Goal: Task Accomplishment & Management: Manage account settings

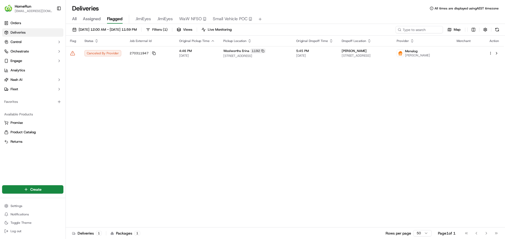
click at [122, 92] on div "Flag Status Job External Id Original Pickup Time Pickup Location Original Dropo…" at bounding box center [285, 132] width 438 height 192
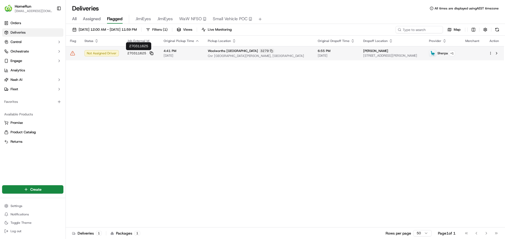
click at [150, 53] on icon at bounding box center [152, 54] width 4 height 4
click at [141, 54] on span "270311625" at bounding box center [136, 53] width 19 height 4
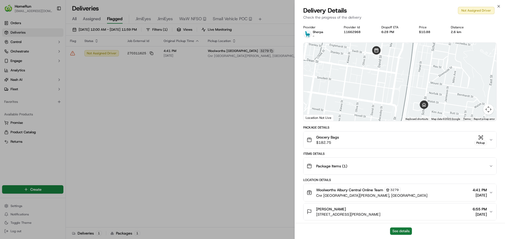
click at [394, 230] on button "See details" at bounding box center [401, 231] width 22 height 7
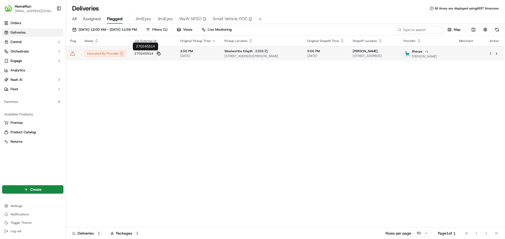
click at [157, 53] on icon at bounding box center [159, 54] width 4 height 4
click at [149, 53] on span "270245514" at bounding box center [143, 54] width 19 height 4
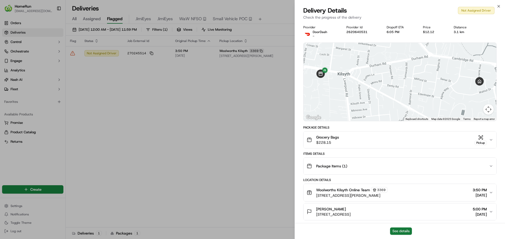
click at [397, 231] on button "See details" at bounding box center [401, 231] width 22 height 7
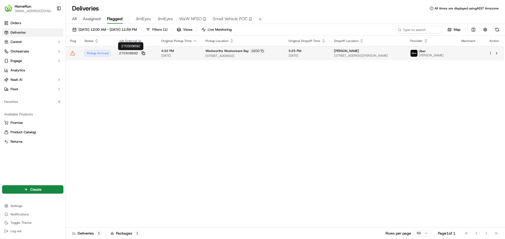
click at [143, 52] on icon at bounding box center [143, 54] width 4 height 4
click at [132, 55] on span "270309692" at bounding box center [128, 53] width 19 height 4
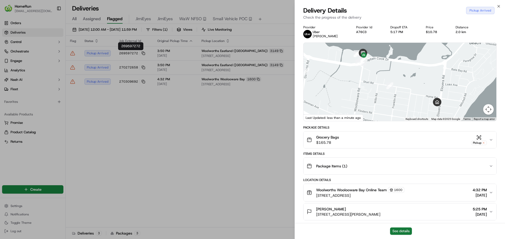
click at [404, 233] on button "See details" at bounding box center [401, 231] width 22 height 7
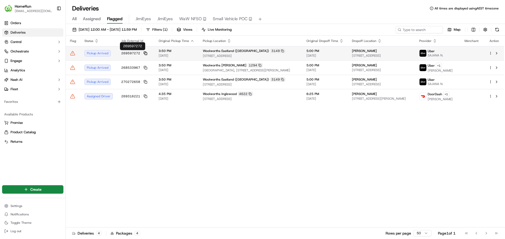
click at [145, 54] on icon at bounding box center [145, 54] width 4 height 4
click at [164, 56] on span "[DATE]" at bounding box center [176, 56] width 36 height 4
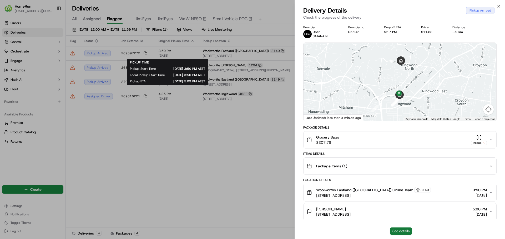
click at [399, 234] on button "See details" at bounding box center [401, 231] width 22 height 7
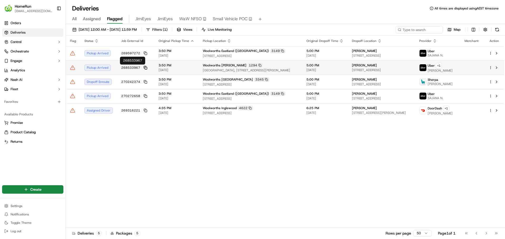
click at [144, 66] on icon at bounding box center [145, 67] width 2 height 2
click at [135, 66] on span "268533967" at bounding box center [130, 68] width 19 height 4
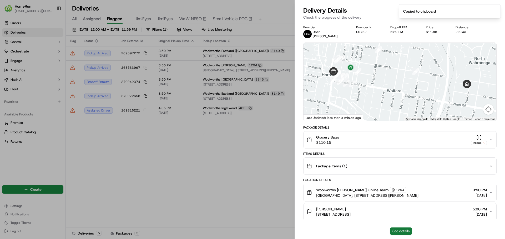
click at [401, 230] on button "See details" at bounding box center [401, 231] width 22 height 7
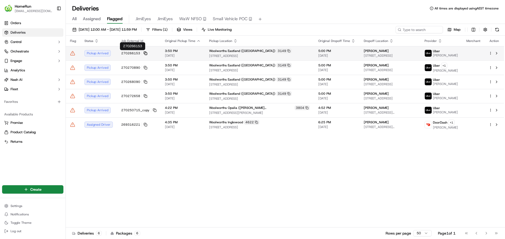
click at [145, 53] on icon at bounding box center [145, 54] width 4 height 4
click at [132, 53] on span "270266153" at bounding box center [130, 53] width 19 height 4
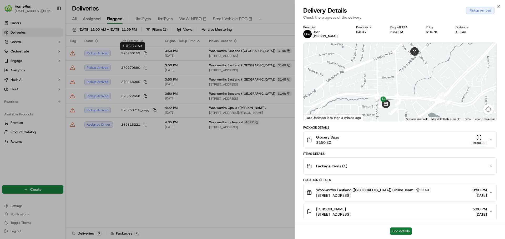
click at [398, 230] on button "See details" at bounding box center [401, 231] width 22 height 7
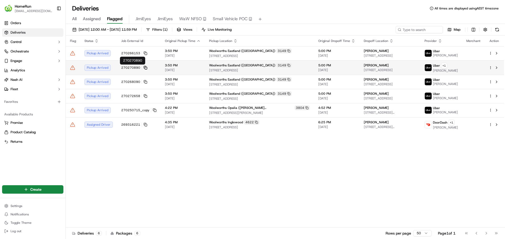
click at [144, 67] on icon at bounding box center [145, 68] width 4 height 4
click at [135, 67] on span "270270890" at bounding box center [130, 68] width 19 height 4
click at [146, 67] on td "270270890" at bounding box center [139, 67] width 44 height 14
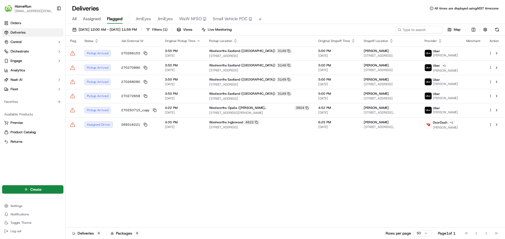
click at [144, 68] on icon at bounding box center [145, 68] width 4 height 4
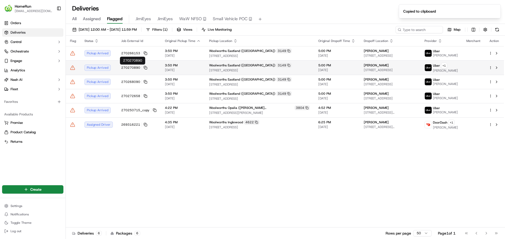
click at [135, 68] on span "270270890" at bounding box center [130, 68] width 19 height 4
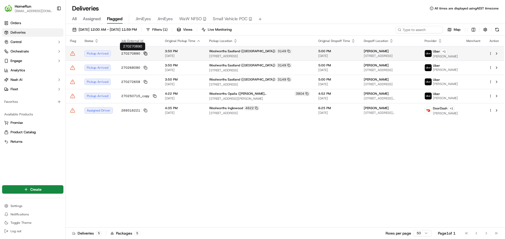
click at [144, 54] on icon at bounding box center [145, 54] width 4 height 4
click at [135, 52] on span "270270890" at bounding box center [130, 54] width 19 height 4
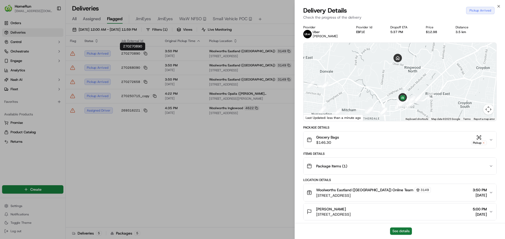
click at [397, 228] on button "See details" at bounding box center [401, 231] width 22 height 7
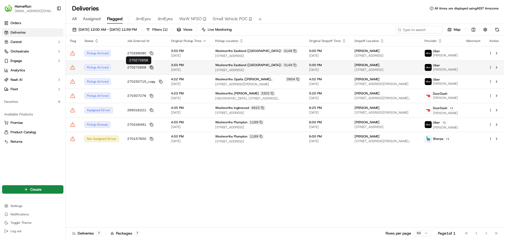
click at [151, 67] on icon at bounding box center [152, 68] width 4 height 4
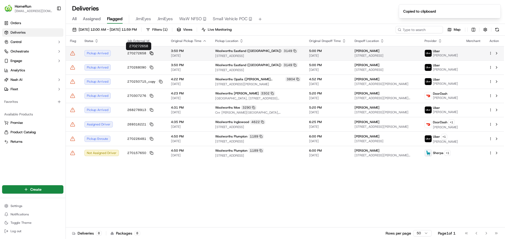
click at [151, 53] on rect at bounding box center [152, 54] width 2 height 2
click at [145, 52] on button "270272658" at bounding box center [140, 53] width 26 height 4
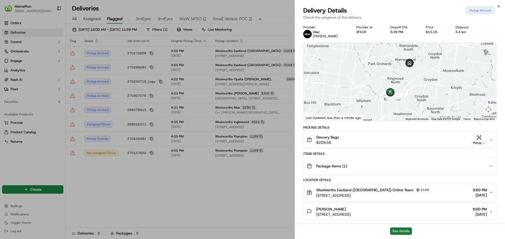
click at [396, 231] on button "See details" at bounding box center [401, 231] width 22 height 7
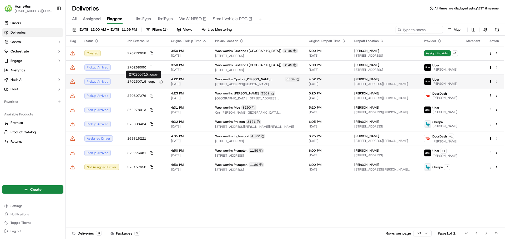
click at [160, 81] on rect at bounding box center [161, 82] width 2 height 2
click at [143, 81] on span "270250715_copy" at bounding box center [141, 82] width 28 height 4
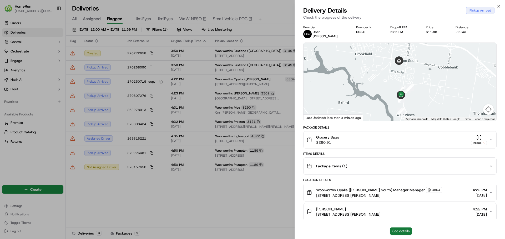
click at [397, 231] on button "See details" at bounding box center [401, 231] width 22 height 7
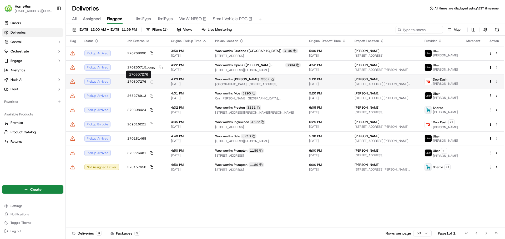
click at [150, 82] on icon at bounding box center [152, 82] width 4 height 4
click at [143, 81] on span "270307276" at bounding box center [136, 82] width 19 height 4
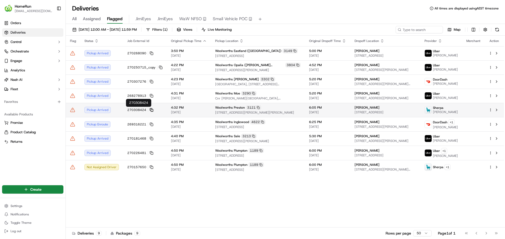
click at [150, 109] on icon at bounding box center [152, 110] width 4 height 4
click at [135, 110] on span "270308424" at bounding box center [136, 110] width 19 height 4
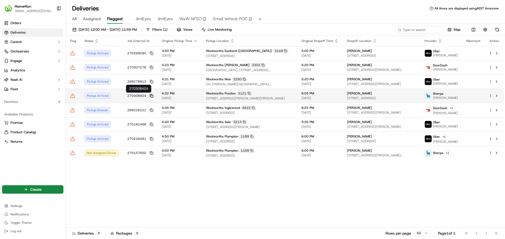
click at [151, 97] on icon at bounding box center [152, 96] width 4 height 4
click at [139, 95] on span "270308424" at bounding box center [136, 96] width 19 height 4
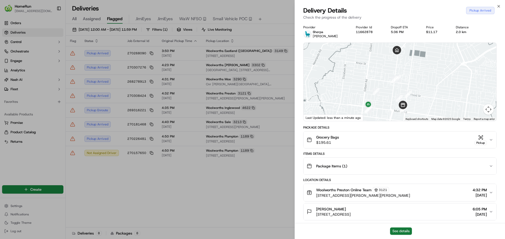
click at [396, 230] on button "See details" at bounding box center [401, 231] width 22 height 7
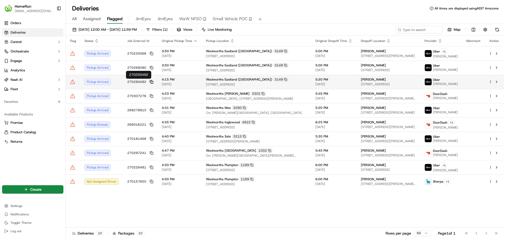
click at [151, 81] on rect at bounding box center [152, 82] width 2 height 2
click at [135, 82] on span "270293492" at bounding box center [136, 82] width 19 height 4
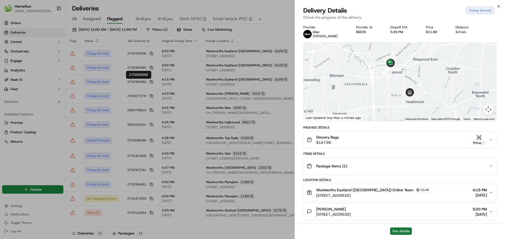
click at [403, 233] on button "See details" at bounding box center [401, 231] width 22 height 7
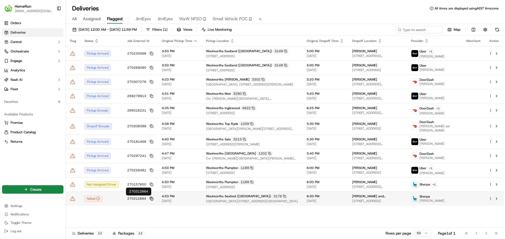
click at [151, 199] on icon at bounding box center [152, 199] width 4 height 4
click at [142, 199] on span "270312664" at bounding box center [136, 199] width 19 height 4
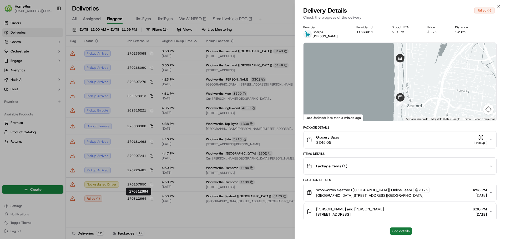
click at [394, 228] on button "See details" at bounding box center [401, 231] width 22 height 7
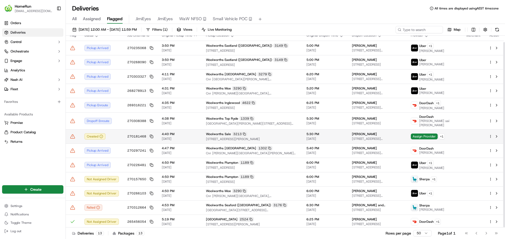
scroll to position [7, 0]
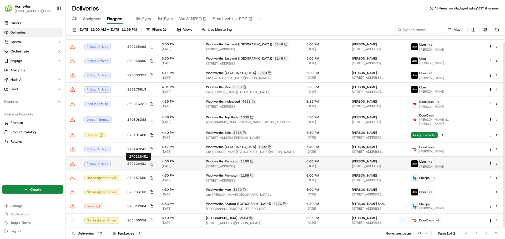
click at [150, 163] on icon at bounding box center [152, 164] width 4 height 4
click at [140, 163] on span "270226481" at bounding box center [136, 164] width 19 height 4
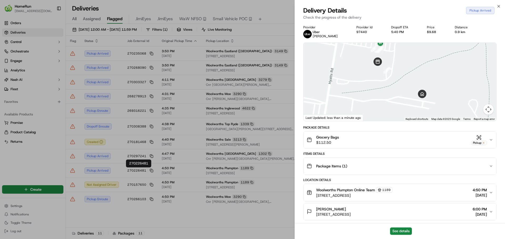
scroll to position [0, 0]
click at [400, 234] on button "See details" at bounding box center [401, 231] width 22 height 7
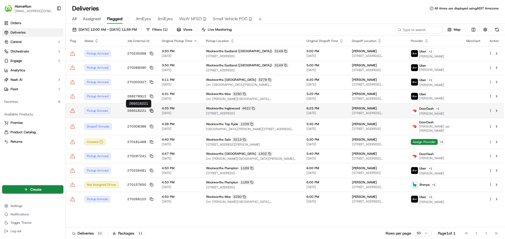
click at [150, 110] on icon at bounding box center [152, 111] width 4 height 4
click at [140, 110] on span "269316221" at bounding box center [136, 111] width 19 height 4
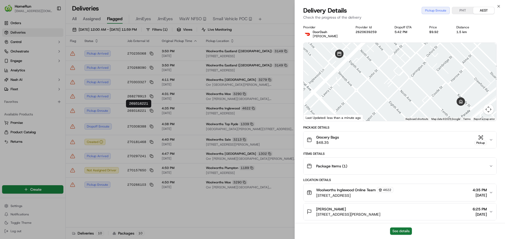
click at [401, 230] on button "See details" at bounding box center [401, 231] width 22 height 7
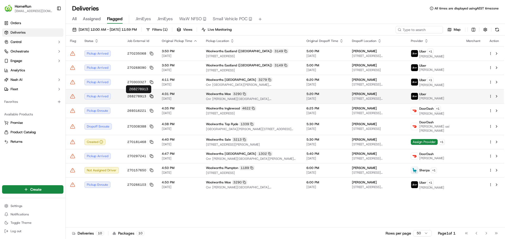
click at [150, 95] on icon at bounding box center [152, 97] width 4 height 4
click at [135, 96] on span "268278913" at bounding box center [136, 96] width 19 height 4
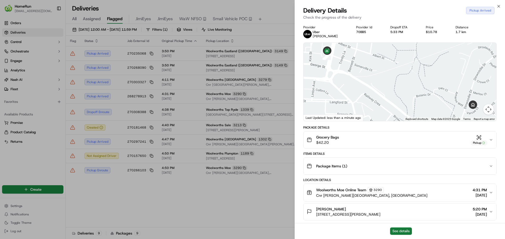
click at [396, 229] on button "See details" at bounding box center [401, 231] width 22 height 7
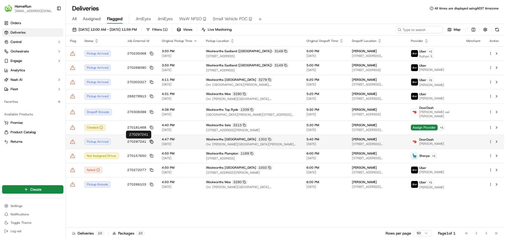
click at [150, 142] on icon at bounding box center [152, 142] width 4 height 4
click at [139, 142] on span "270297241" at bounding box center [136, 142] width 19 height 4
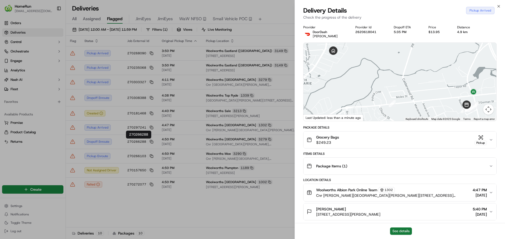
click at [395, 231] on button "See details" at bounding box center [401, 231] width 22 height 7
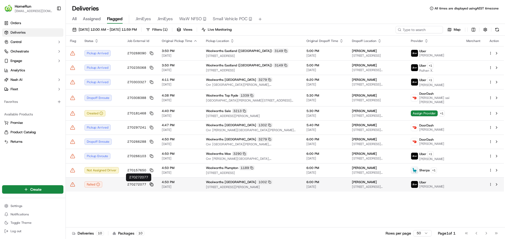
click at [151, 185] on icon at bounding box center [152, 185] width 4 height 4
click at [137, 185] on span "270272077" at bounding box center [136, 185] width 19 height 4
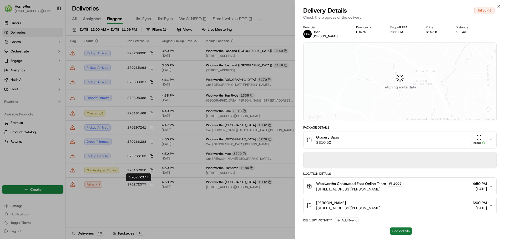
click at [405, 232] on button "See details" at bounding box center [401, 231] width 22 height 7
click at [399, 233] on button "See details" at bounding box center [401, 231] width 22 height 7
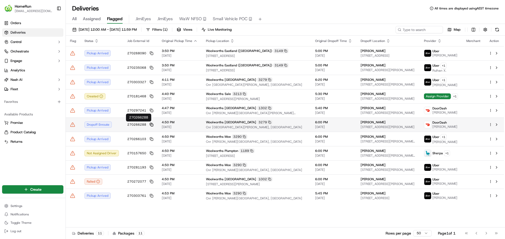
click at [151, 124] on rect at bounding box center [152, 125] width 2 height 2
click at [139, 125] on span "270266288" at bounding box center [136, 125] width 19 height 4
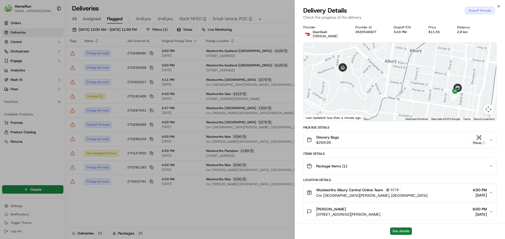
click at [400, 231] on button "See details" at bounding box center [401, 231] width 22 height 7
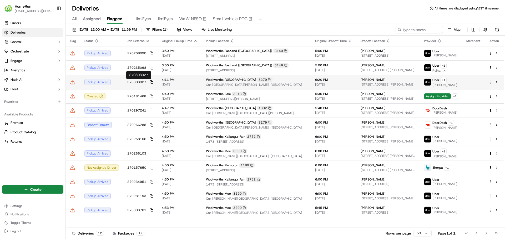
click at [151, 82] on rect at bounding box center [152, 82] width 2 height 2
click at [135, 82] on span "270303327" at bounding box center [136, 82] width 19 height 4
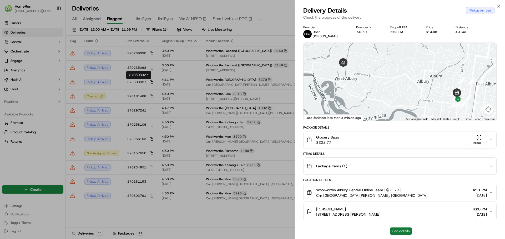
click at [399, 229] on button "See details" at bounding box center [401, 231] width 22 height 7
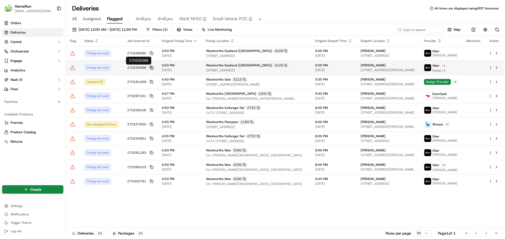
click at [150, 67] on icon at bounding box center [152, 68] width 4 height 4
click at [141, 68] on span "270235068" at bounding box center [136, 68] width 19 height 4
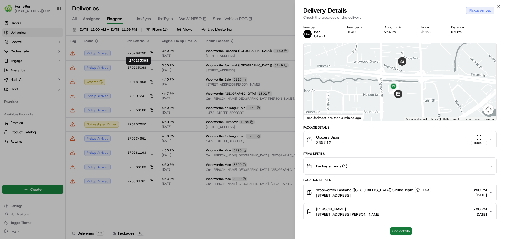
click at [398, 232] on button "See details" at bounding box center [401, 231] width 22 height 7
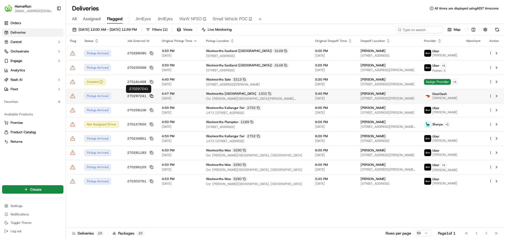
click at [151, 96] on icon at bounding box center [152, 96] width 4 height 4
click at [140, 98] on span "270297241" at bounding box center [136, 96] width 19 height 4
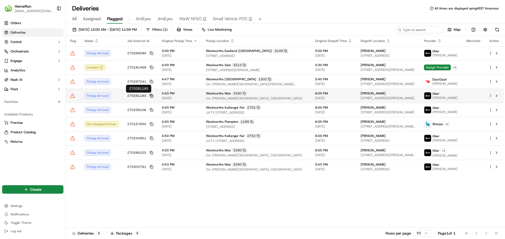
click at [151, 96] on rect at bounding box center [152, 96] width 2 height 2
click at [141, 96] on span "270281193" at bounding box center [136, 96] width 19 height 4
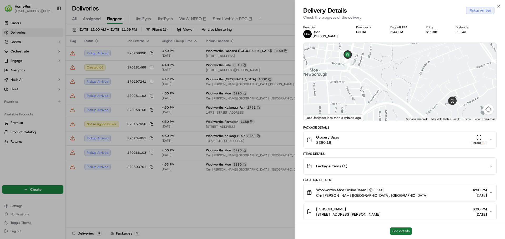
click at [407, 234] on button "See details" at bounding box center [401, 231] width 22 height 7
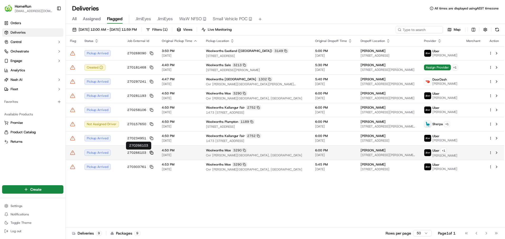
click at [151, 153] on icon at bounding box center [152, 153] width 4 height 4
click at [137, 153] on span "270266103" at bounding box center [136, 153] width 19 height 4
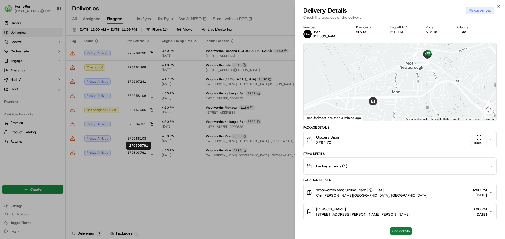
click at [395, 231] on button "See details" at bounding box center [401, 231] width 22 height 7
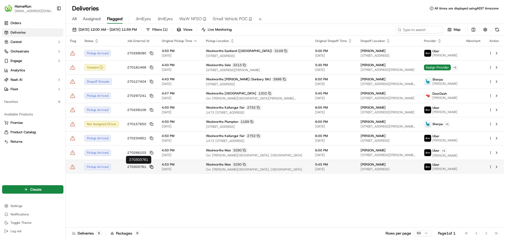
click at [150, 167] on icon at bounding box center [152, 167] width 4 height 4
click at [140, 168] on span "270303761" at bounding box center [136, 167] width 19 height 4
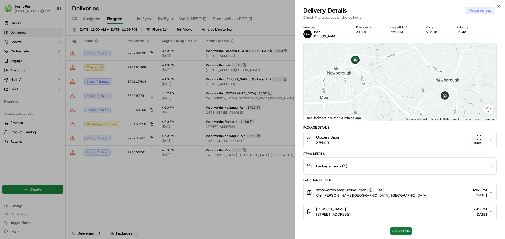
click at [398, 230] on button "See details" at bounding box center [401, 231] width 22 height 7
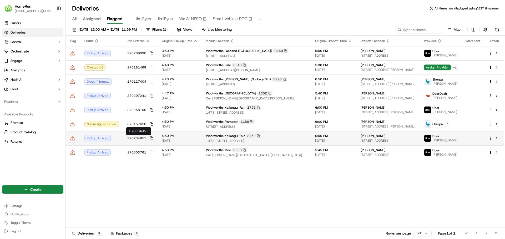
click at [151, 140] on icon at bounding box center [152, 139] width 4 height 4
click at [151, 139] on icon at bounding box center [152, 139] width 4 height 4
click at [142, 138] on span "270234951" at bounding box center [136, 138] width 19 height 4
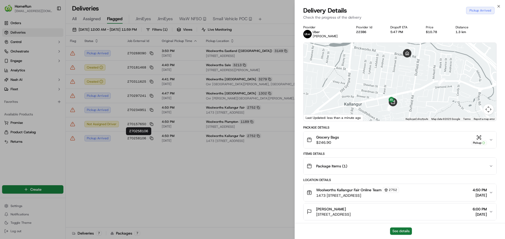
click at [399, 231] on button "See details" at bounding box center [401, 231] width 22 height 7
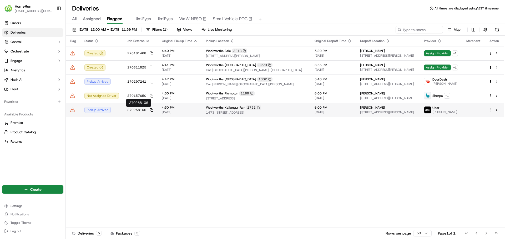
click at [150, 109] on icon at bounding box center [152, 110] width 4 height 4
click at [137, 111] on span "270258106" at bounding box center [136, 110] width 19 height 4
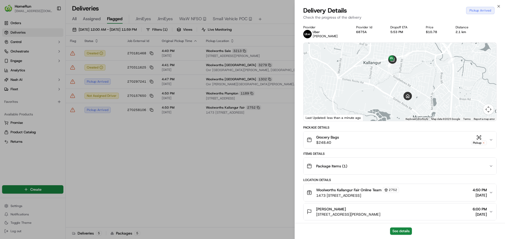
click at [382, 142] on div "Grocery Bags $248.40 Pickup" at bounding box center [397, 140] width 182 height 11
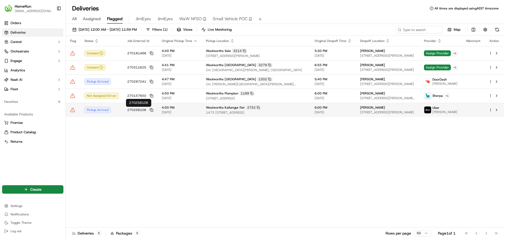
click at [137, 109] on span "270258106" at bounding box center [136, 110] width 19 height 4
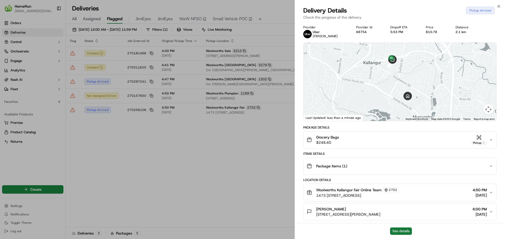
click at [400, 231] on button "See details" at bounding box center [401, 231] width 22 height 7
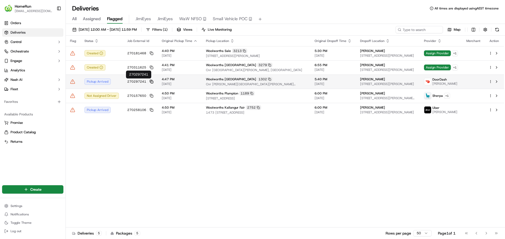
click at [151, 82] on rect at bounding box center [152, 82] width 2 height 2
click at [139, 82] on span "270297241" at bounding box center [136, 82] width 19 height 4
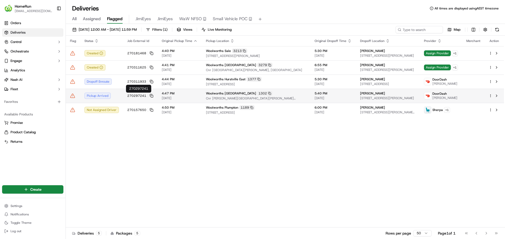
click at [143, 97] on span "270297241" at bounding box center [136, 96] width 19 height 4
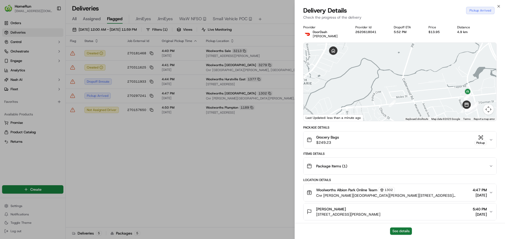
click at [407, 231] on button "See details" at bounding box center [401, 231] width 22 height 7
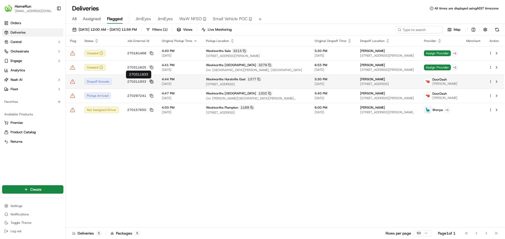
click at [150, 82] on icon at bounding box center [152, 82] width 4 height 4
click at [141, 82] on span "270311933" at bounding box center [136, 82] width 19 height 4
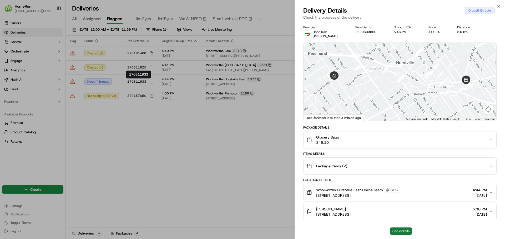
click at [405, 231] on button "See details" at bounding box center [401, 231] width 22 height 7
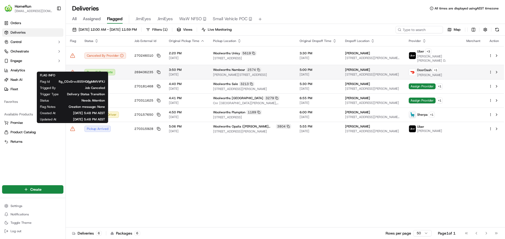
click at [73, 70] on icon at bounding box center [72, 72] width 5 height 5
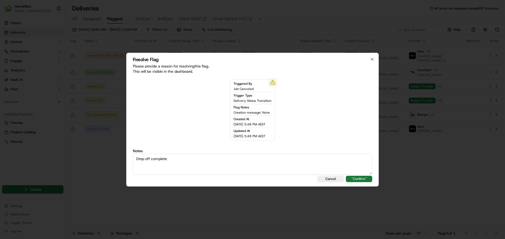
type textarea "Drop off complete"
click at [353, 179] on button ""Confirm"" at bounding box center [359, 179] width 26 height 6
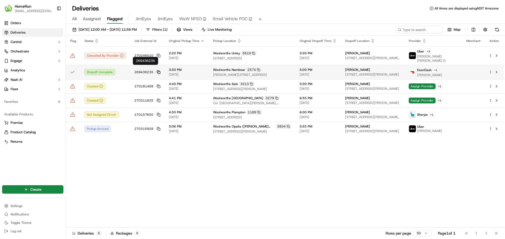
click at [158, 70] on icon at bounding box center [159, 72] width 4 height 4
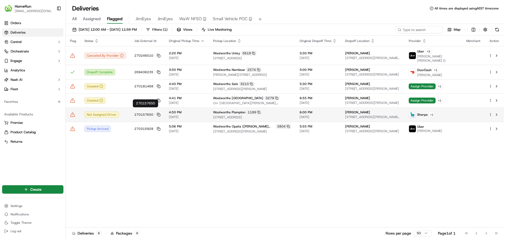
click at [146, 113] on span "270157650" at bounding box center [143, 115] width 19 height 4
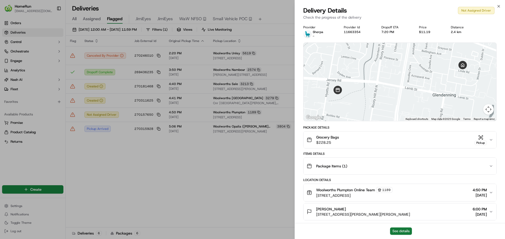
click at [396, 231] on button "See details" at bounding box center [401, 231] width 22 height 7
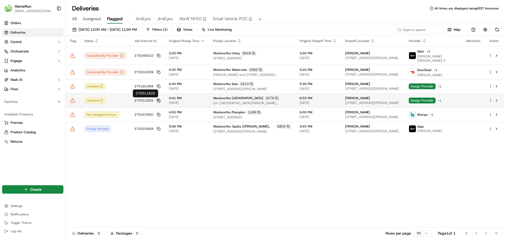
click at [158, 101] on rect at bounding box center [159, 101] width 2 height 2
click at [146, 101] on span "270311625" at bounding box center [143, 101] width 19 height 4
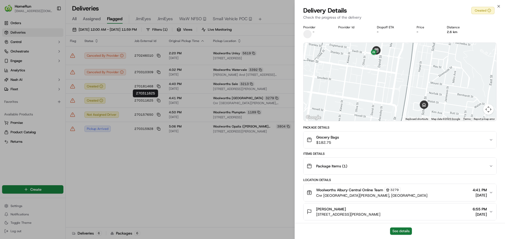
click at [397, 229] on button "See details" at bounding box center [401, 231] width 22 height 7
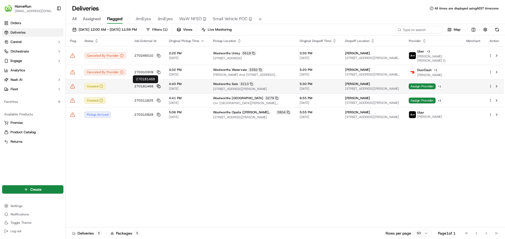
click at [157, 87] on icon at bounding box center [159, 87] width 4 height 4
click at [146, 86] on span "270181468" at bounding box center [143, 86] width 19 height 4
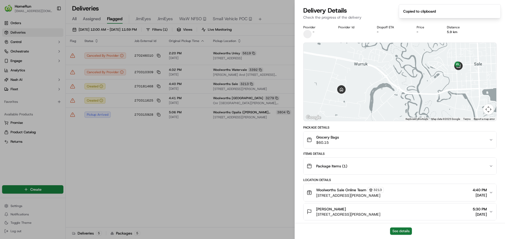
click at [404, 233] on button "See details" at bounding box center [401, 231] width 22 height 7
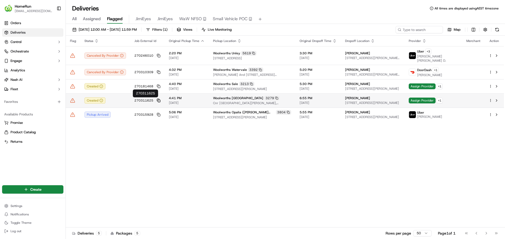
click at [157, 100] on icon at bounding box center [158, 100] width 2 height 2
click at [146, 100] on span "270311625" at bounding box center [143, 101] width 19 height 4
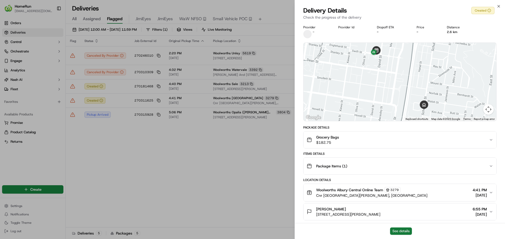
click at [406, 234] on button "See details" at bounding box center [401, 231] width 22 height 7
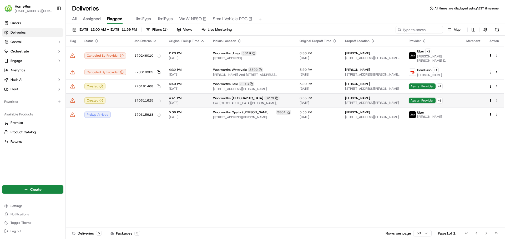
click at [73, 101] on icon at bounding box center [72, 100] width 5 height 5
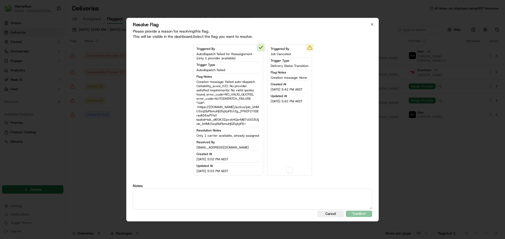
click at [288, 170] on button "button" at bounding box center [289, 170] width 6 height 6
click at [253, 197] on textarea at bounding box center [252, 199] width 239 height 21
paste textarea "270311625"
drag, startPoint x: 166, startPoint y: 195, endPoint x: 112, endPoint y: 188, distance: 54.9
click at [112, 188] on body "HomeRun jpeniata1@woolworths.com.au Toggle Sidebar Orders Deliveries Control Or…" at bounding box center [252, 119] width 505 height 239
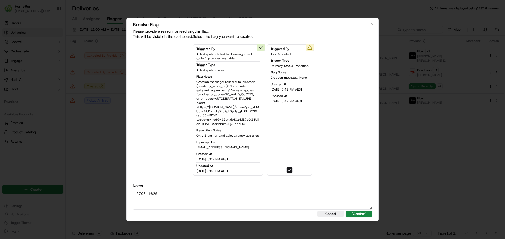
paste textarea "Only 1 carrier available, already assigned"
type textarea "Only 1 carrier available, already assigned"
click at [358, 213] on button ""Confirm"" at bounding box center [359, 214] width 26 height 6
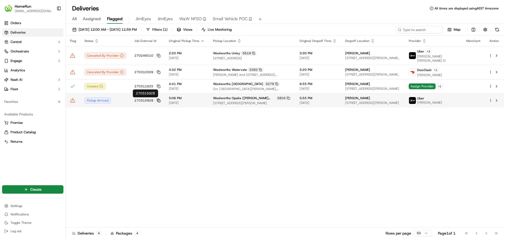
click at [157, 100] on icon at bounding box center [159, 101] width 4 height 4
click at [145, 101] on span "270315928" at bounding box center [143, 101] width 19 height 4
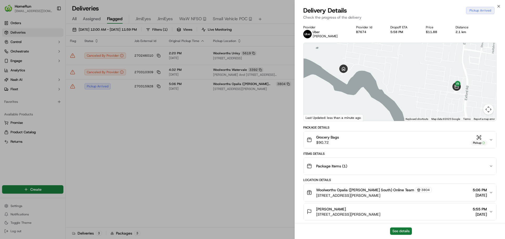
click at [405, 233] on button "See details" at bounding box center [401, 231] width 22 height 7
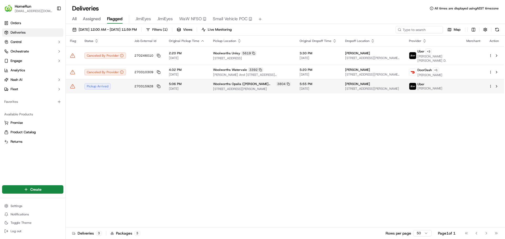
click at [73, 86] on icon at bounding box center [73, 86] width 0 height 1
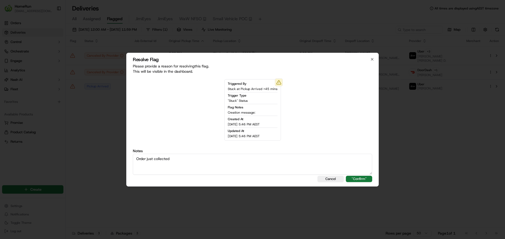
type textarea "Order just collected"
click at [360, 180] on button ""Confirm"" at bounding box center [359, 179] width 26 height 6
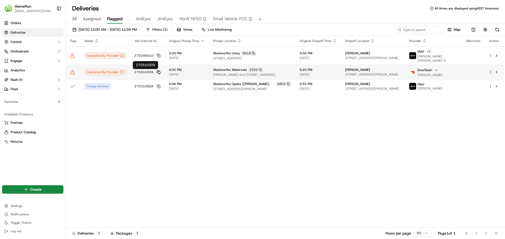
click at [157, 71] on icon at bounding box center [159, 72] width 4 height 4
click at [146, 73] on span "270310309" at bounding box center [143, 72] width 19 height 4
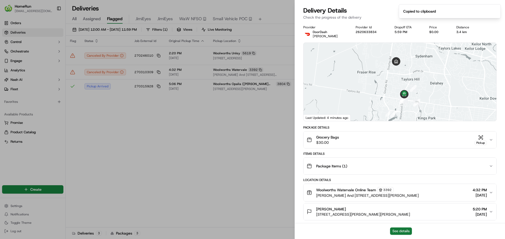
click at [400, 232] on button "See details" at bounding box center [401, 231] width 22 height 7
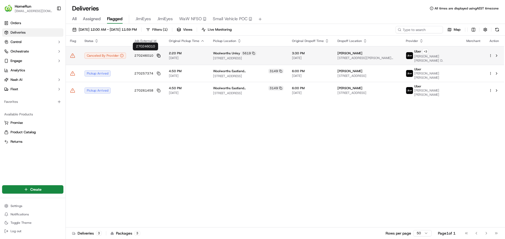
click at [157, 54] on icon at bounding box center [159, 56] width 4 height 4
click at [144, 54] on span "270246010" at bounding box center [143, 56] width 19 height 4
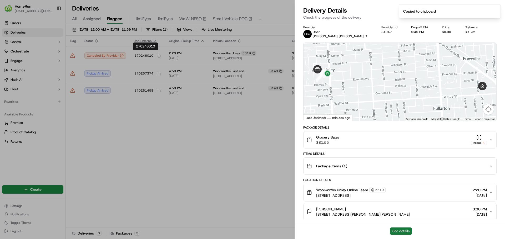
click at [397, 229] on button "See details" at bounding box center [401, 231] width 22 height 7
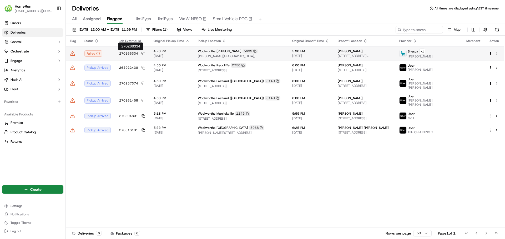
click at [142, 54] on icon at bounding box center [143, 54] width 4 height 4
click at [129, 55] on span "270266334" at bounding box center [128, 54] width 19 height 4
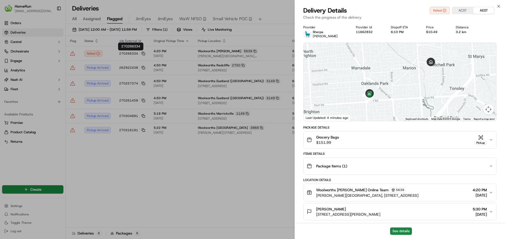
click at [382, 134] on button "Grocery Bags $151.99 Pickup" at bounding box center [399, 140] width 193 height 17
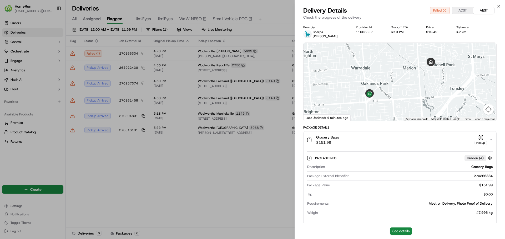
click at [383, 135] on div "Grocery Bags $151.99 Pickup" at bounding box center [397, 140] width 182 height 11
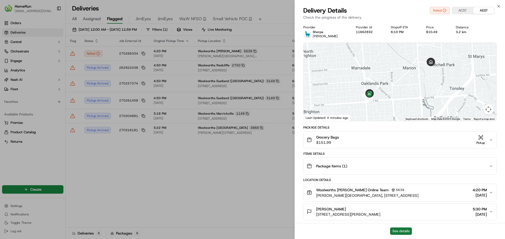
click at [396, 230] on button "See details" at bounding box center [401, 231] width 22 height 7
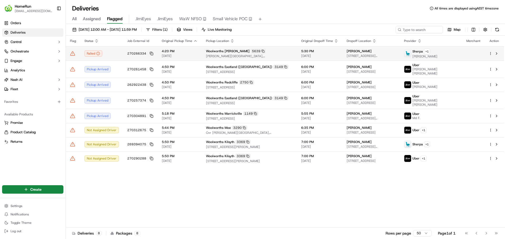
click at [72, 54] on icon at bounding box center [72, 53] width 5 height 5
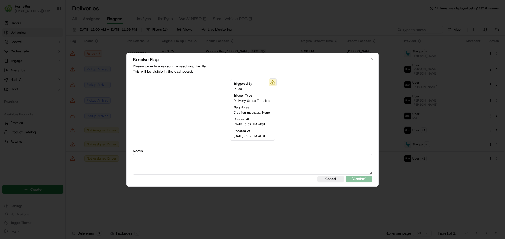
click at [218, 165] on textarea at bounding box center [252, 164] width 239 height 21
type textarea "New driver booked (Uber)"
click at [357, 180] on button ""Confirm"" at bounding box center [359, 179] width 26 height 6
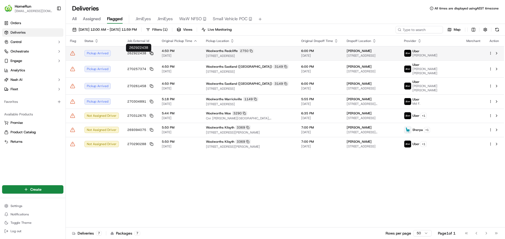
click at [151, 55] on rect at bounding box center [152, 54] width 2 height 2
click at [137, 55] on span "262922438" at bounding box center [136, 53] width 19 height 4
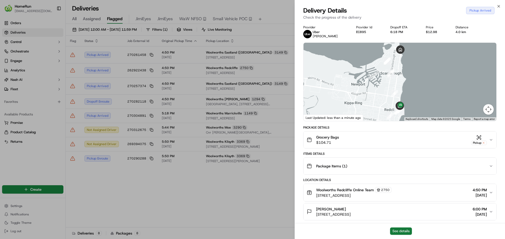
click at [399, 229] on button "See details" at bounding box center [401, 231] width 22 height 7
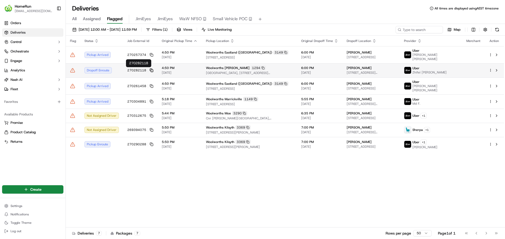
click at [150, 70] on icon at bounding box center [152, 71] width 4 height 4
click at [140, 69] on span "270282118" at bounding box center [136, 70] width 19 height 4
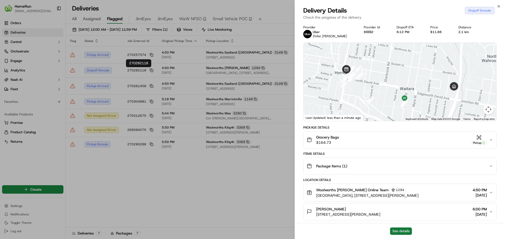
click at [402, 233] on button "See details" at bounding box center [401, 231] width 22 height 7
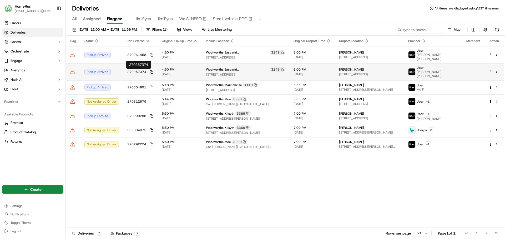
click at [151, 73] on icon at bounding box center [152, 72] width 4 height 4
click at [141, 72] on span "270257374" at bounding box center [136, 72] width 19 height 4
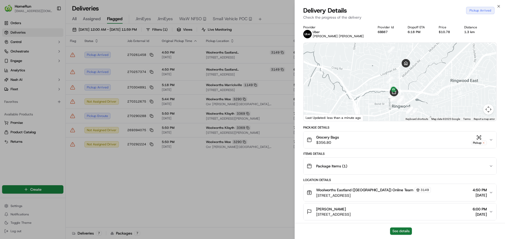
click at [402, 233] on button "See details" at bounding box center [401, 231] width 22 height 7
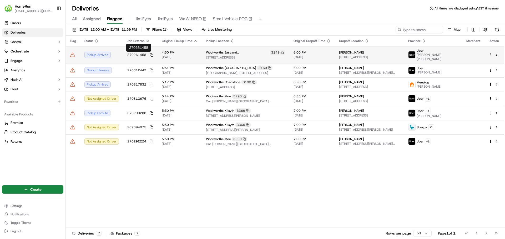
click at [151, 55] on rect at bounding box center [152, 55] width 2 height 2
click at [133, 54] on span "270261458" at bounding box center [136, 55] width 19 height 4
click at [134, 55] on span "270261458" at bounding box center [136, 55] width 19 height 4
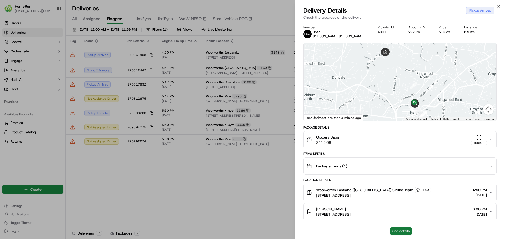
click at [395, 231] on button "See details" at bounding box center [401, 231] width 22 height 7
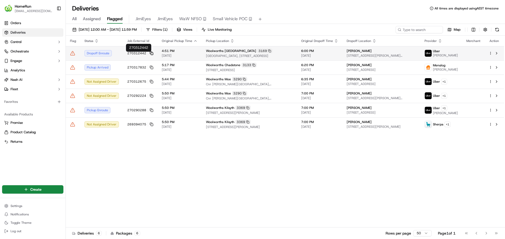
click at [151, 55] on rect at bounding box center [152, 54] width 2 height 2
click at [135, 54] on span "270312442" at bounding box center [136, 53] width 19 height 4
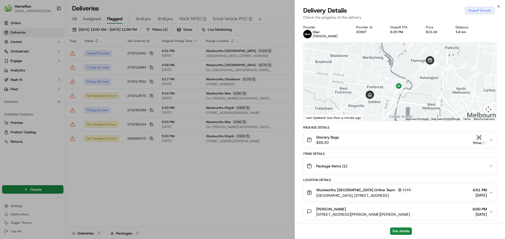
click at [370, 143] on div "Grocery Bags $88.30 Pickup" at bounding box center [397, 140] width 182 height 11
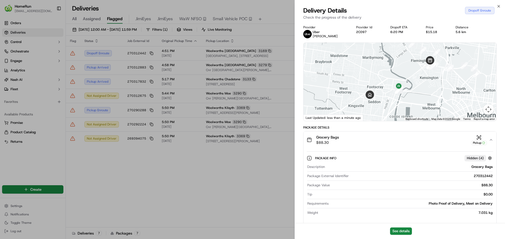
click at [370, 143] on div "Grocery Bags $88.30 Pickup" at bounding box center [397, 140] width 182 height 11
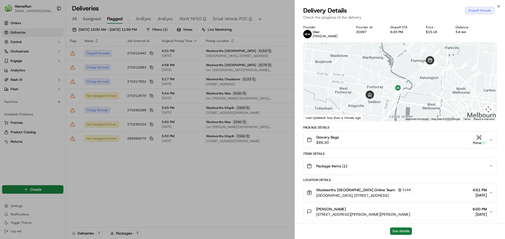
click at [404, 233] on button "See details" at bounding box center [401, 231] width 22 height 7
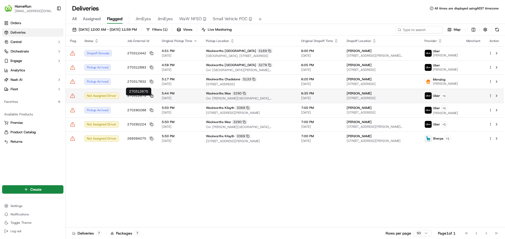
click at [151, 98] on icon at bounding box center [152, 96] width 4 height 4
click at [142, 98] on span "270312675" at bounding box center [136, 96] width 19 height 4
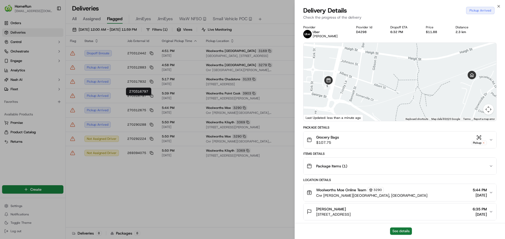
click at [399, 230] on button "See details" at bounding box center [401, 231] width 22 height 7
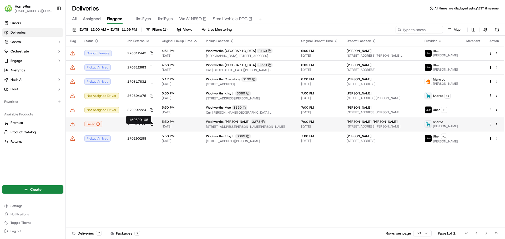
click at [151, 126] on icon at bounding box center [152, 124] width 4 height 4
click at [139, 126] on span "159629168" at bounding box center [136, 124] width 19 height 4
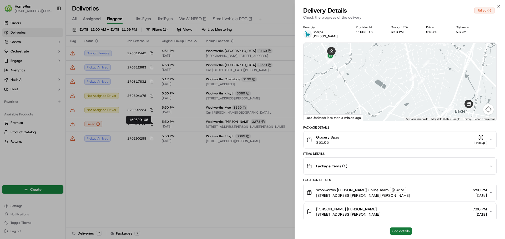
click at [397, 228] on button "See details" at bounding box center [401, 231] width 22 height 7
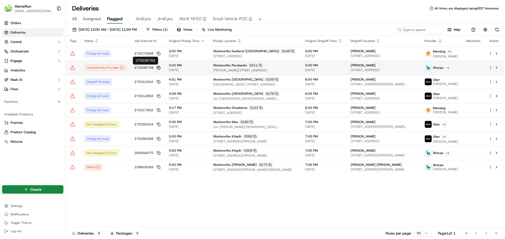
click at [157, 66] on icon at bounding box center [158, 67] width 2 height 2
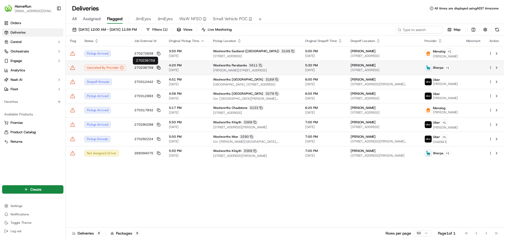
click at [158, 68] on rect at bounding box center [159, 68] width 2 height 2
click at [145, 68] on span "270236759" at bounding box center [143, 68] width 19 height 4
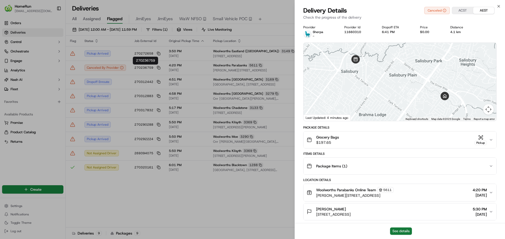
click at [405, 231] on button "See details" at bounding box center [401, 231] width 22 height 7
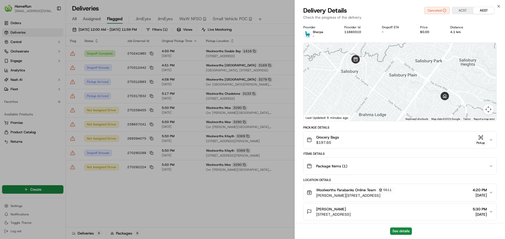
click at [391, 139] on div "Grocery Bags $197.65 Pickup" at bounding box center [397, 140] width 182 height 11
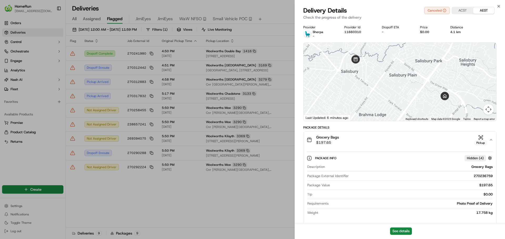
click at [391, 139] on div "Grocery Bags $197.65 Pickup" at bounding box center [397, 140] width 182 height 11
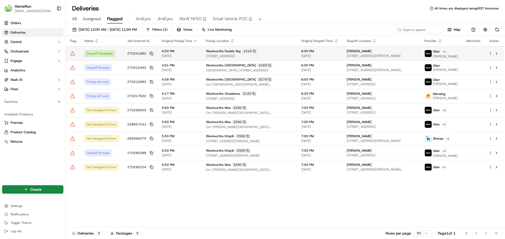
click at [74, 54] on icon at bounding box center [72, 53] width 5 height 5
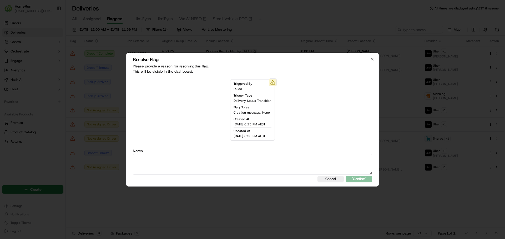
click at [242, 165] on textarea at bounding box center [252, 164] width 239 height 21
type textarea "Order complete"
click at [355, 178] on button ""Confirm"" at bounding box center [359, 179] width 26 height 6
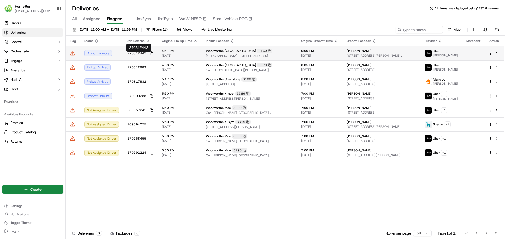
click at [150, 54] on icon at bounding box center [152, 54] width 4 height 4
click at [139, 55] on span "270312442" at bounding box center [136, 53] width 19 height 4
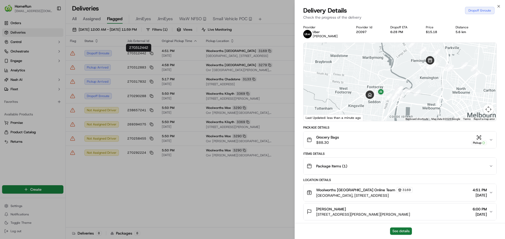
click at [398, 229] on button "See details" at bounding box center [401, 231] width 22 height 7
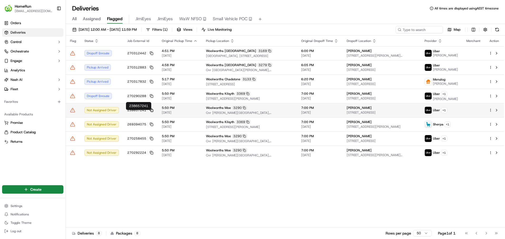
click at [151, 112] on icon at bounding box center [152, 111] width 4 height 4
click at [135, 112] on span "238657241" at bounding box center [136, 110] width 19 height 4
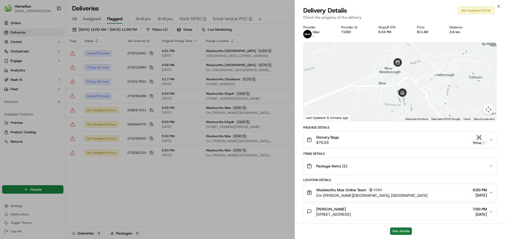
click at [401, 232] on button "See details" at bounding box center [401, 231] width 22 height 7
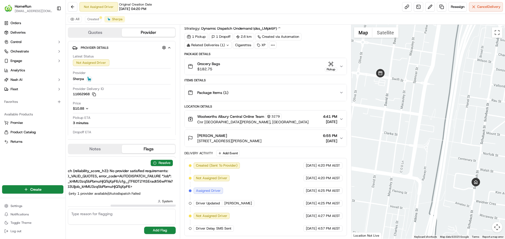
scroll to position [0, 70]
drag, startPoint x: 136, startPoint y: 206, endPoint x: 186, endPoint y: 209, distance: 50.0
click at [186, 207] on div at bounding box center [163, 206] width 107 height 2
click at [97, 33] on button "Quotes" at bounding box center [94, 32] width 53 height 8
click at [141, 33] on button "Provider" at bounding box center [148, 32] width 53 height 8
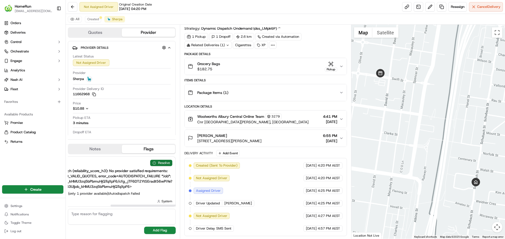
click at [161, 164] on button "Resolve" at bounding box center [161, 163] width 22 height 6
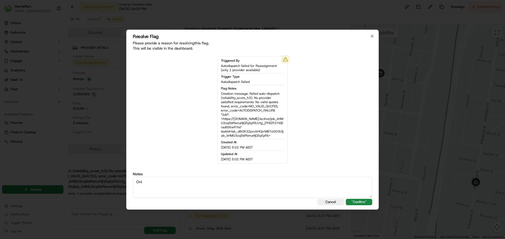
type textarea "Onl"
drag, startPoint x: 151, startPoint y: 182, endPoint x: 106, endPoint y: 180, distance: 44.7
click at [106, 180] on body "HomeRun jpeniata1@woolworths.com.au Toggle Sidebar Orders Deliveries Control Or…" at bounding box center [252, 119] width 505 height 239
paste textarea "Only 1 carrier available, already assigned"
type textarea "Only 1 carrier available, already assigned"
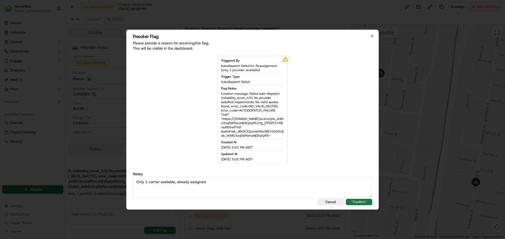
click at [361, 204] on button ""Confirm"" at bounding box center [359, 202] width 26 height 6
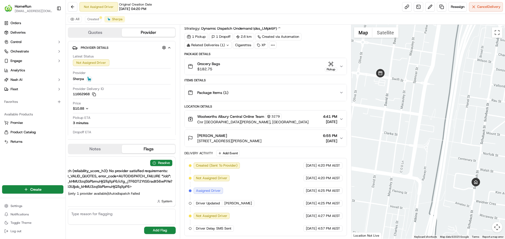
scroll to position [0, 63]
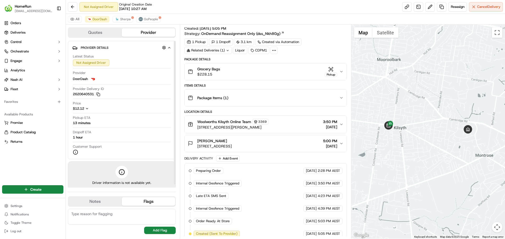
scroll to position [24, 0]
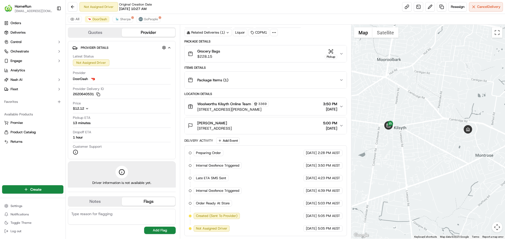
click at [148, 200] on button "Flags" at bounding box center [148, 202] width 53 height 8
click at [124, 22] on button "Sherpa" at bounding box center [122, 19] width 20 height 6
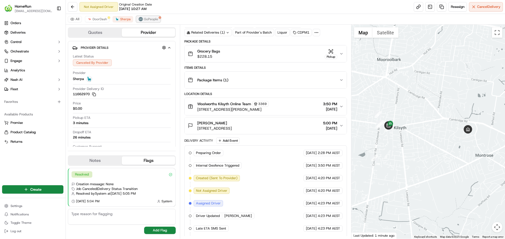
click at [147, 17] on button "GoPeople" at bounding box center [148, 19] width 24 height 6
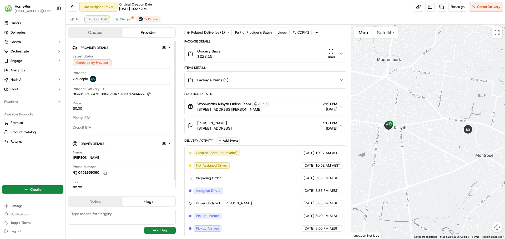
click at [98, 18] on span "DoorDash" at bounding box center [100, 19] width 14 height 4
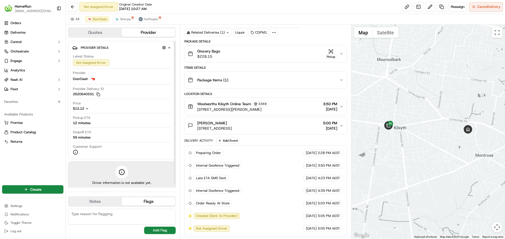
click at [152, 202] on button "Flags" at bounding box center [148, 202] width 53 height 8
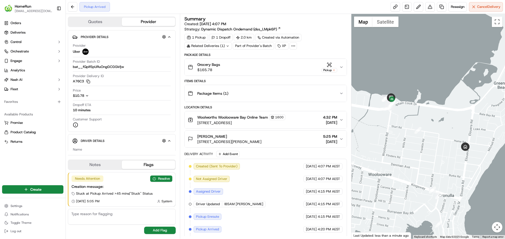
scroll to position [51, 0]
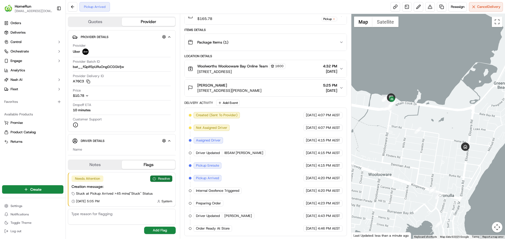
click at [166, 179] on button "Resolve" at bounding box center [161, 179] width 22 height 6
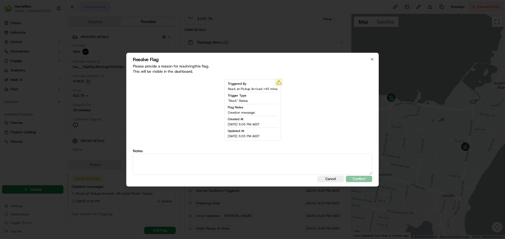
type textarea "H"
click at [155, 158] on textarea "Just collectedunder 10mins ago" at bounding box center [252, 164] width 239 height 21
type textarea "Just collected under 10mins ago"
click at [360, 178] on button ""Confirm"" at bounding box center [359, 179] width 26 height 6
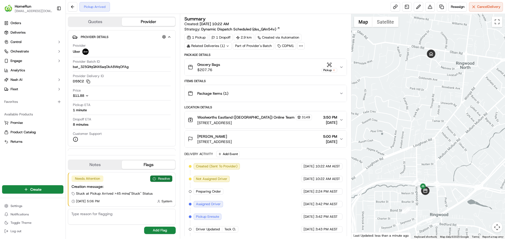
click at [157, 180] on button "Resolve" at bounding box center [161, 179] width 22 height 6
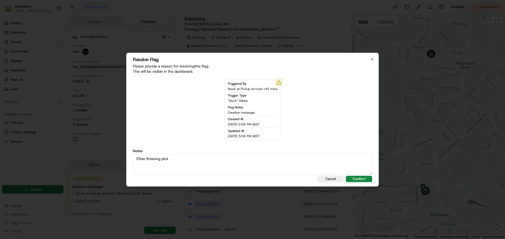
click at [140, 160] on textarea "STore finishing pick" at bounding box center [252, 164] width 239 height 21
type textarea "Store finishing pick"
click at [360, 180] on button ""Confirm"" at bounding box center [359, 179] width 26 height 6
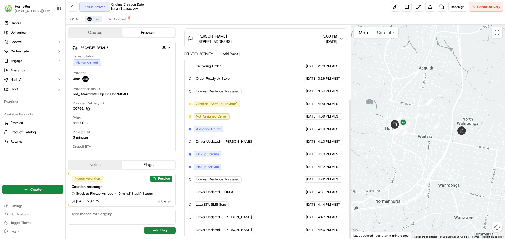
scroll to position [112, 0]
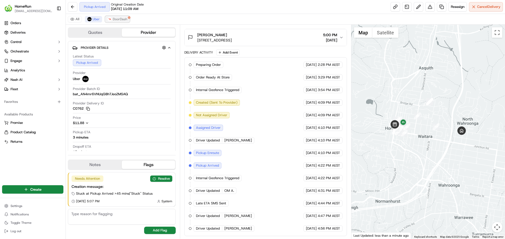
click at [121, 18] on span "DoorDash" at bounding box center [120, 19] width 14 height 4
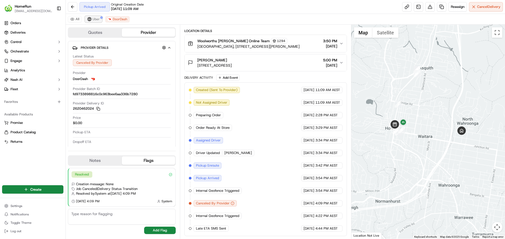
click at [89, 18] on img at bounding box center [89, 19] width 4 height 4
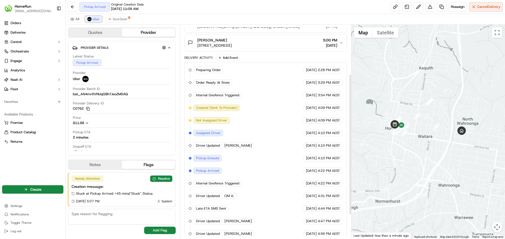
scroll to position [112, 0]
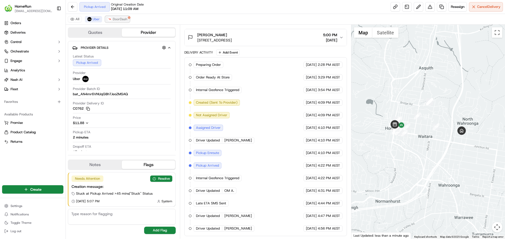
click at [127, 20] on button "DoorDash" at bounding box center [117, 19] width 24 height 6
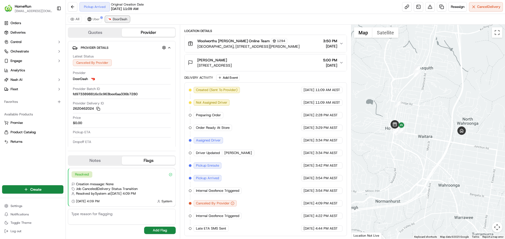
scroll to position [87, 0]
click at [93, 18] on span "Uber" at bounding box center [96, 19] width 7 height 4
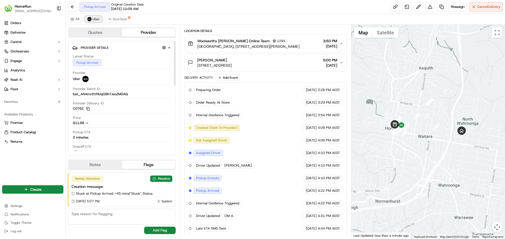
scroll to position [112, 0]
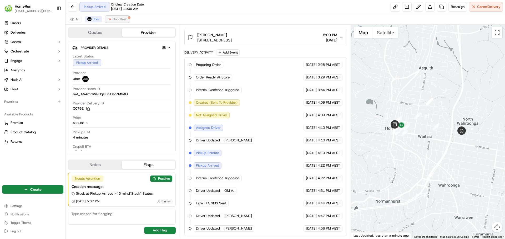
click at [115, 20] on span "DoorDash" at bounding box center [120, 19] width 14 height 4
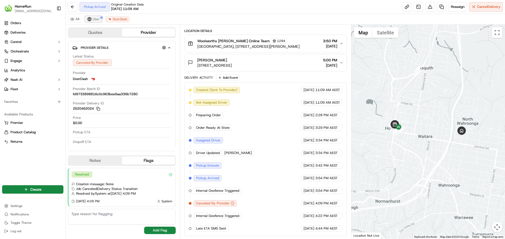
click at [94, 19] on span "Uber" at bounding box center [96, 19] width 7 height 4
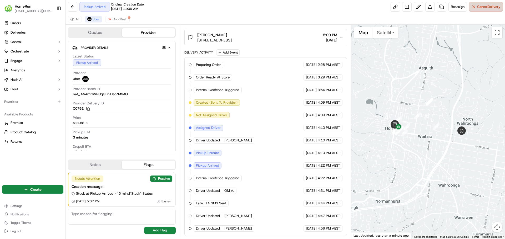
click at [476, 10] on button "Cancel Delivery" at bounding box center [486, 6] width 34 height 9
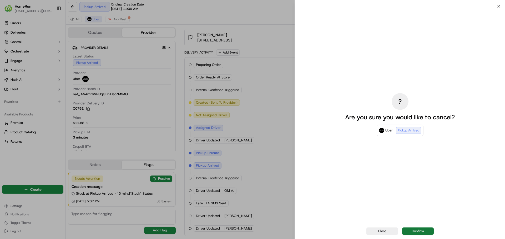
click at [410, 231] on button "Confirm" at bounding box center [418, 231] width 32 height 7
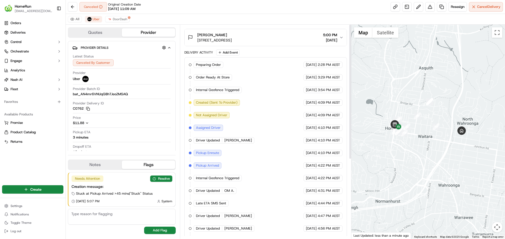
scroll to position [0, 0]
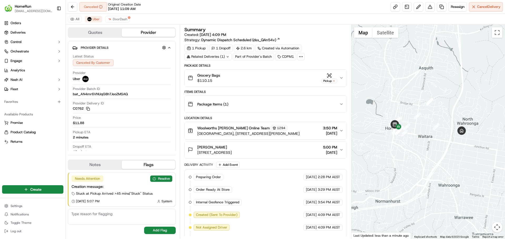
click at [237, 79] on div "Grocery Bags $110.15 Pickup" at bounding box center [263, 78] width 151 height 11
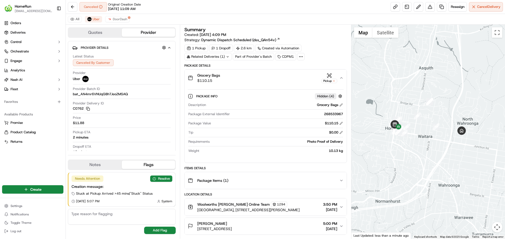
click at [331, 113] on div "268533967" at bounding box center [287, 114] width 111 height 5
drag, startPoint x: 331, startPoint y: 113, endPoint x: 335, endPoint y: 116, distance: 4.5
click at [335, 116] on div "268533967" at bounding box center [287, 114] width 111 height 5
click at [334, 113] on div "268533967" at bounding box center [287, 114] width 111 height 5
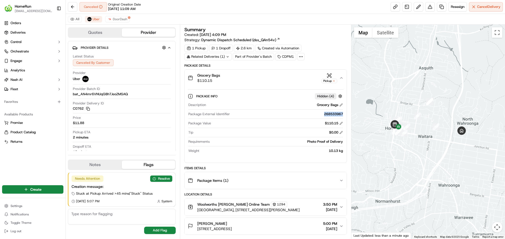
click at [334, 113] on div "268533967" at bounding box center [287, 114] width 111 height 5
copy div "268533967"
click at [161, 180] on button "Resolve" at bounding box center [161, 179] width 22 height 6
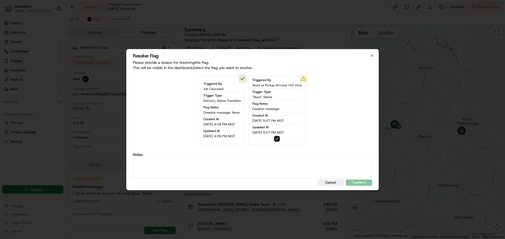
click at [180, 170] on textarea at bounding box center [252, 168] width 239 height 21
type textarea "SMS sent to cx"
click at [367, 184] on button ""Confirm"" at bounding box center [359, 183] width 26 height 6
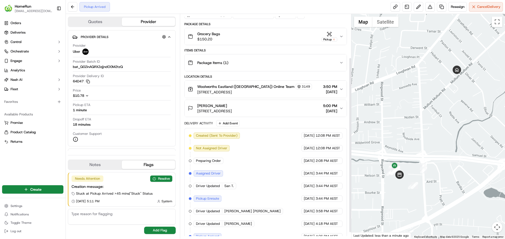
scroll to position [64, 0]
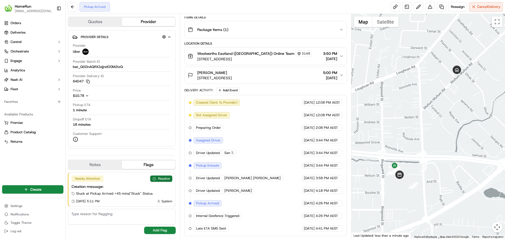
click at [167, 180] on button "Resolve" at bounding box center [161, 179] width 22 height 6
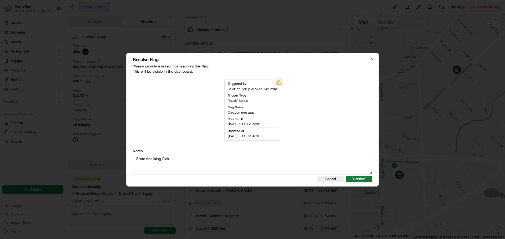
type textarea "Store finalising Pick"
click at [364, 180] on button ""Confirm"" at bounding box center [359, 179] width 26 height 6
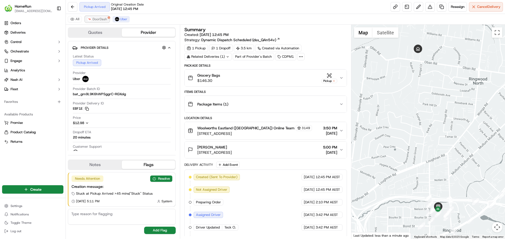
click at [99, 17] on span "DoorDash" at bounding box center [100, 19] width 14 height 4
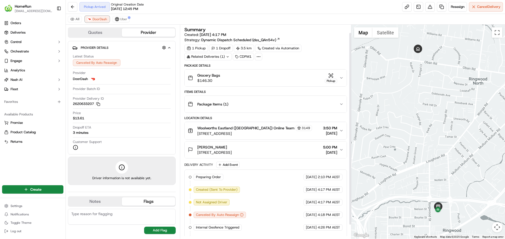
scroll to position [24, 0]
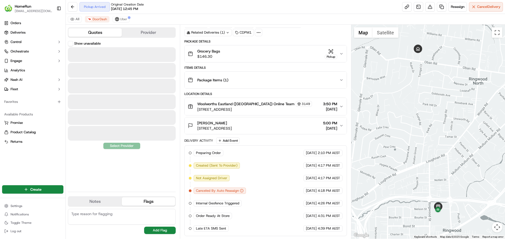
click at [99, 30] on button "Quotes" at bounding box center [94, 32] width 53 height 8
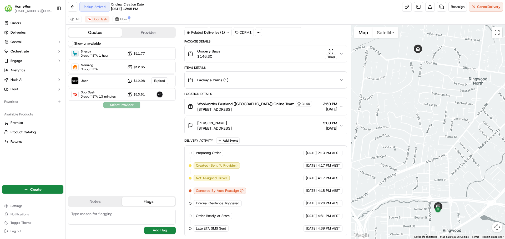
click at [147, 35] on button "Provider" at bounding box center [148, 32] width 53 height 8
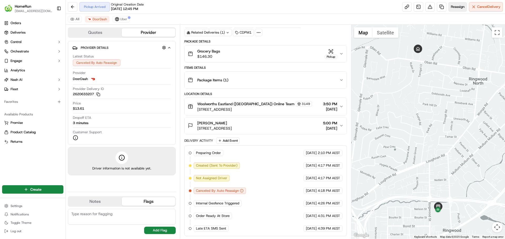
click at [453, 4] on button "Reassign" at bounding box center [457, 6] width 18 height 9
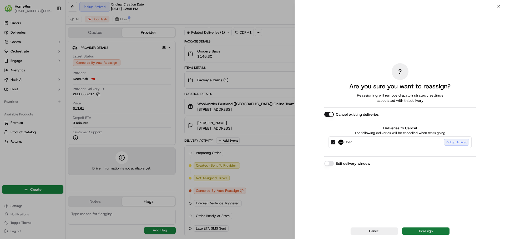
click at [427, 230] on button "Reassign" at bounding box center [425, 231] width 47 height 7
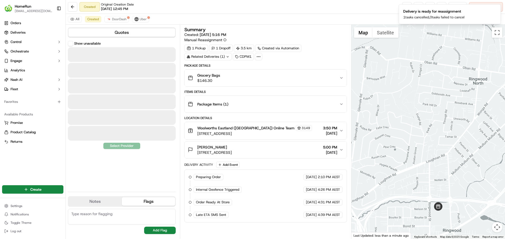
scroll to position [0, 0]
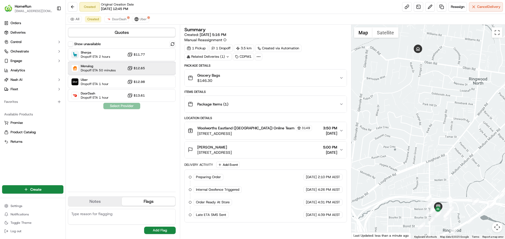
click at [106, 71] on span "Dropoff ETA 50 minutes" at bounding box center [98, 70] width 35 height 4
click at [122, 106] on button "Assign Provider" at bounding box center [121, 106] width 37 height 6
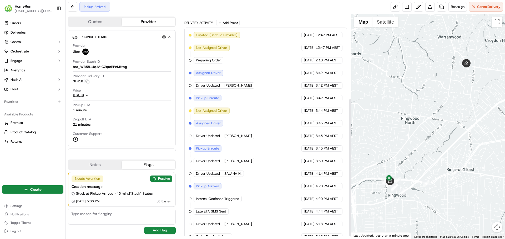
scroll to position [140, 0]
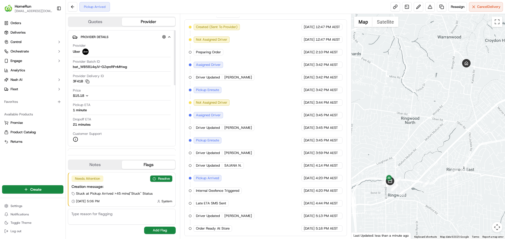
click at [95, 19] on button "Quotes" at bounding box center [94, 22] width 53 height 8
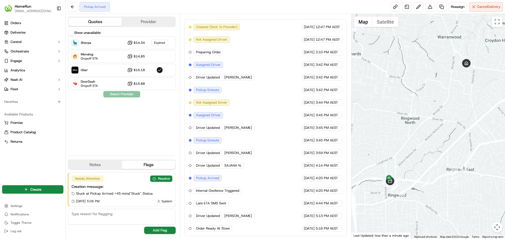
click at [138, 22] on button "Provider" at bounding box center [148, 22] width 53 height 8
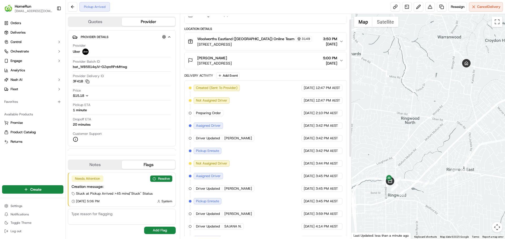
scroll to position [0, 0]
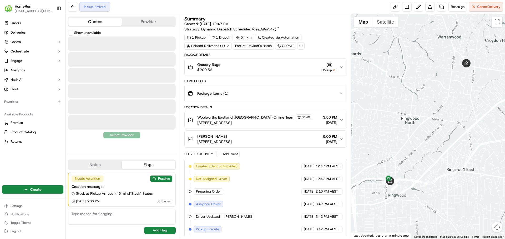
click at [98, 26] on button "Quotes" at bounding box center [94, 22] width 53 height 8
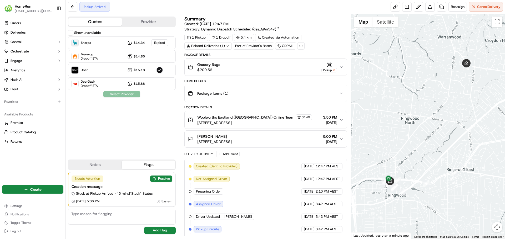
click at [151, 23] on button "Provider" at bounding box center [148, 22] width 53 height 8
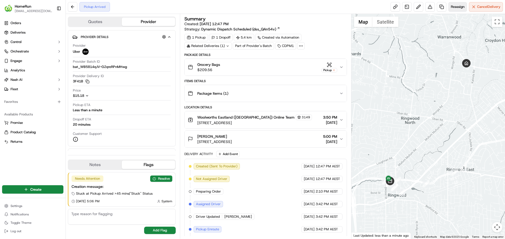
click at [457, 7] on span "Reassign" at bounding box center [457, 6] width 14 height 5
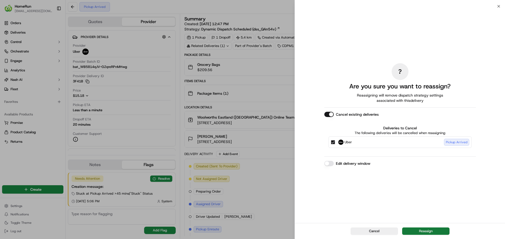
click at [424, 231] on button "Reassign" at bounding box center [425, 231] width 47 height 7
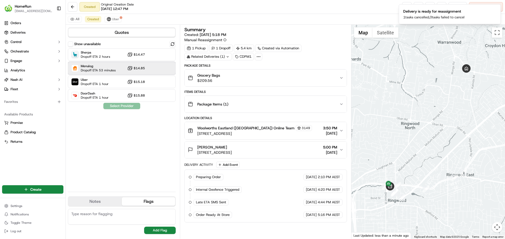
click at [118, 69] on div "Menulog Dropoff ETA 53 minutes $14.85" at bounding box center [122, 68] width 108 height 13
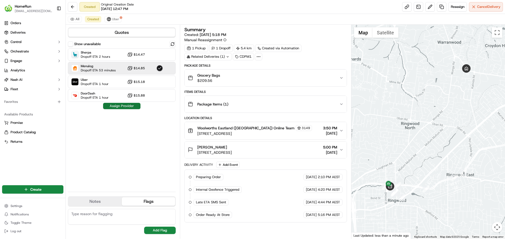
click at [131, 109] on button "Assign Provider" at bounding box center [121, 106] width 37 height 6
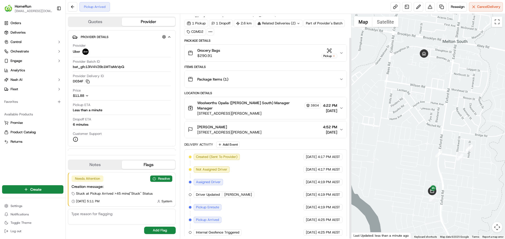
scroll to position [26, 0]
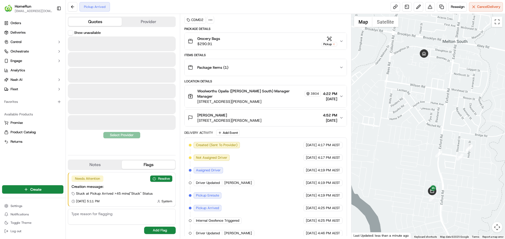
click at [90, 22] on button "Quotes" at bounding box center [94, 22] width 53 height 8
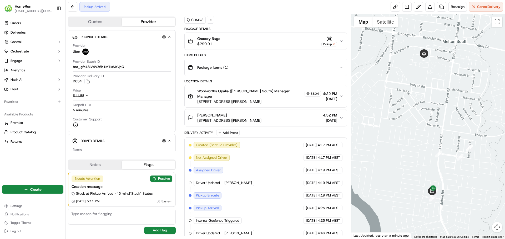
click at [144, 22] on button "Provider" at bounding box center [148, 22] width 53 height 8
click at [107, 24] on button "Quotes" at bounding box center [94, 22] width 53 height 8
click at [132, 23] on button "Provider" at bounding box center [148, 22] width 53 height 8
click at [452, 7] on span "Reassign" at bounding box center [457, 6] width 14 height 5
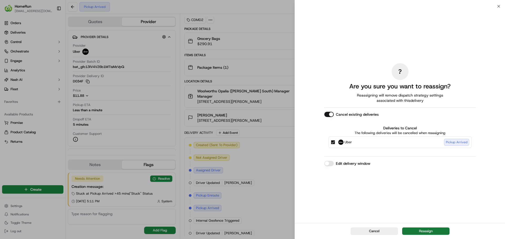
click at [426, 232] on button "Reassign" at bounding box center [425, 231] width 47 height 7
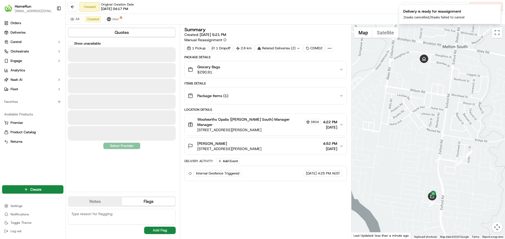
scroll to position [0, 0]
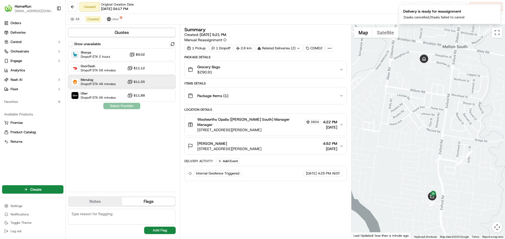
click at [119, 80] on div "Menulog Dropoff ETA 48 minutes $11.55" at bounding box center [122, 82] width 108 height 13
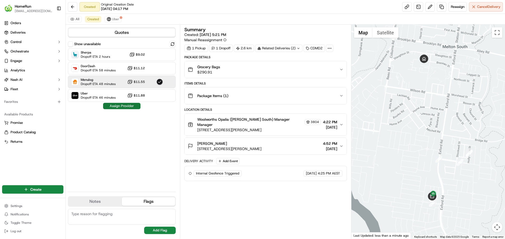
click at [119, 103] on button "Assign Provider" at bounding box center [121, 106] width 37 height 6
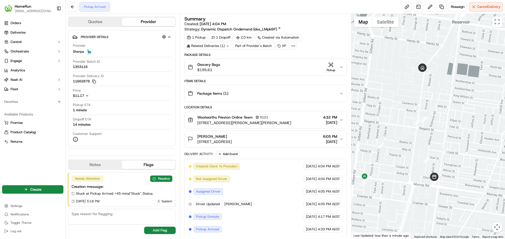
scroll to position [39, 0]
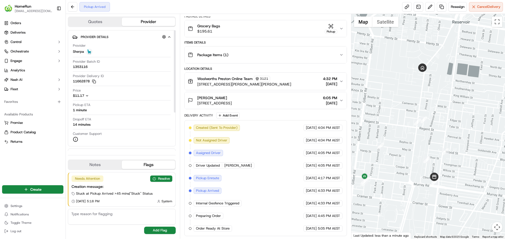
click at [101, 23] on button "Quotes" at bounding box center [94, 22] width 53 height 8
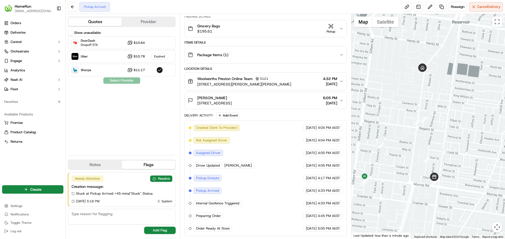
click at [141, 23] on button "Provider" at bounding box center [148, 22] width 53 height 8
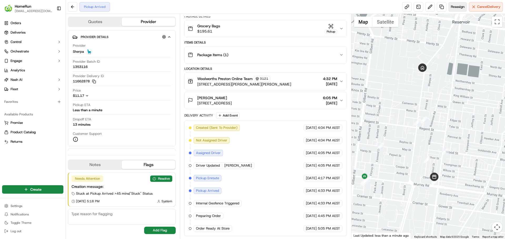
click at [451, 7] on span "Reassign" at bounding box center [457, 6] width 14 height 5
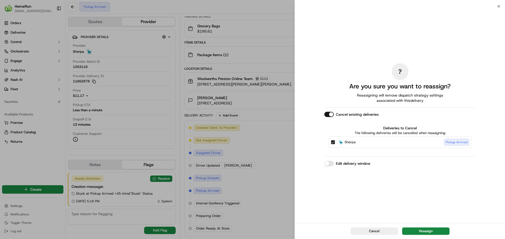
click at [424, 229] on button "Reassign" at bounding box center [425, 231] width 47 height 7
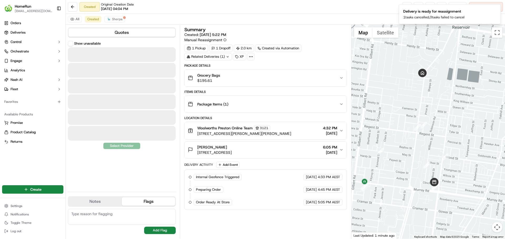
scroll to position [0, 0]
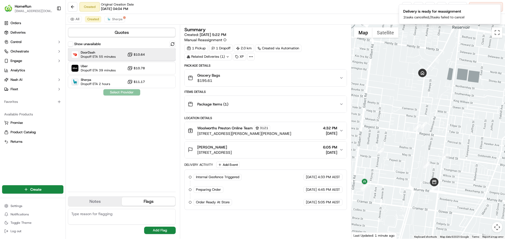
click at [108, 53] on span "DoorDash" at bounding box center [98, 52] width 35 height 4
click at [108, 66] on span "Uber" at bounding box center [98, 66] width 35 height 4
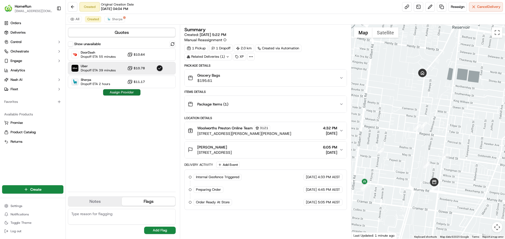
click at [123, 91] on button "Assign Provider" at bounding box center [121, 92] width 37 height 6
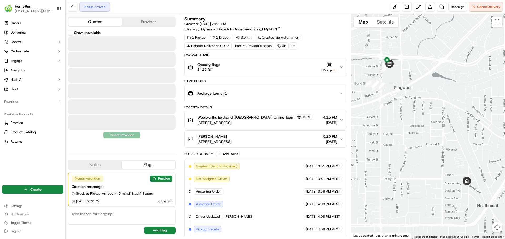
click at [91, 19] on button "Quotes" at bounding box center [94, 22] width 53 height 8
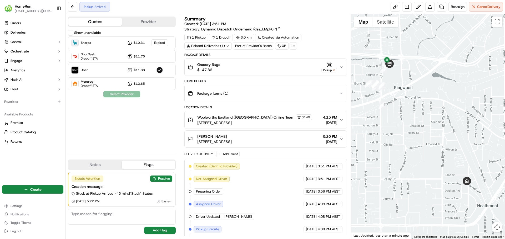
click at [155, 23] on button "Provider" at bounding box center [148, 22] width 53 height 8
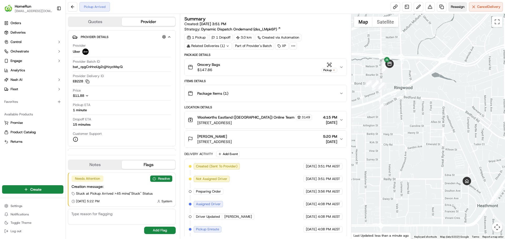
click at [453, 6] on span "Reassign" at bounding box center [457, 6] width 14 height 5
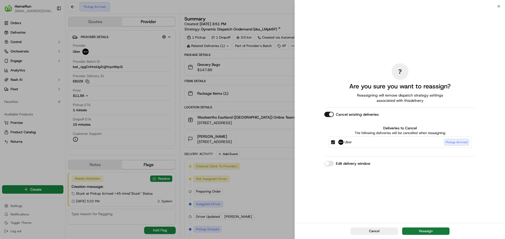
click at [426, 232] on button "Reassign" at bounding box center [425, 231] width 47 height 7
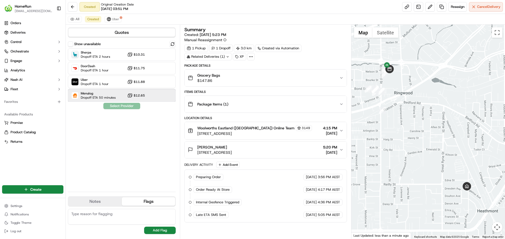
click at [105, 93] on span "Menulog" at bounding box center [98, 93] width 35 height 4
click at [124, 106] on button "Assign Provider" at bounding box center [121, 106] width 37 height 6
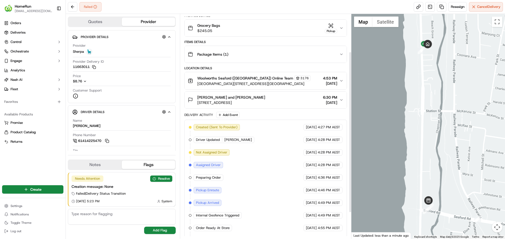
scroll to position [89, 0]
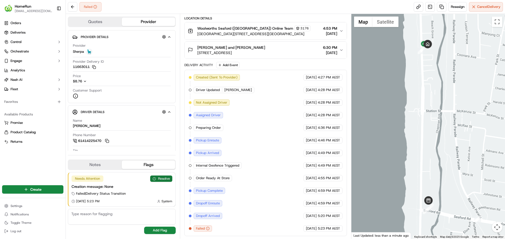
click at [168, 179] on button "Resolve" at bounding box center [161, 179] width 22 height 6
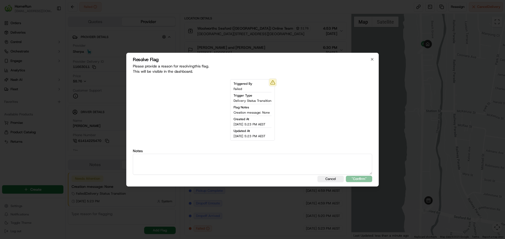
click at [198, 163] on textarea at bounding box center [252, 164] width 239 height 21
type textarea "SMS sent to cx"
click at [350, 177] on button ""Confirm"" at bounding box center [359, 179] width 26 height 6
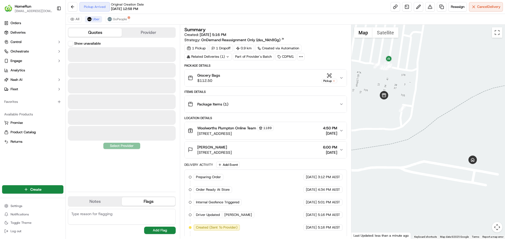
click at [99, 30] on button "Quotes" at bounding box center [94, 32] width 53 height 8
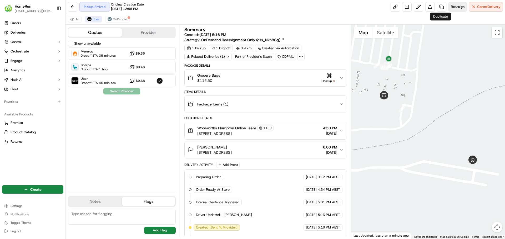
click at [457, 5] on span "Reassign" at bounding box center [457, 6] width 14 height 5
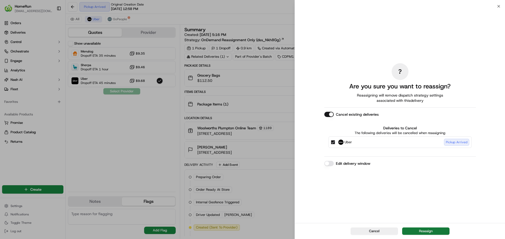
click at [427, 233] on button "Reassign" at bounding box center [425, 231] width 47 height 7
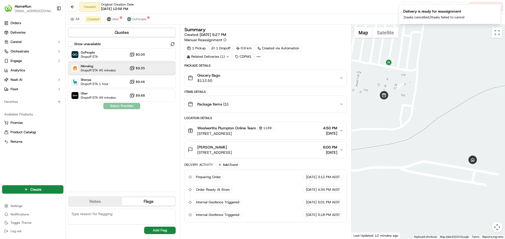
click at [100, 69] on span "Dropoff ETA 45 minutes" at bounding box center [98, 70] width 35 height 4
click at [116, 107] on button "Assign Provider" at bounding box center [121, 106] width 37 height 6
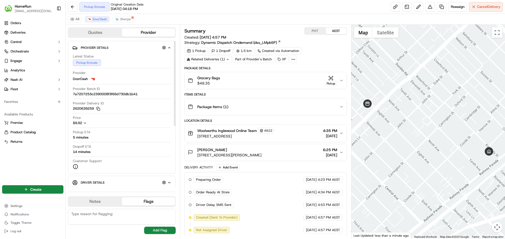
click at [114, 33] on button "Quotes" at bounding box center [94, 32] width 53 height 8
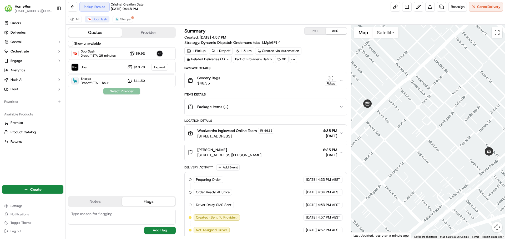
click at [143, 32] on button "Provider" at bounding box center [148, 32] width 53 height 8
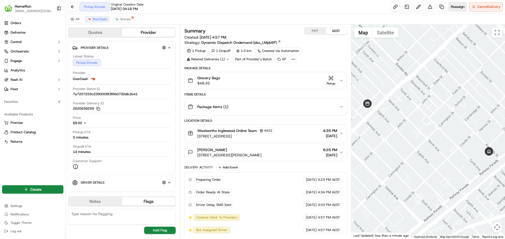
click at [458, 7] on span "Reassign" at bounding box center [457, 6] width 14 height 5
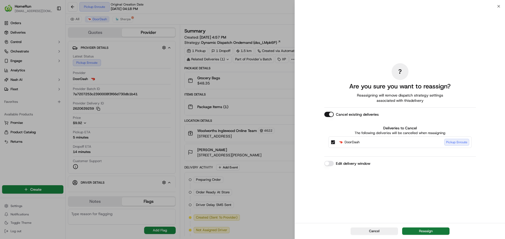
click at [436, 235] on button "Reassign" at bounding box center [425, 231] width 47 height 7
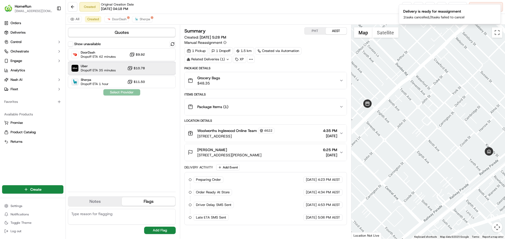
click at [116, 68] on div "Uber Dropoff ETA 35 minutes $10.78" at bounding box center [122, 68] width 108 height 13
click at [116, 92] on button "Assign Provider" at bounding box center [121, 92] width 37 height 6
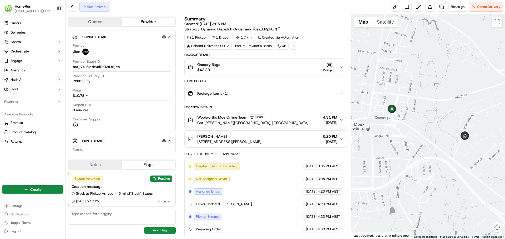
scroll to position [76, 0]
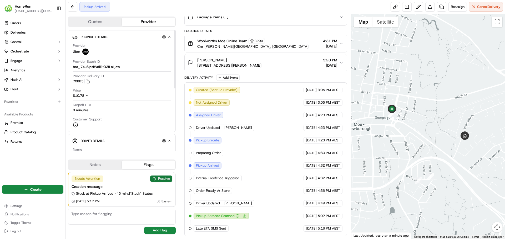
click at [161, 178] on button "Resolve" at bounding box center [161, 179] width 22 height 6
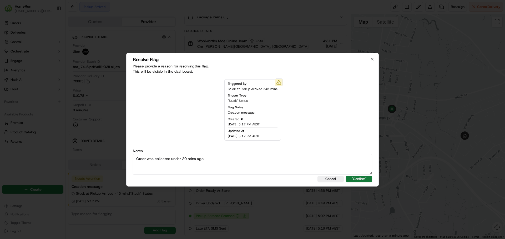
type textarea "Order was collected under 20 mins ago"
click at [353, 177] on button ""Confirm"" at bounding box center [359, 179] width 26 height 6
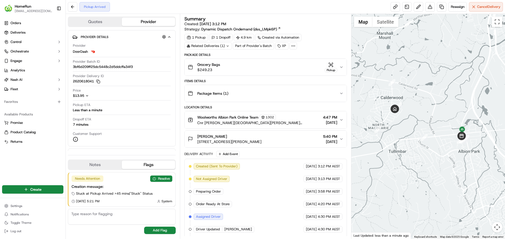
click at [256, 65] on div "Grocery Bags $249.23 Pickup" at bounding box center [263, 67] width 151 height 11
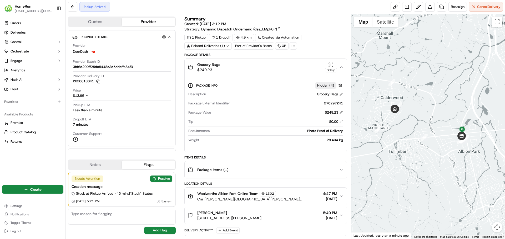
click at [256, 65] on div "Grocery Bags $249.23 Pickup" at bounding box center [263, 67] width 151 height 11
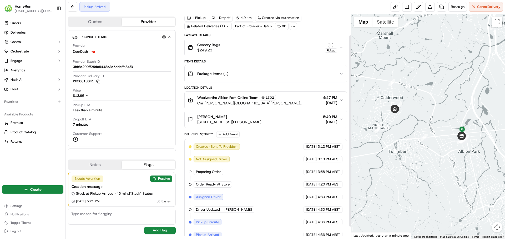
scroll to position [39, 0]
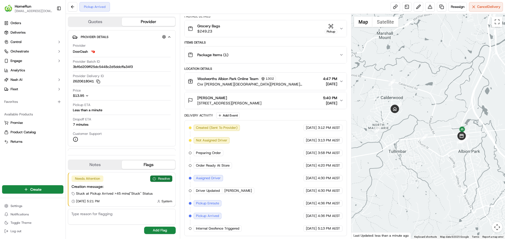
click at [162, 177] on button "Resolve" at bounding box center [161, 179] width 22 height 6
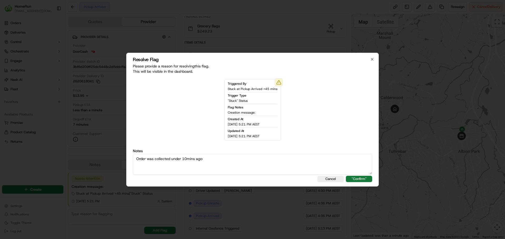
type textarea "Order was collected under 10mins ago"
click at [360, 180] on button ""Confirm"" at bounding box center [359, 179] width 26 height 6
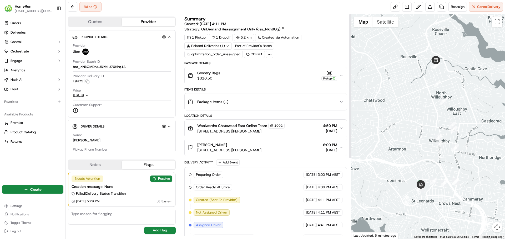
click at [251, 71] on div "Grocery Bags $310.50 Pickup" at bounding box center [263, 75] width 151 height 11
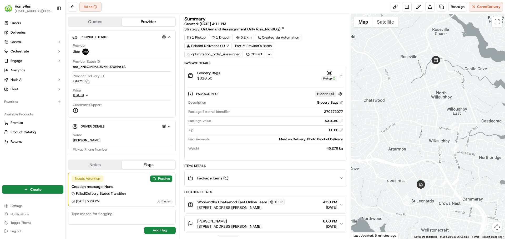
click at [251, 71] on div "Grocery Bags $310.50 Pickup" at bounding box center [263, 75] width 151 height 11
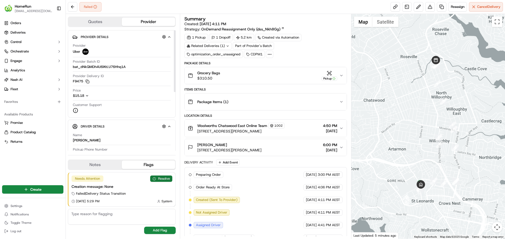
click at [159, 180] on button "Resolve" at bounding box center [161, 179] width 22 height 6
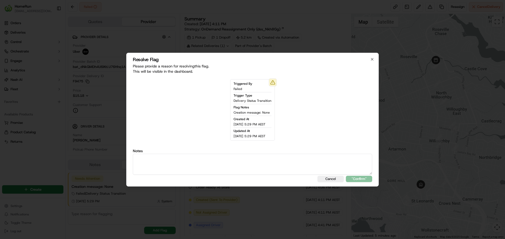
click at [188, 166] on textarea at bounding box center [252, 164] width 239 height 21
type textarea "SMS sent to cx"
click at [361, 176] on button ""Confirm"" at bounding box center [359, 179] width 26 height 6
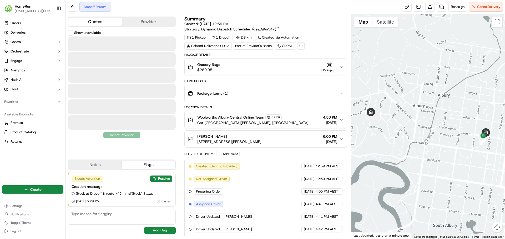
click at [102, 20] on button "Quotes" at bounding box center [94, 22] width 53 height 8
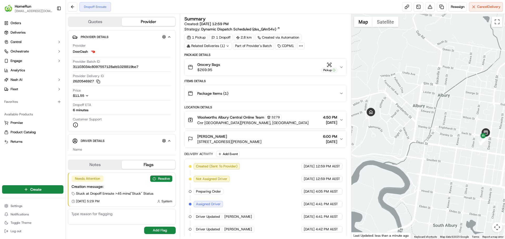
click at [143, 23] on button "Provider" at bounding box center [148, 22] width 53 height 8
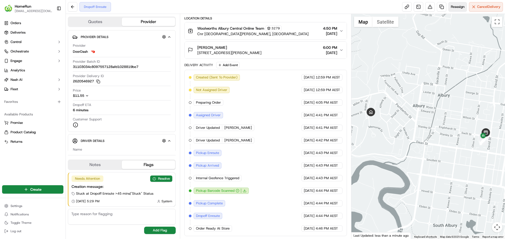
click at [455, 8] on span "Reassign" at bounding box center [457, 6] width 14 height 5
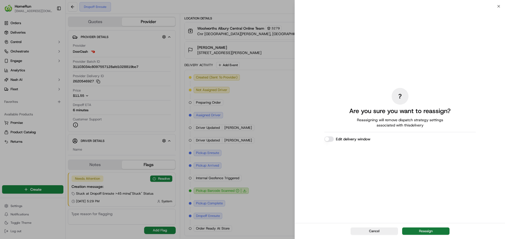
click at [418, 232] on button "Reassign" at bounding box center [425, 231] width 47 height 7
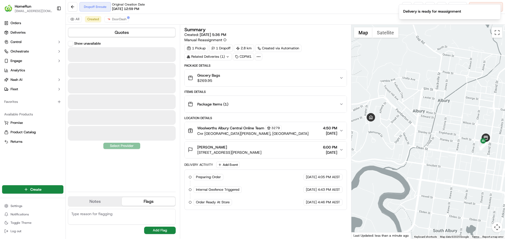
scroll to position [0, 0]
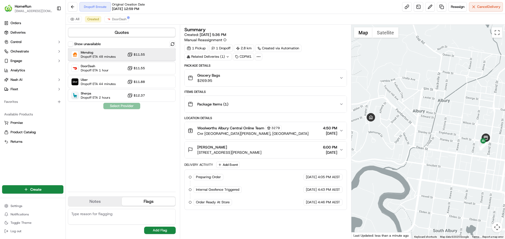
click at [118, 57] on div "Menulog Dropoff ETA 48 minutes $11.55" at bounding box center [122, 54] width 108 height 13
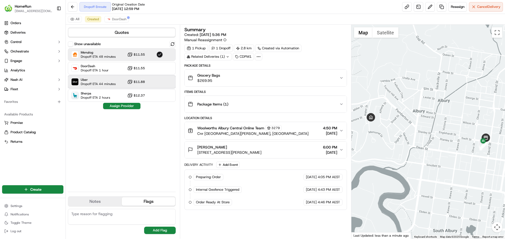
click at [112, 82] on span "Uber" at bounding box center [98, 80] width 35 height 4
click at [123, 106] on button "Assign Provider" at bounding box center [121, 106] width 37 height 6
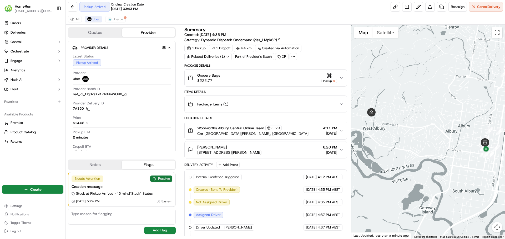
click at [168, 179] on button "Resolve" at bounding box center [161, 179] width 22 height 6
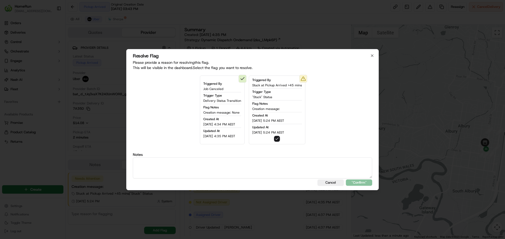
click at [156, 171] on textarea at bounding box center [252, 168] width 239 height 21
type textarea "O"
type textarea "Store finalising picking"
click at [358, 182] on button ""Confirm"" at bounding box center [359, 183] width 26 height 6
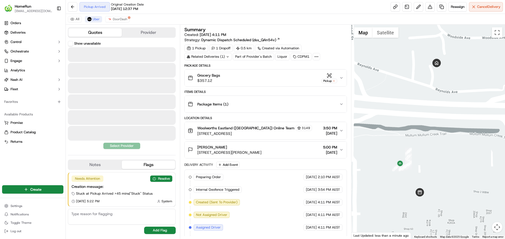
click at [112, 32] on button "Quotes" at bounding box center [94, 32] width 53 height 8
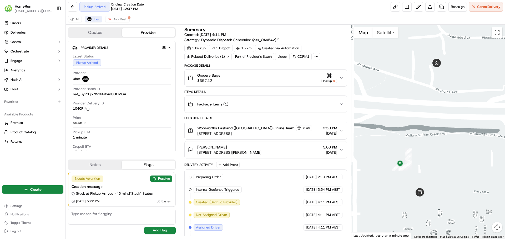
click at [144, 32] on button "Provider" at bounding box center [148, 32] width 53 height 8
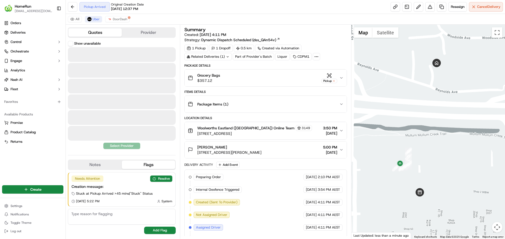
click at [93, 32] on button "Quotes" at bounding box center [94, 32] width 53 height 8
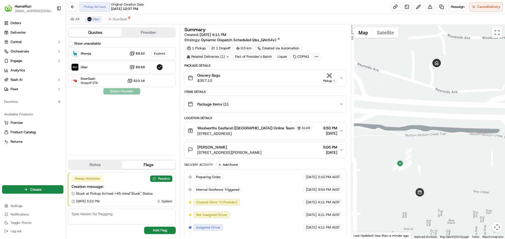
click at [146, 33] on button "Provider" at bounding box center [148, 32] width 53 height 8
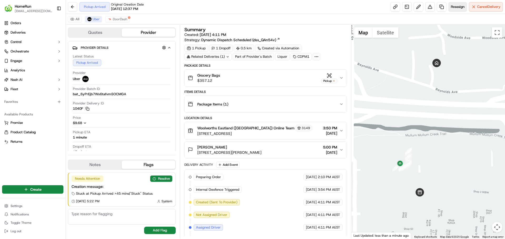
click at [452, 4] on span "Reassign" at bounding box center [457, 6] width 14 height 5
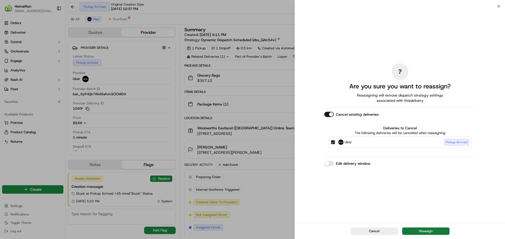
click at [416, 229] on button "Reassign" at bounding box center [425, 231] width 47 height 7
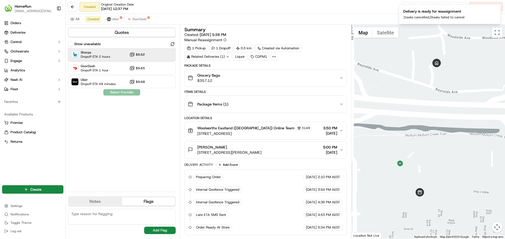
click at [104, 55] on span "Dropoff ETA 2 hours" at bounding box center [95, 57] width 29 height 4
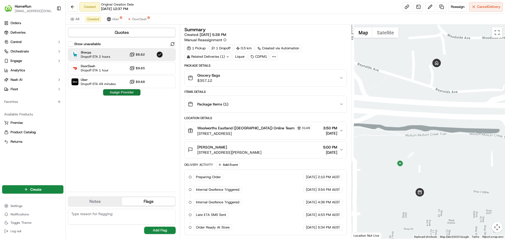
click at [126, 93] on button "Assign Provider" at bounding box center [121, 92] width 37 height 6
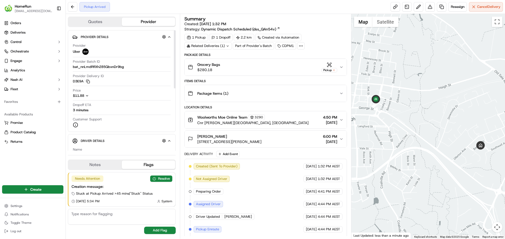
scroll to position [39, 0]
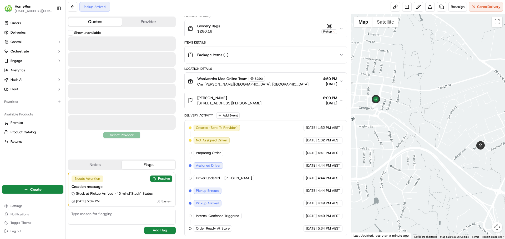
click at [91, 20] on button "Quotes" at bounding box center [94, 22] width 53 height 8
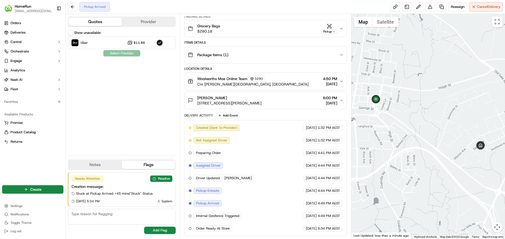
click at [148, 22] on button "Provider" at bounding box center [148, 22] width 53 height 8
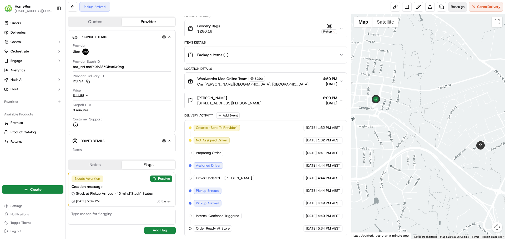
click at [452, 9] on span "Reassign" at bounding box center [457, 6] width 14 height 5
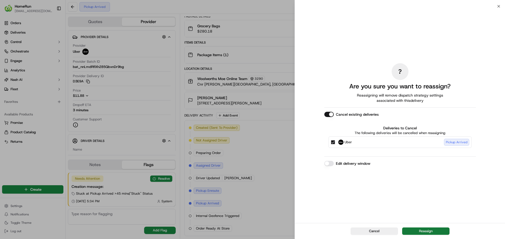
click at [427, 232] on button "Reassign" at bounding box center [425, 231] width 47 height 7
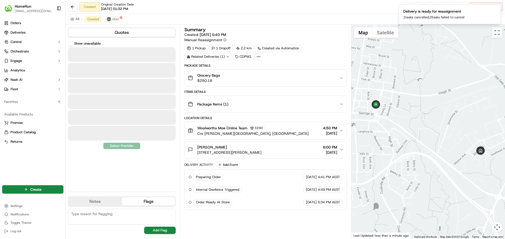
scroll to position [0, 0]
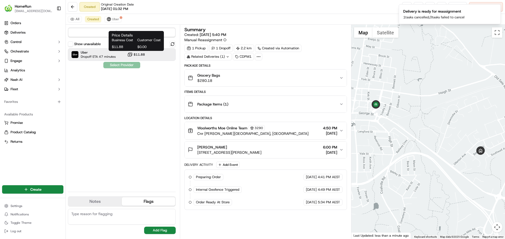
click at [133, 56] on button "$11.88" at bounding box center [136, 54] width 18 height 5
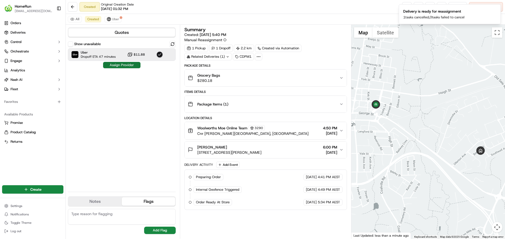
click at [130, 64] on button "Assign Provider" at bounding box center [121, 65] width 37 height 6
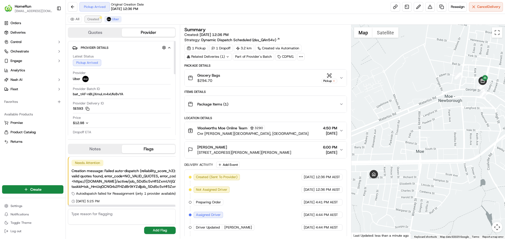
click at [89, 20] on span "Created" at bounding box center [93, 19] width 12 height 4
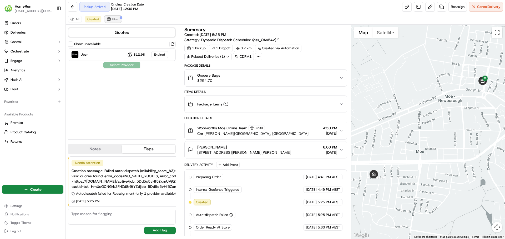
click at [113, 18] on span "Uber" at bounding box center [115, 19] width 7 height 4
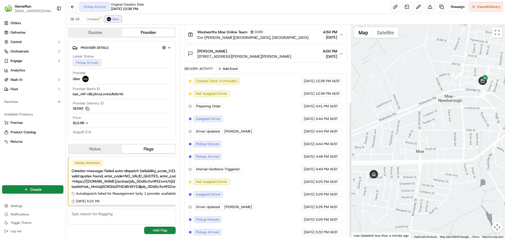
scroll to position [125, 0]
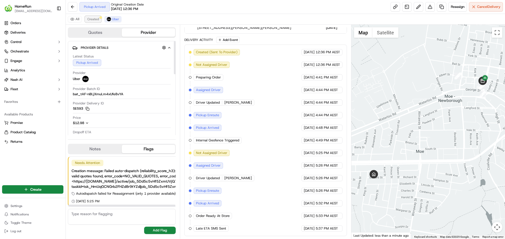
click at [96, 18] on span "Created" at bounding box center [93, 19] width 12 height 4
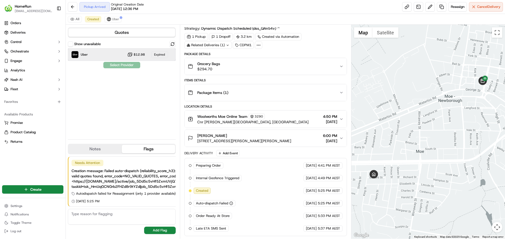
click at [116, 55] on div "Uber $12.98 Expired" at bounding box center [122, 54] width 108 height 13
click at [116, 18] on span "Uber" at bounding box center [115, 19] width 7 height 4
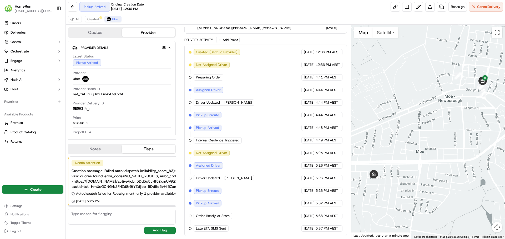
scroll to position [0, 71]
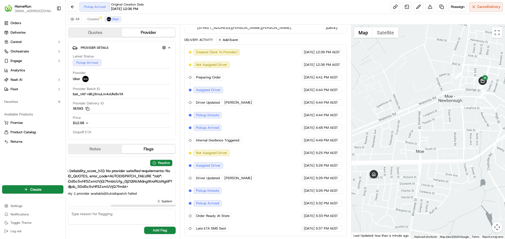
drag, startPoint x: 139, startPoint y: 207, endPoint x: 179, endPoint y: 207, distance: 40.2
click at [176, 207] on div at bounding box center [122, 205] width 108 height 3
click at [167, 163] on button "Resolve" at bounding box center [161, 163] width 22 height 6
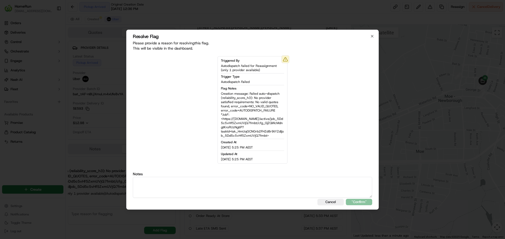
click at [170, 186] on textarea at bounding box center [252, 187] width 239 height 21
paste textarea "Only 1 carrier available, already assigned"
type textarea "Only 1 carrier available, already assigned"
click at [358, 200] on button ""Confirm"" at bounding box center [359, 202] width 26 height 6
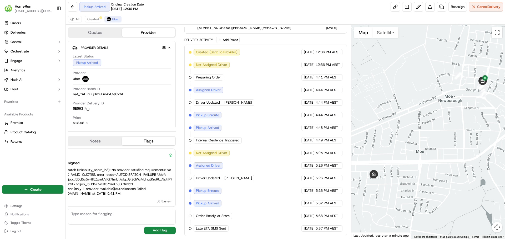
scroll to position [0, 64]
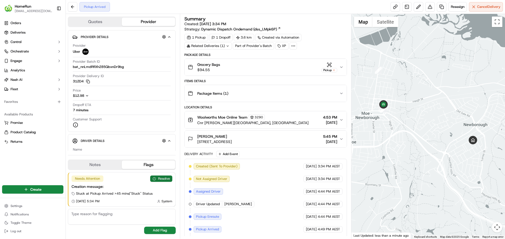
click at [162, 177] on button "Resolve" at bounding box center [161, 179] width 22 height 6
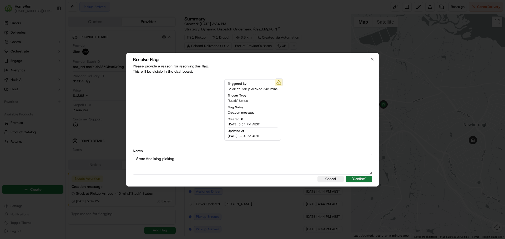
type textarea "Store finalising picking"
click at [358, 178] on button ""Confirm"" at bounding box center [359, 179] width 26 height 6
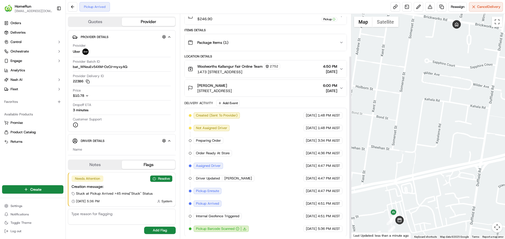
scroll to position [51, 0]
click at [164, 179] on button "Resolve" at bounding box center [161, 179] width 22 height 6
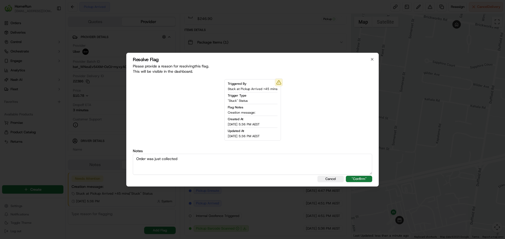
type textarea "Order was just collected"
click at [368, 180] on button ""Confirm"" at bounding box center [359, 179] width 26 height 6
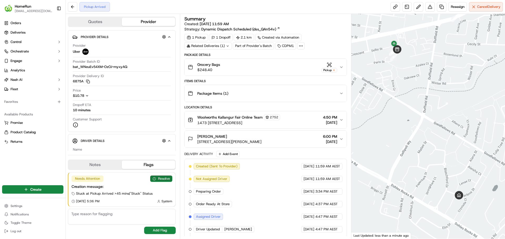
click at [160, 179] on button "Resolve" at bounding box center [161, 179] width 22 height 6
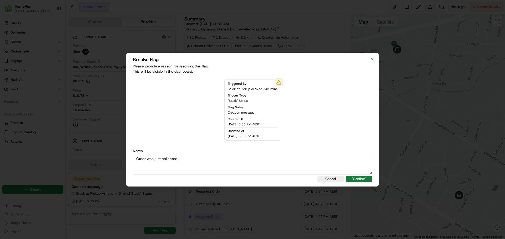
type textarea "Order was just collected"
click at [353, 179] on button ""Confirm"" at bounding box center [359, 179] width 26 height 6
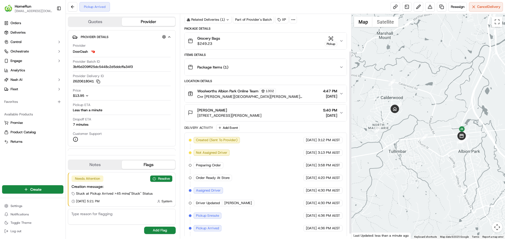
scroll to position [51, 0]
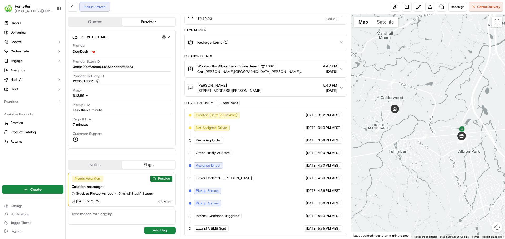
click at [167, 180] on button "Resolve" at bounding box center [161, 179] width 22 height 6
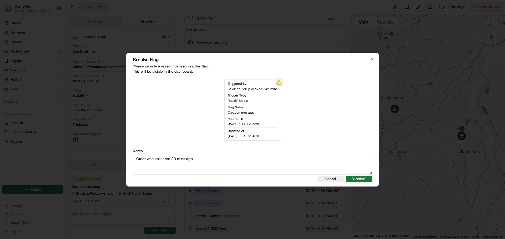
type textarea "Order was collected 20 mins ago"
click at [364, 176] on button ""Confirm"" at bounding box center [359, 179] width 26 height 6
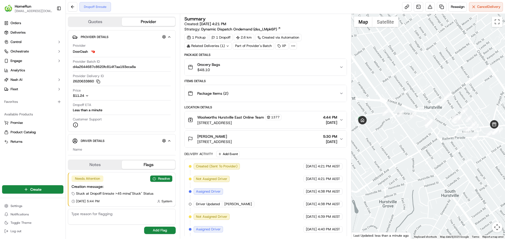
click at [275, 65] on div "Grocery Bags $48.10" at bounding box center [263, 67] width 151 height 11
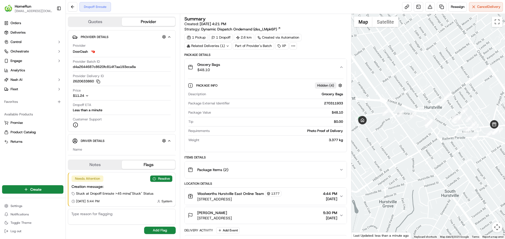
click at [338, 104] on div "270311933" at bounding box center [287, 103] width 111 height 5
copy div "270311933"
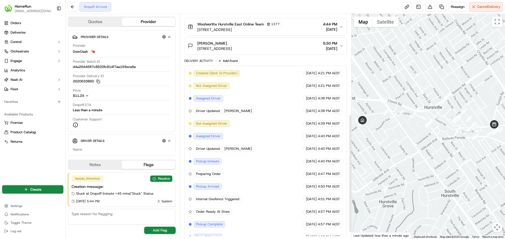
scroll to position [203, 0]
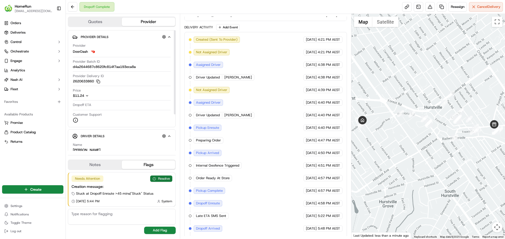
click at [158, 178] on button "Resolve" at bounding box center [161, 179] width 22 height 6
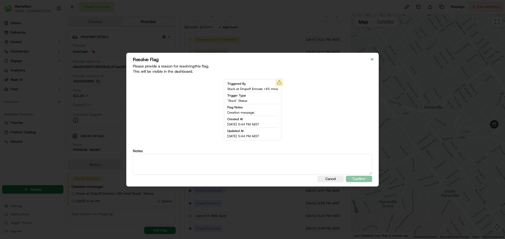
click at [188, 167] on textarea at bounding box center [252, 164] width 239 height 21
type textarea "SMS sent to cx"
click at [353, 181] on button ""Confirm"" at bounding box center [359, 179] width 26 height 6
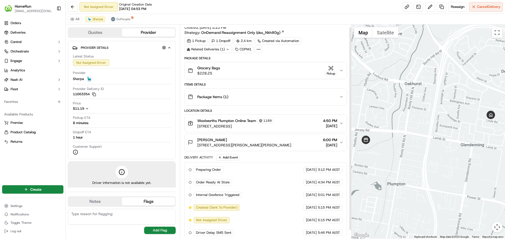
scroll to position [12, 0]
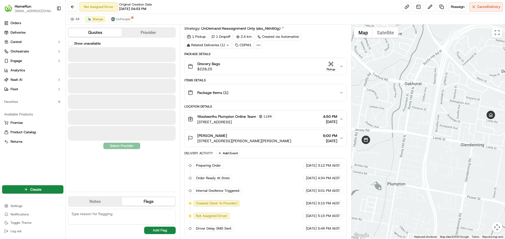
click at [104, 33] on button "Quotes" at bounding box center [94, 32] width 53 height 8
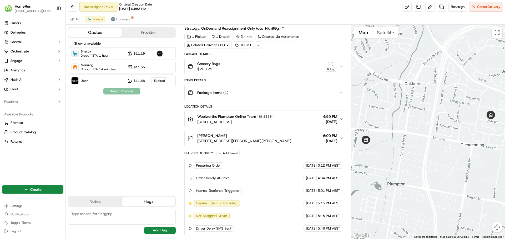
click at [142, 30] on button "Provider" at bounding box center [148, 32] width 53 height 8
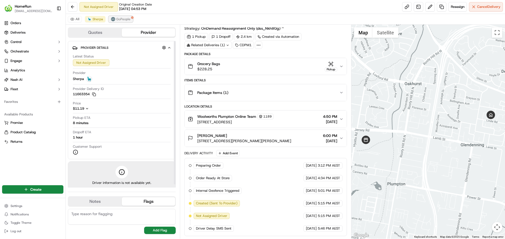
click at [126, 19] on span "GoPeople" at bounding box center [123, 19] width 14 height 4
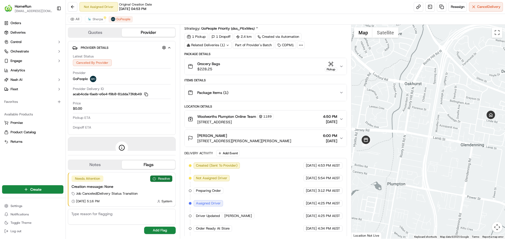
click at [161, 178] on button "Resolve" at bounding box center [161, 179] width 22 height 6
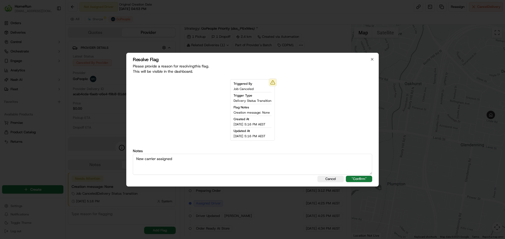
type textarea "New carrier assigned"
click at [366, 177] on button ""Confirm"" at bounding box center [359, 179] width 26 height 6
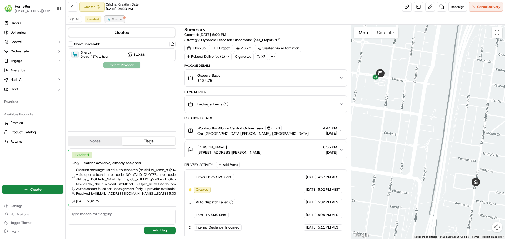
click at [114, 20] on span "Sherpa" at bounding box center [117, 19] width 11 height 4
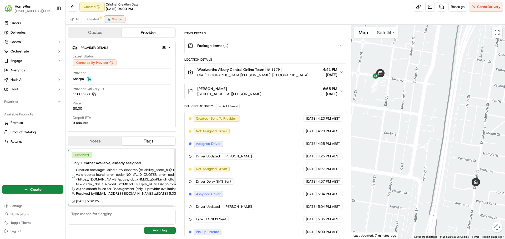
scroll to position [125, 0]
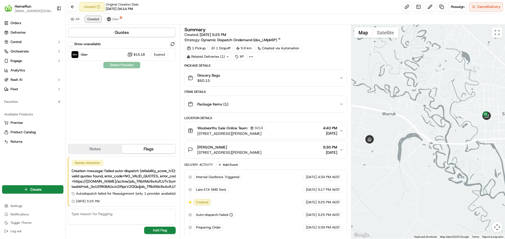
click at [88, 19] on span "Created" at bounding box center [93, 19] width 12 height 4
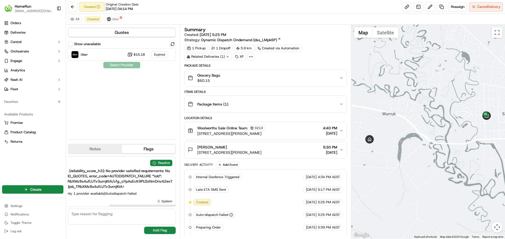
scroll to position [0, 73]
drag, startPoint x: 127, startPoint y: 206, endPoint x: 174, endPoint y: 206, distance: 46.8
click at [174, 206] on div at bounding box center [164, 206] width 107 height 2
click at [156, 164] on button "Resolve" at bounding box center [161, 163] width 22 height 6
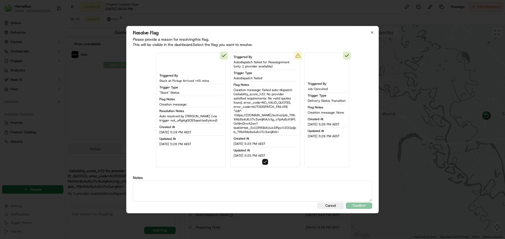
click at [184, 193] on textarea at bounding box center [252, 191] width 239 height 21
drag, startPoint x: 147, startPoint y: 188, endPoint x: 129, endPoint y: 188, distance: 18.4
click at [129, 188] on div "Resolve Flag Please provide a reason for resolving this flag . This will be vis…" at bounding box center [252, 120] width 252 height 188
paste textarea "ly 1 carrier available, already assigned"
type textarea "Only 1 carrier available, already assigned"
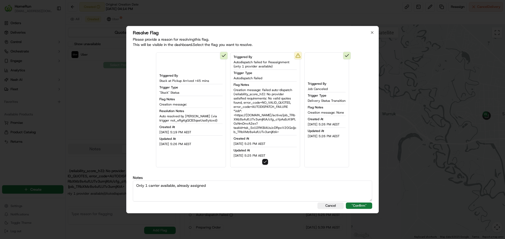
click at [367, 207] on button ""Confirm"" at bounding box center [359, 206] width 26 height 6
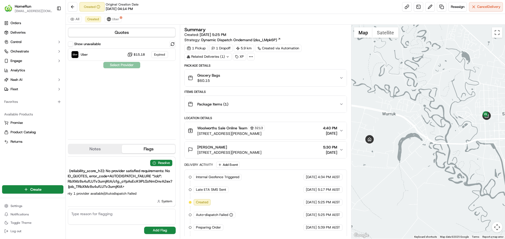
scroll to position [0, 64]
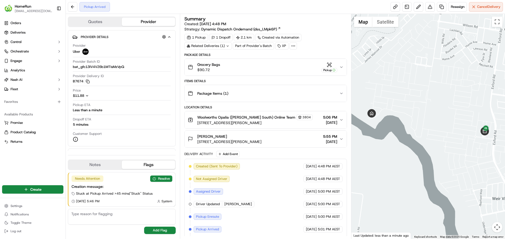
scroll to position [64, 0]
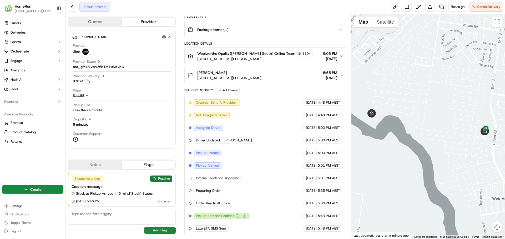
click at [162, 178] on button "Resolve" at bounding box center [161, 179] width 22 height 6
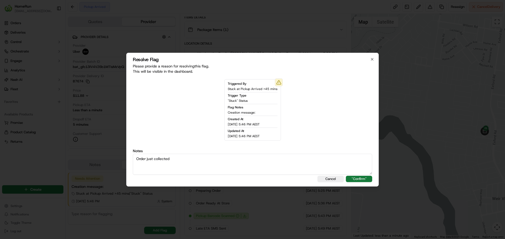
type textarea "Order just collected"
click at [355, 177] on button ""Confirm"" at bounding box center [359, 179] width 26 height 6
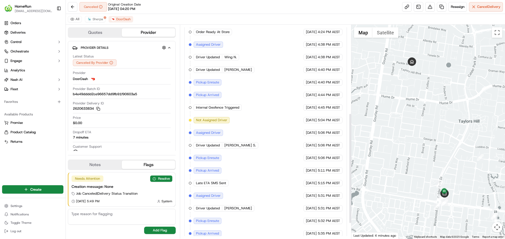
scroll to position [201, 0]
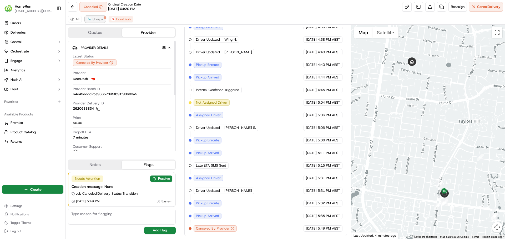
click at [88, 20] on img at bounding box center [89, 19] width 4 height 4
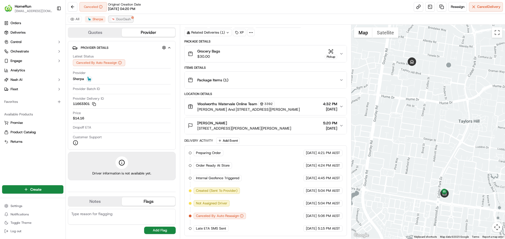
click at [120, 16] on button "DoorDash" at bounding box center [121, 19] width 24 height 6
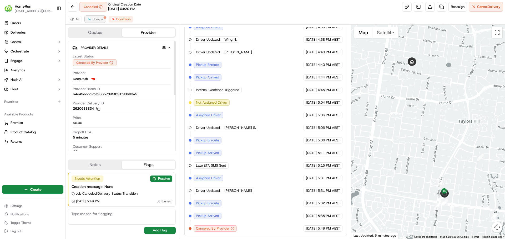
click at [93, 21] on span "Sherpa" at bounding box center [98, 19] width 11 height 4
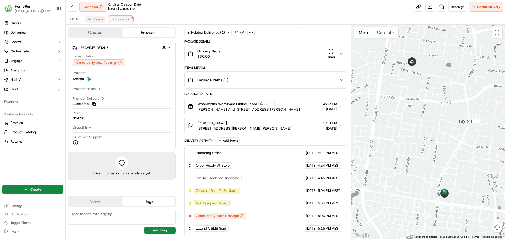
click at [119, 20] on span "DoorDash" at bounding box center [123, 19] width 14 height 4
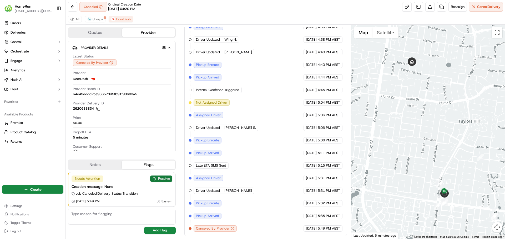
click at [156, 178] on button "Resolve" at bounding box center [161, 179] width 22 height 6
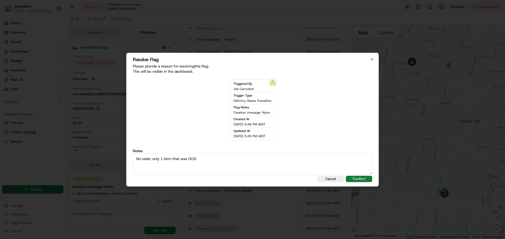
type textarea "No order, only 1 item that was OOS"
click at [355, 178] on button ""Confirm"" at bounding box center [359, 179] width 26 height 6
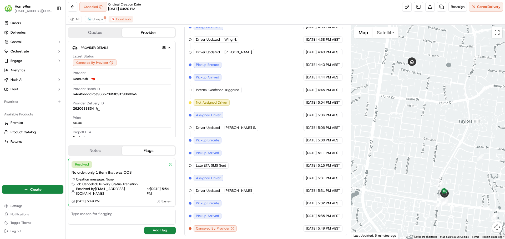
scroll to position [96, 0]
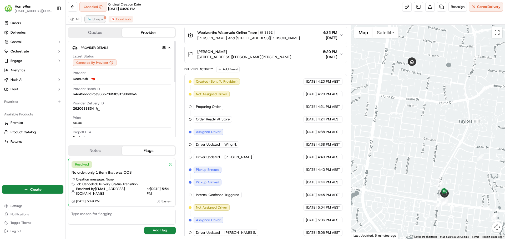
click at [96, 16] on button "Sherpa" at bounding box center [95, 19] width 20 height 6
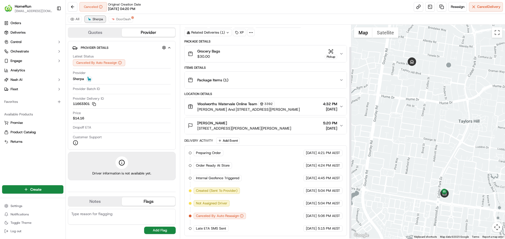
scroll to position [24, 0]
click at [478, 9] on span "Cancel Delivery" at bounding box center [488, 6] width 23 height 5
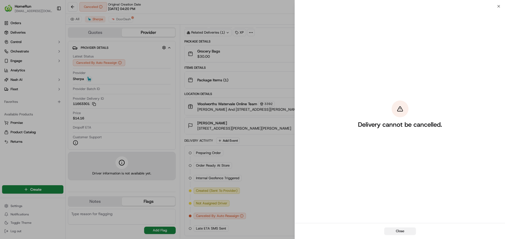
click at [396, 231] on button "Close" at bounding box center [400, 231] width 32 height 7
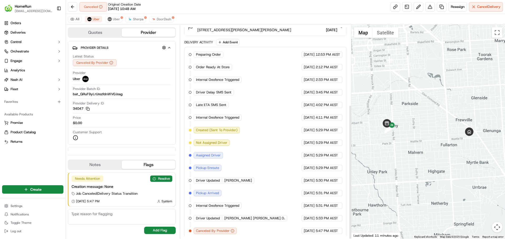
scroll to position [128, 0]
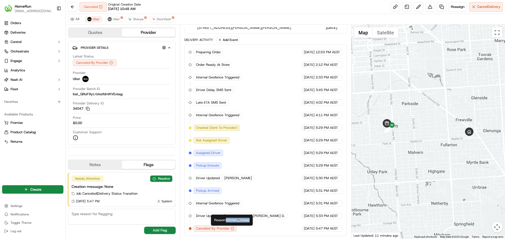
drag, startPoint x: 227, startPoint y: 219, endPoint x: 250, endPoint y: 221, distance: 23.2
click at [250, 221] on div "Reason: kitchen_closed Reason: kitchen_closed" at bounding box center [232, 220] width 42 height 11
copy div "kitchen_closed"
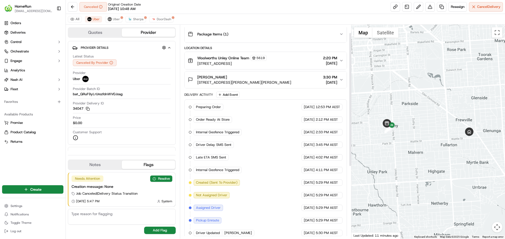
scroll to position [0, 0]
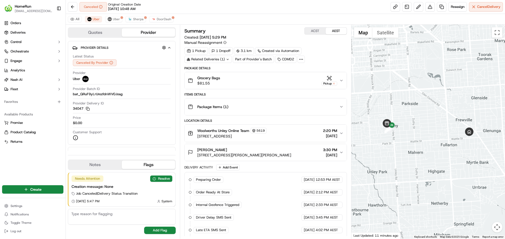
click at [253, 79] on div "Grocery Bags $81.55 Pickup" at bounding box center [263, 80] width 151 height 11
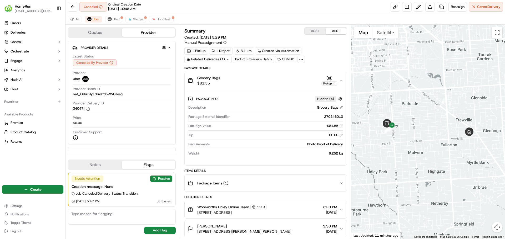
click at [329, 117] on div "270246010" at bounding box center [287, 117] width 111 height 5
copy div "270246010"
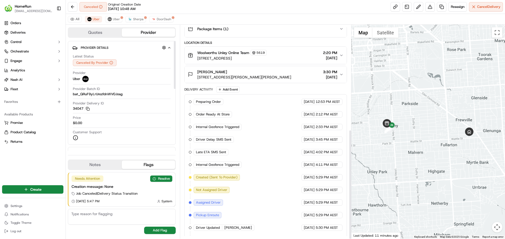
scroll to position [204, 0]
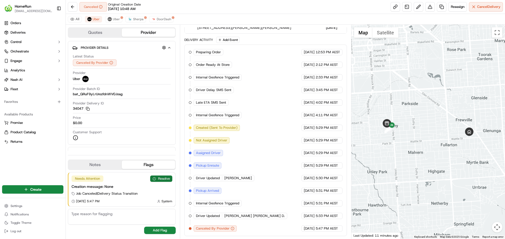
click at [161, 181] on button "Resolve" at bounding box center [161, 179] width 22 height 6
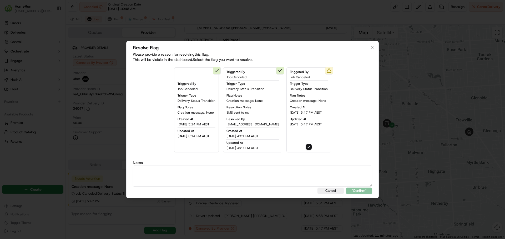
click at [197, 177] on textarea at bounding box center [252, 176] width 239 height 21
type textarea "SMS sent to cx"
click at [357, 192] on button ""Confirm"" at bounding box center [359, 191] width 26 height 6
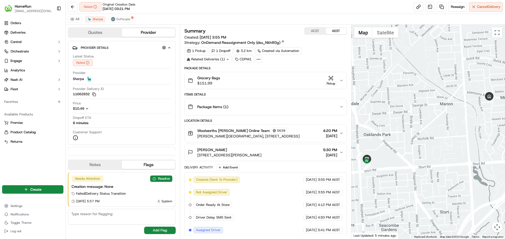
click at [233, 80] on div "Grocery Bags $151.99 Pickup" at bounding box center [263, 80] width 151 height 11
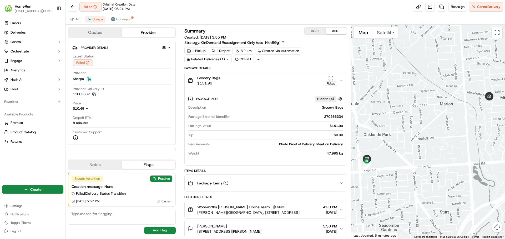
click at [233, 80] on div "Grocery Bags $151.99 Pickup" at bounding box center [263, 80] width 151 height 11
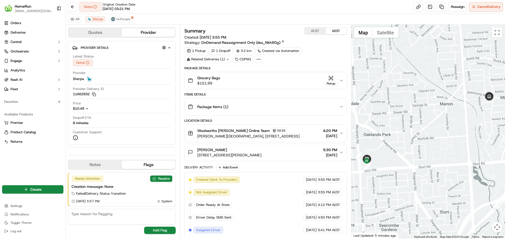
scroll to position [102, 0]
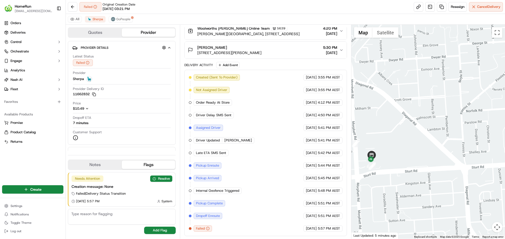
drag, startPoint x: 362, startPoint y: 171, endPoint x: 404, endPoint y: 176, distance: 41.8
click at [404, 176] on div at bounding box center [428, 132] width 154 height 214
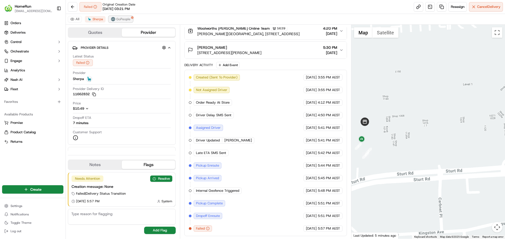
click at [119, 19] on span "GoPeople" at bounding box center [123, 19] width 14 height 4
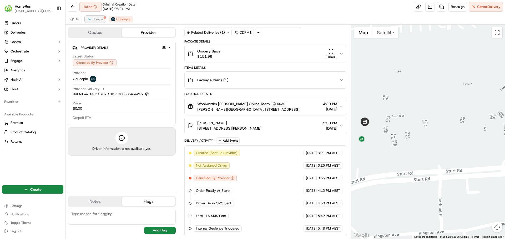
click at [95, 20] on span "Sherpa" at bounding box center [98, 19] width 11 height 4
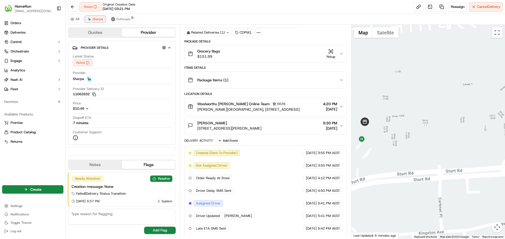
scroll to position [102, 0]
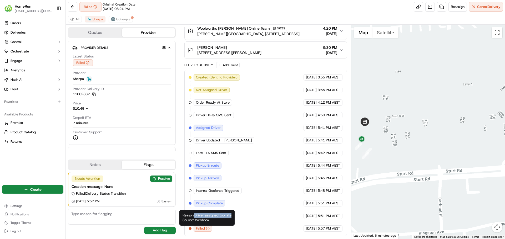
drag, startPoint x: 196, startPoint y: 216, endPoint x: 232, endPoint y: 216, distance: 36.3
click at [232, 216] on div "Reason: Driver assigned too late Source: Webhook Reason: Driver assigned too la…" at bounding box center [206, 218] width 55 height 16
copy div "Driver assigned too late"
click at [97, 19] on span "Sherpa" at bounding box center [98, 19] width 11 height 4
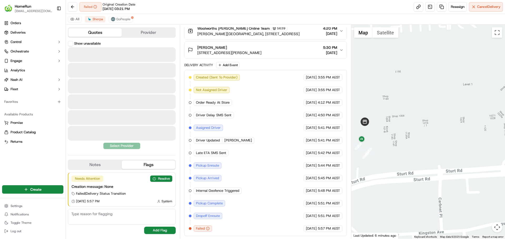
click at [110, 33] on button "Quotes" at bounding box center [94, 32] width 53 height 8
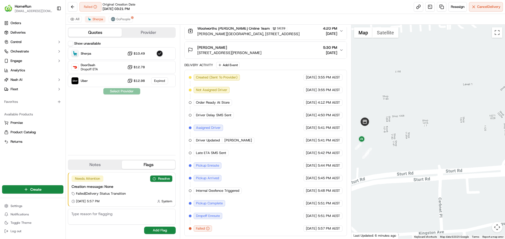
click at [140, 32] on button "Provider" at bounding box center [148, 32] width 53 height 8
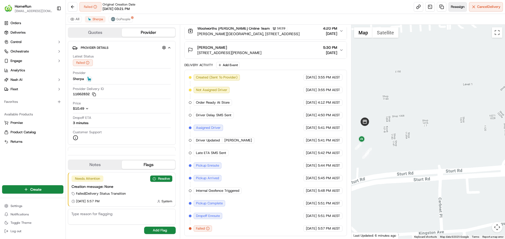
click at [457, 7] on span "Reassign" at bounding box center [457, 6] width 14 height 5
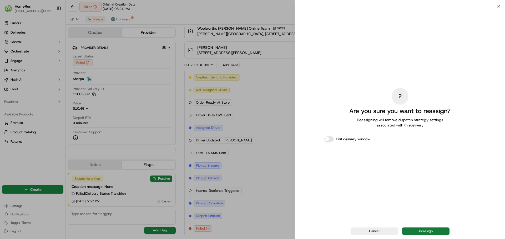
click at [429, 231] on button "Reassign" at bounding box center [425, 231] width 47 height 7
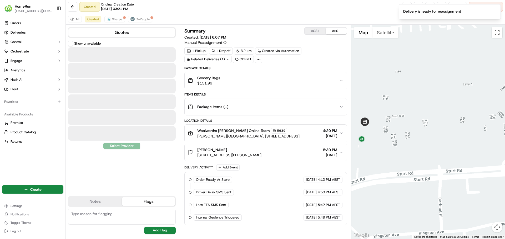
scroll to position [0, 0]
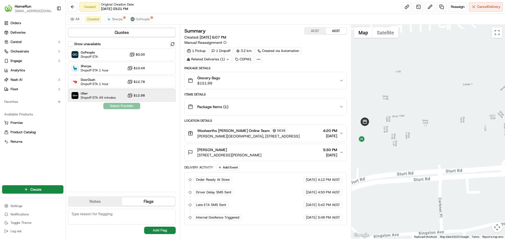
click at [110, 95] on span "Uber" at bounding box center [98, 93] width 35 height 4
click at [122, 105] on button "Assign Provider" at bounding box center [121, 106] width 37 height 6
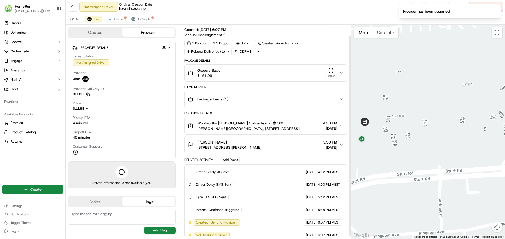
scroll to position [14, 0]
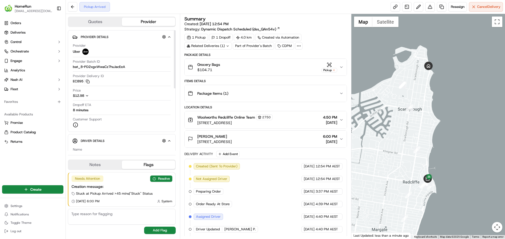
click at [104, 22] on button "Quotes" at bounding box center [94, 22] width 53 height 8
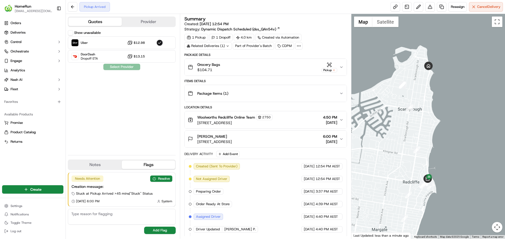
click at [145, 20] on button "Provider" at bounding box center [148, 22] width 53 height 8
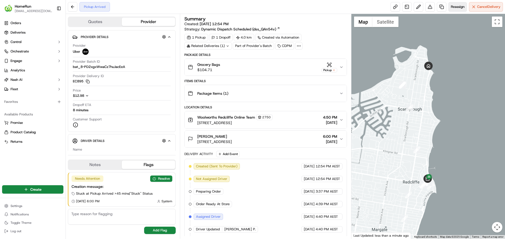
click at [459, 10] on button "Reassign" at bounding box center [457, 6] width 18 height 9
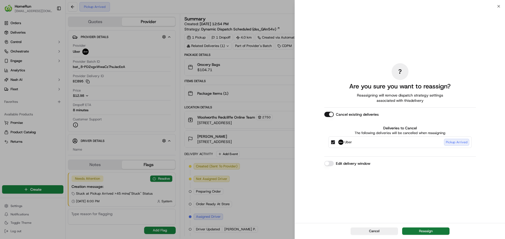
click at [425, 230] on button "Reassign" at bounding box center [425, 231] width 47 height 7
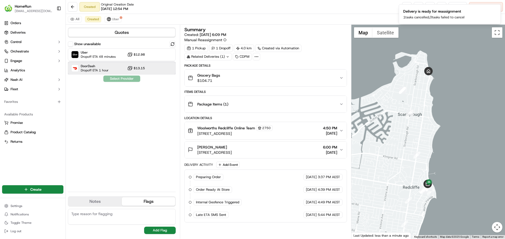
click at [100, 71] on span "Dropoff ETA 1 hour" at bounding box center [95, 70] width 28 height 4
click at [113, 77] on button "Assign Provider" at bounding box center [121, 79] width 37 height 6
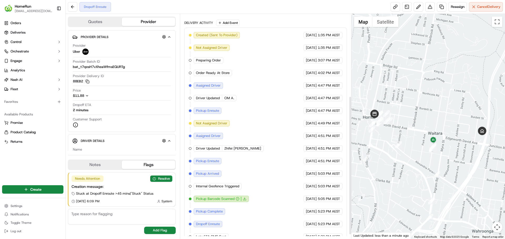
scroll to position [140, 0]
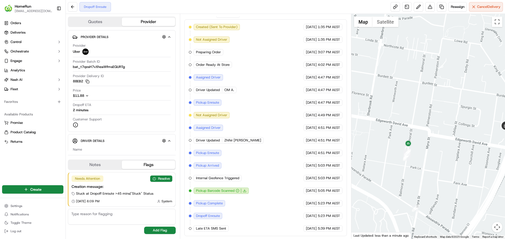
drag, startPoint x: 436, startPoint y: 145, endPoint x: 396, endPoint y: 152, distance: 40.4
click at [401, 152] on div at bounding box center [428, 126] width 154 height 225
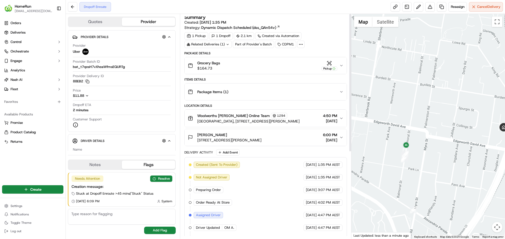
scroll to position [0, 0]
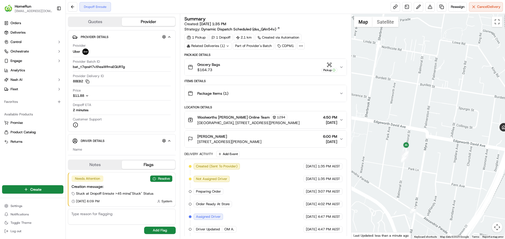
click at [221, 44] on div "Related Deliveries (1)" at bounding box center [207, 45] width 47 height 7
click at [163, 180] on button "Resolve" at bounding box center [161, 179] width 22 height 6
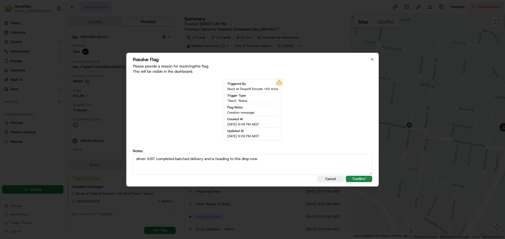
click at [174, 157] on textarea "driver JUST completed batched delivery and is heading to this drop now" at bounding box center [252, 164] width 239 height 21
type textarea "driver JUST completed other batched delivery and is heading to this drop now"
click at [354, 180] on button ""Confirm"" at bounding box center [359, 179] width 26 height 6
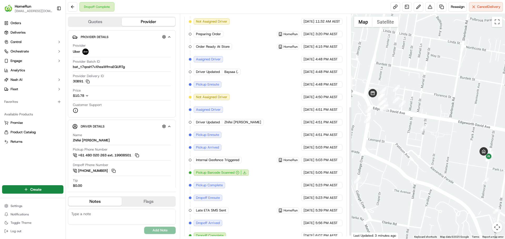
scroll to position [165, 0]
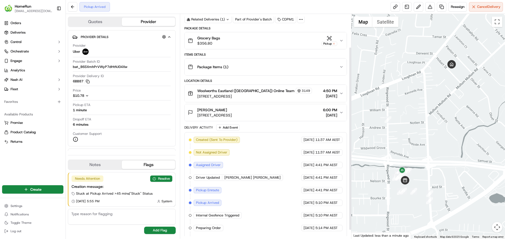
scroll to position [51, 0]
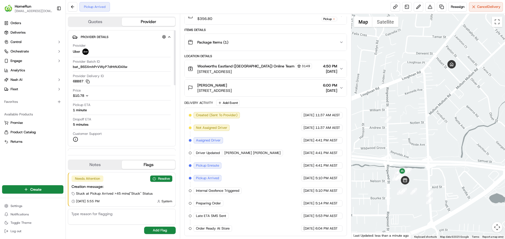
click at [102, 20] on button "Quotes" at bounding box center [94, 22] width 53 height 8
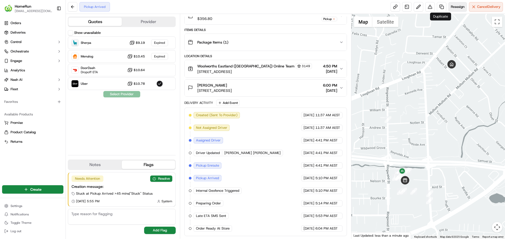
click at [449, 5] on button "Reassign" at bounding box center [457, 6] width 18 height 9
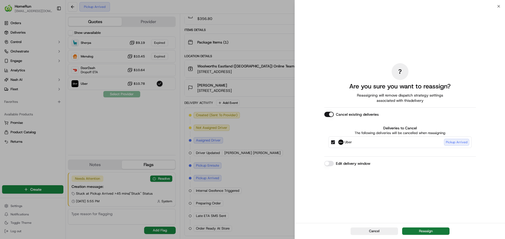
click at [420, 229] on button "Reassign" at bounding box center [425, 231] width 47 height 7
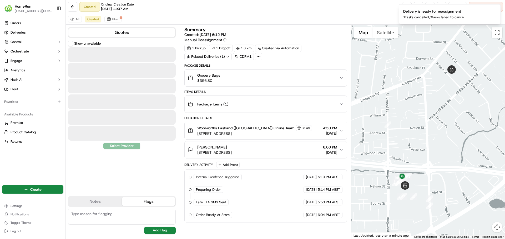
scroll to position [0, 0]
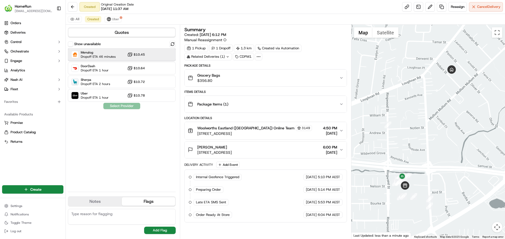
click at [114, 55] on span "Dropoff ETA 46 minutes" at bounding box center [98, 57] width 35 height 4
click at [124, 105] on button "Assign Provider" at bounding box center [121, 106] width 37 height 6
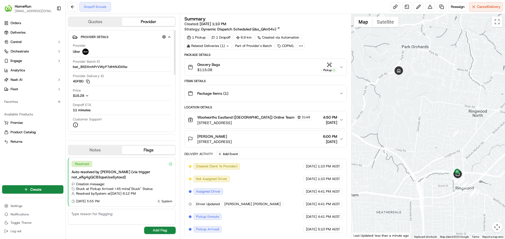
click at [98, 23] on button "Quotes" at bounding box center [94, 22] width 53 height 8
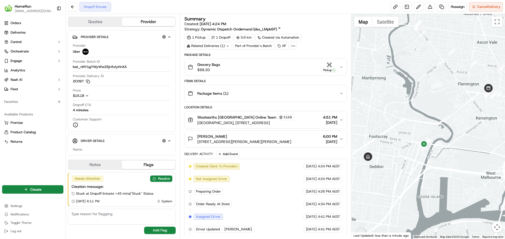
click at [220, 48] on div "Related Deliveries (1)" at bounding box center [207, 45] width 47 height 7
click at [314, 41] on div "1 Pickup 1 Dropoff 5.6 km Created via Automation Related Deliveries (1) Part of…" at bounding box center [265, 42] width 162 height 16
click at [225, 46] on div "Related Deliveries (1)" at bounding box center [207, 45] width 47 height 7
click at [308, 43] on div "1 Pickup 1 Dropoff 5.6 km Created via Automation Related Deliveries (1) Part of…" at bounding box center [265, 42] width 162 height 16
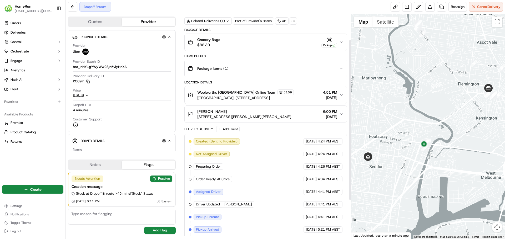
scroll to position [89, 0]
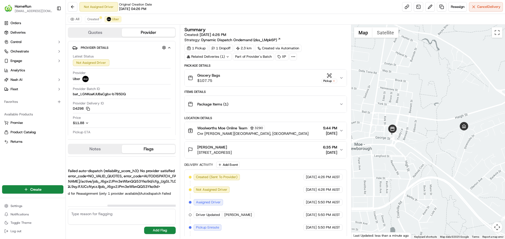
scroll to position [0, 75]
drag, startPoint x: 143, startPoint y: 206, endPoint x: 192, endPoint y: 208, distance: 48.7
click at [192, 207] on div at bounding box center [160, 206] width 107 height 2
click at [168, 161] on button "Resolve" at bounding box center [161, 163] width 22 height 6
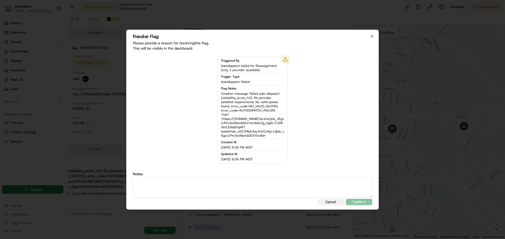
click at [326, 200] on button "Cancel" at bounding box center [330, 202] width 26 height 6
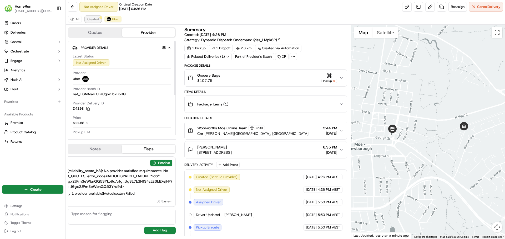
click at [93, 21] on span "Created" at bounding box center [93, 19] width 12 height 4
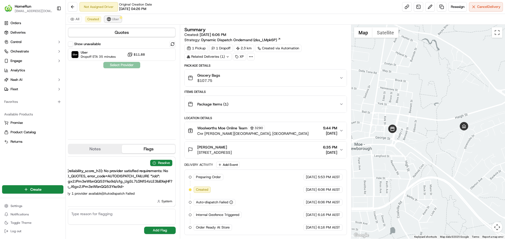
click at [114, 19] on span "Uber" at bounding box center [115, 19] width 7 height 4
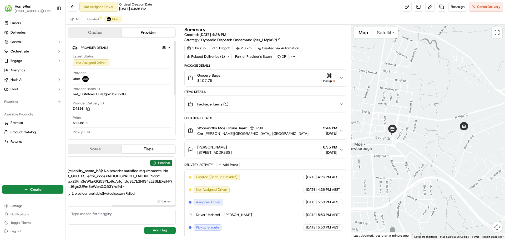
click at [159, 162] on button "Resolve" at bounding box center [161, 163] width 22 height 6
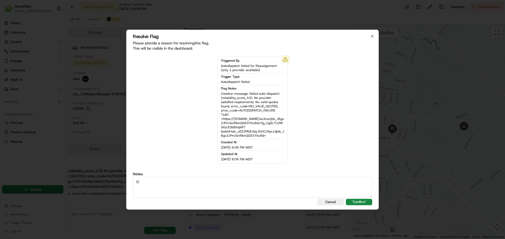
drag, startPoint x: 150, startPoint y: 186, endPoint x: 122, endPoint y: 181, distance: 28.2
click at [122, 181] on body "HomeRun jpeniata1@woolworths.com.au Toggle Sidebar Orders Deliveries Control Or…" at bounding box center [252, 119] width 505 height 239
paste textarea "nly 1 carrier available, already assigned"
type textarea "Only 1 carrier available, already assigned"
click at [359, 202] on button ""Confirm"" at bounding box center [359, 202] width 26 height 6
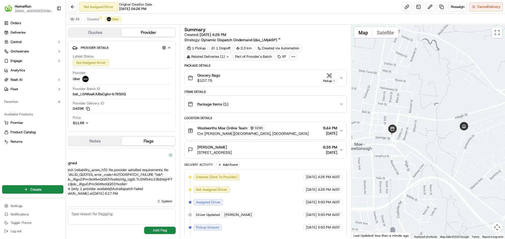
scroll to position [0, 67]
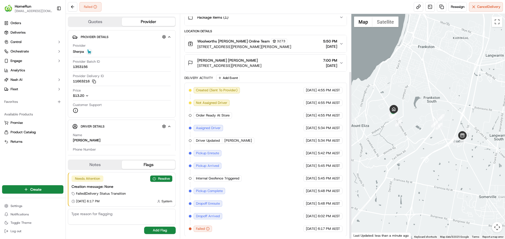
scroll to position [76, 0]
click at [163, 180] on button "Resolve" at bounding box center [161, 179] width 22 height 6
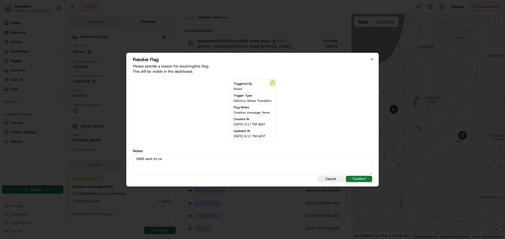
type textarea "SMS sent to cx"
click at [362, 180] on button ""Confirm"" at bounding box center [359, 179] width 26 height 6
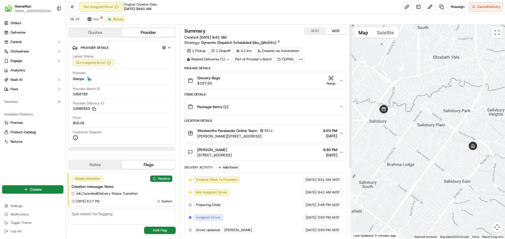
click at [276, 78] on div "Grocery Bags $197.65 Pickup" at bounding box center [263, 80] width 151 height 11
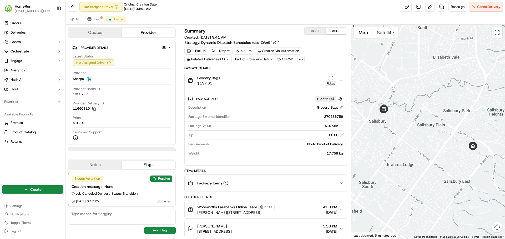
click at [276, 78] on div "Grocery Bags $197.65 Pickup" at bounding box center [263, 80] width 151 height 11
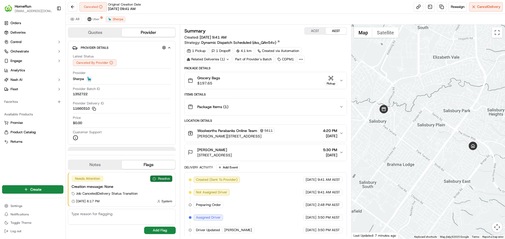
click at [160, 179] on button "Resolve" at bounding box center [161, 179] width 22 height 6
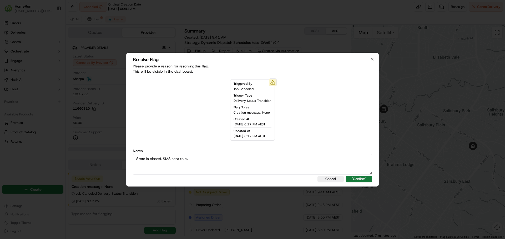
type textarea "Store is closed. SMS sent to cx"
click at [352, 181] on button ""Confirm"" at bounding box center [359, 179] width 26 height 6
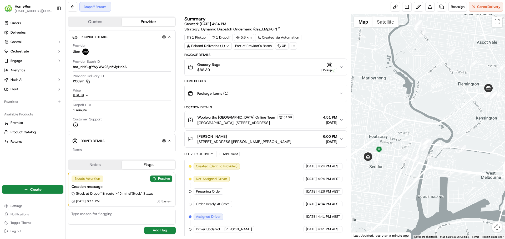
click at [221, 46] on div "Related Deliveries (1)" at bounding box center [207, 45] width 47 height 7
click at [317, 40] on div "1 Pickup 1 Dropoff 5.6 km Created via Automation Related Deliveries (1) Part of…" at bounding box center [265, 42] width 162 height 16
click at [224, 48] on div "Related Deliveries (1)" at bounding box center [207, 45] width 47 height 7
click at [309, 47] on div "1 Pickup 1 Dropoff 5.6 km Created via Automation Related Deliveries (1) Part of…" at bounding box center [265, 42] width 162 height 16
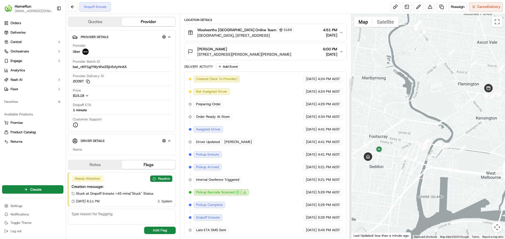
scroll to position [89, 0]
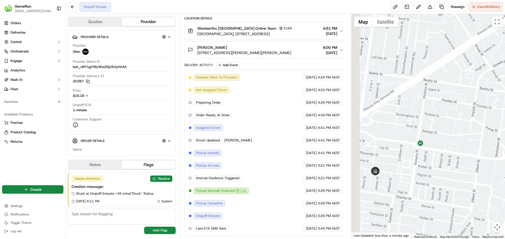
drag, startPoint x: 379, startPoint y: 158, endPoint x: 432, endPoint y: 169, distance: 53.6
click at [432, 169] on div at bounding box center [428, 126] width 154 height 225
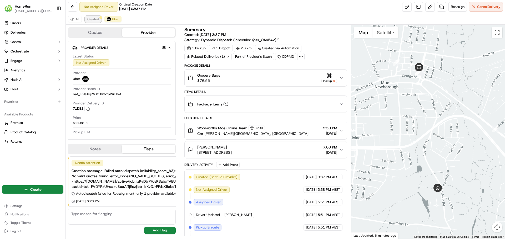
click at [95, 17] on span "Created" at bounding box center [93, 19] width 12 height 4
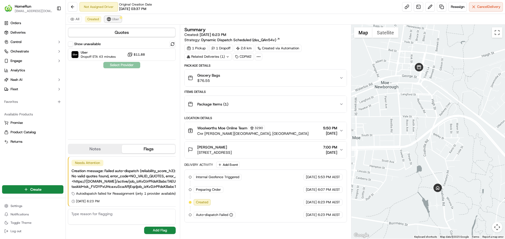
click at [117, 19] on span "Uber" at bounding box center [115, 19] width 7 height 4
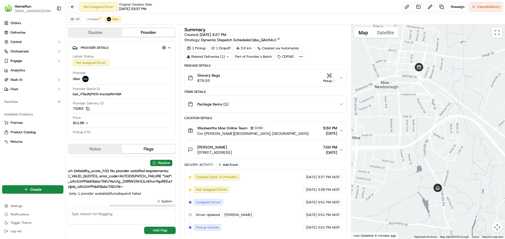
scroll to position [0, 68]
drag, startPoint x: 154, startPoint y: 206, endPoint x: 196, endPoint y: 206, distance: 41.5
click at [196, 206] on div at bounding box center [163, 206] width 107 height 2
click at [164, 163] on button "Resolve" at bounding box center [161, 163] width 22 height 6
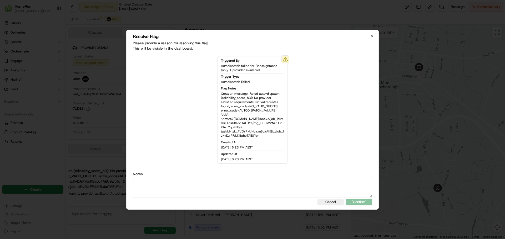
click at [158, 186] on textarea at bounding box center [252, 187] width 239 height 21
paste textarea "Only 1 carrier available, already assigned"
type textarea "Only 1 carrier available, already assigned"
click at [357, 204] on button ""Confirm"" at bounding box center [359, 202] width 26 height 6
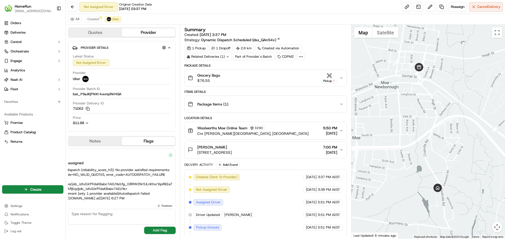
scroll to position [0, 60]
click at [280, 81] on div "Grocery Bags $76.55 Pickup" at bounding box center [263, 78] width 151 height 11
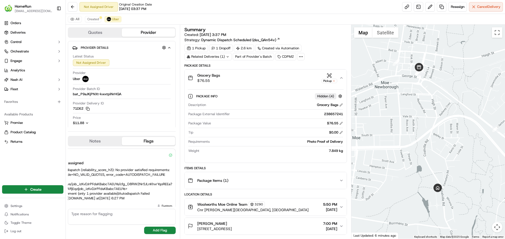
click at [329, 113] on div "238657241" at bounding box center [287, 114] width 111 height 5
copy div "238657241"
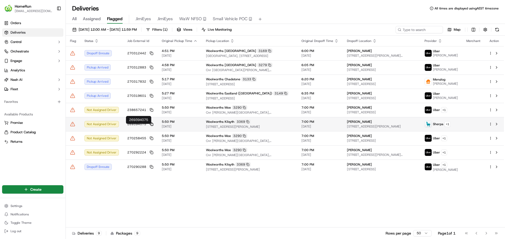
click at [151, 125] on icon at bounding box center [151, 124] width 2 height 2
click at [132, 126] on span "269394075" at bounding box center [136, 124] width 19 height 4
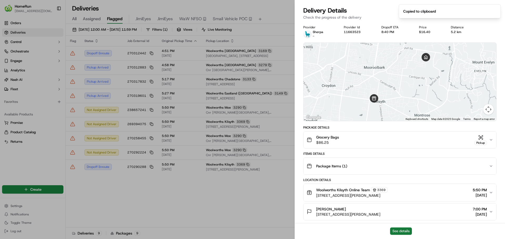
click at [398, 231] on button "See details" at bounding box center [401, 231] width 22 height 7
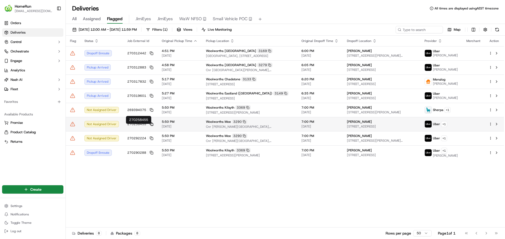
click at [151, 126] on rect at bounding box center [152, 125] width 2 height 2
click at [139, 126] on span "270258455" at bounding box center [136, 124] width 19 height 4
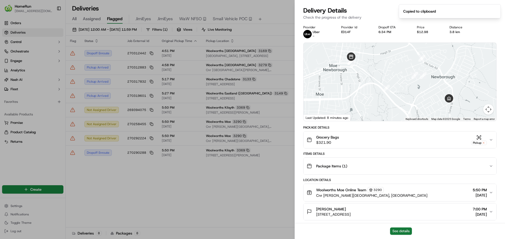
click at [402, 232] on button "See details" at bounding box center [401, 231] width 22 height 7
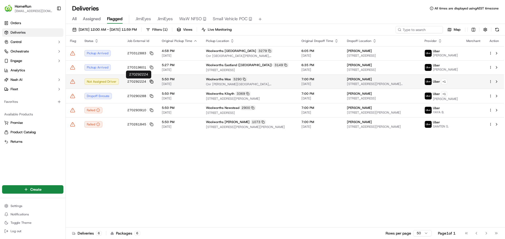
click at [151, 81] on rect at bounding box center [152, 82] width 2 height 2
click at [136, 83] on span "270292224" at bounding box center [136, 82] width 19 height 4
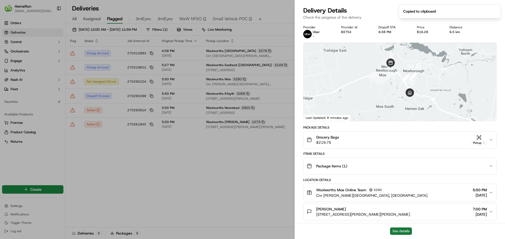
click at [402, 229] on button "See details" at bounding box center [401, 231] width 22 height 7
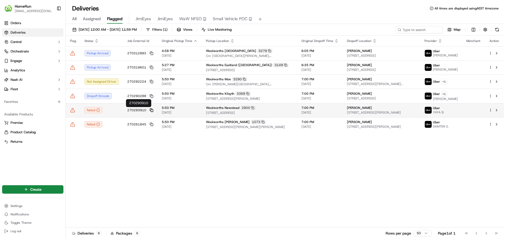
click at [151, 111] on icon at bounding box center [152, 111] width 4 height 4
click at [140, 111] on span "270293910" at bounding box center [136, 110] width 19 height 4
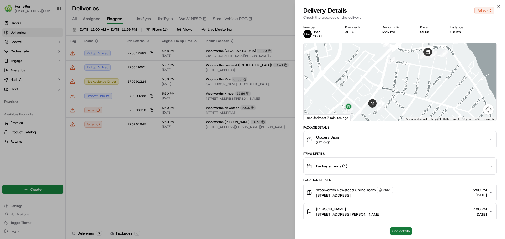
click at [397, 229] on button "See details" at bounding box center [401, 231] width 22 height 7
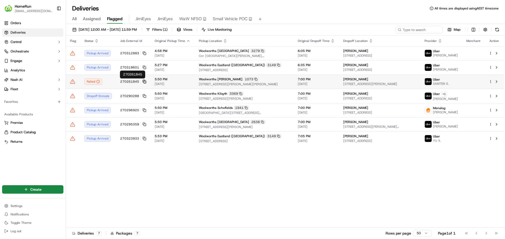
click at [145, 81] on rect at bounding box center [145, 82] width 2 height 2
click at [136, 81] on span "270261845" at bounding box center [129, 82] width 19 height 4
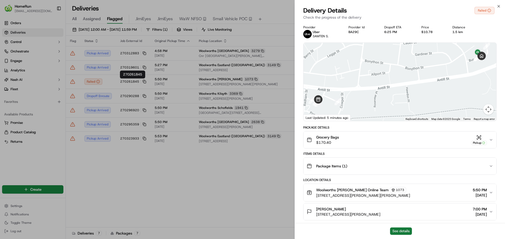
click at [397, 232] on button "See details" at bounding box center [401, 231] width 22 height 7
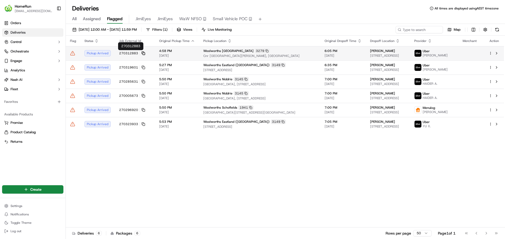
click at [142, 54] on icon at bounding box center [143, 54] width 4 height 4
click at [132, 54] on span "270312883" at bounding box center [128, 53] width 19 height 4
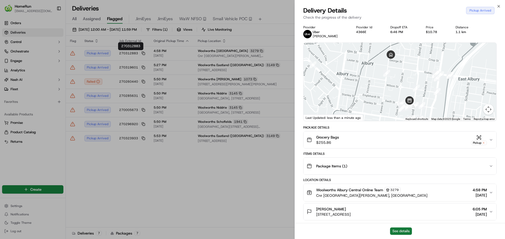
click at [407, 230] on button "See details" at bounding box center [401, 231] width 22 height 7
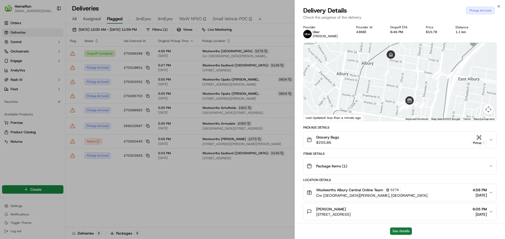
click at [400, 229] on button "See details" at bounding box center [401, 231] width 22 height 7
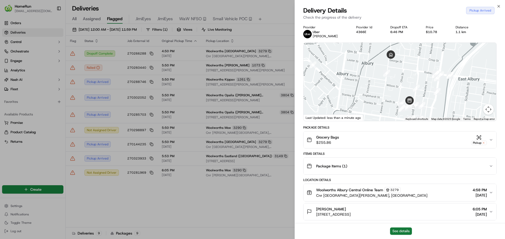
click at [397, 231] on button "See details" at bounding box center [401, 231] width 22 height 7
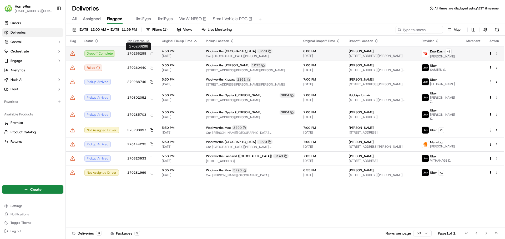
click at [150, 54] on icon at bounding box center [152, 54] width 4 height 4
click at [72, 54] on icon at bounding box center [72, 53] width 5 height 5
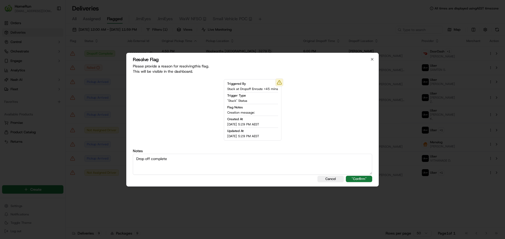
type textarea "Drop off complete"
click at [360, 177] on button ""Confirm"" at bounding box center [359, 179] width 26 height 6
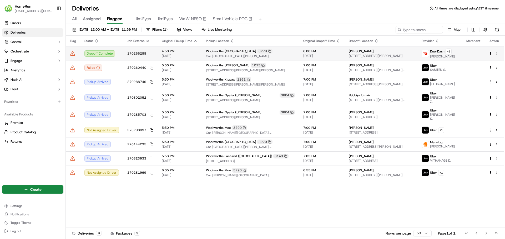
click at [70, 53] on icon at bounding box center [72, 53] width 5 height 5
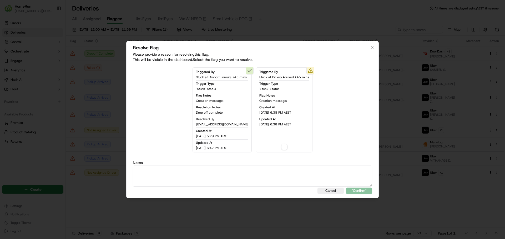
click at [284, 147] on button "button" at bounding box center [284, 147] width 6 height 6
click at [270, 177] on textarea at bounding box center [252, 176] width 239 height 21
type textarea "Drop off complete"
click at [345, 191] on div "Cancel "Confirm"" at bounding box center [252, 191] width 239 height 6
click at [348, 191] on button ""Confirm"" at bounding box center [359, 191] width 26 height 6
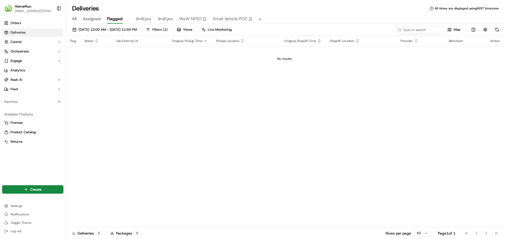
click at [290, 13] on div "All Assigned Flagged JimiEyes JimiEyes WaW NFSO Small Vehicle POC" at bounding box center [285, 18] width 439 height 11
click at [486, 28] on button "button" at bounding box center [484, 29] width 7 height 7
click at [476, 18] on div "All Assigned Flagged JimiEyes JimiEyes WaW NFSO Small Vehicle POC" at bounding box center [285, 19] width 439 height 9
click at [471, 29] on html "HomeRun jpeniata1@woolworths.com.au Toggle Sidebar Orders Deliveries Control Or…" at bounding box center [252, 119] width 505 height 239
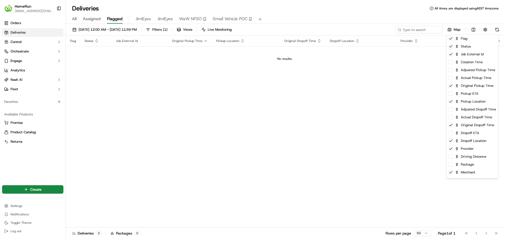
click at [433, 18] on html "HomeRun jpeniata1@woolworths.com.au Toggle Sidebar Orders Deliveries Control Or…" at bounding box center [252, 119] width 505 height 239
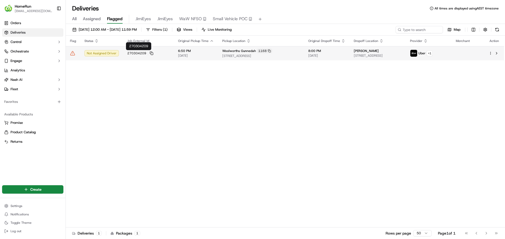
click at [136, 52] on span "270304209" at bounding box center [136, 53] width 19 height 4
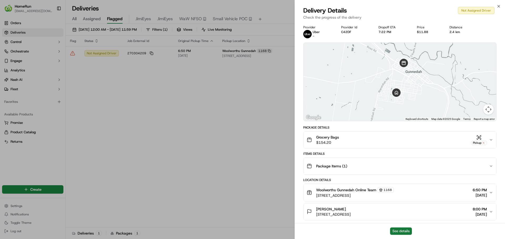
click at [399, 230] on button "See details" at bounding box center [401, 231] width 22 height 7
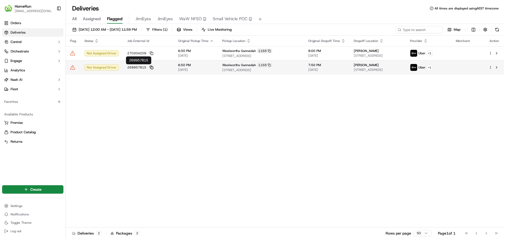
click at [151, 67] on icon at bounding box center [152, 68] width 4 height 4
click at [138, 68] on span "269957815" at bounding box center [136, 67] width 19 height 4
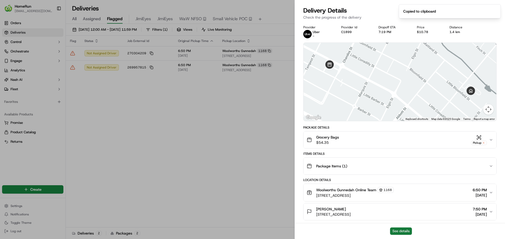
click at [396, 232] on button "See details" at bounding box center [401, 231] width 22 height 7
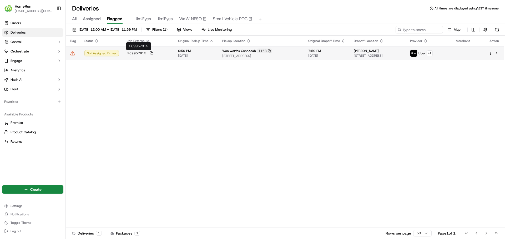
click at [150, 55] on icon at bounding box center [152, 54] width 4 height 4
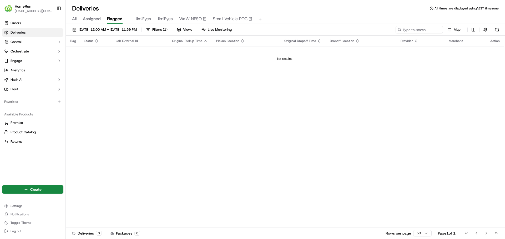
click at [301, 8] on div "Deliveries All times are displayed using AEST timezone" at bounding box center [285, 8] width 439 height 8
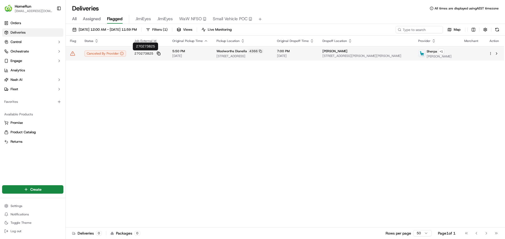
click at [157, 54] on icon at bounding box center [159, 54] width 4 height 4
click at [144, 54] on span "270273825" at bounding box center [143, 54] width 19 height 4
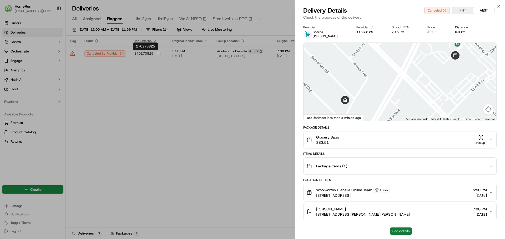
click at [397, 233] on button "See details" at bounding box center [401, 231] width 22 height 7
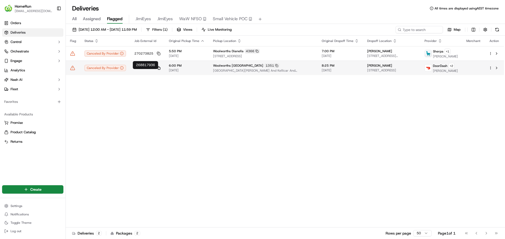
click at [158, 70] on icon at bounding box center [159, 68] width 4 height 4
click at [149, 70] on span "268817936" at bounding box center [143, 68] width 19 height 4
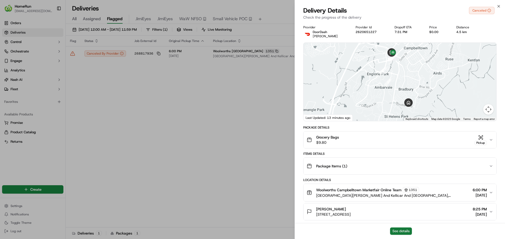
click at [398, 231] on button "See details" at bounding box center [401, 231] width 22 height 7
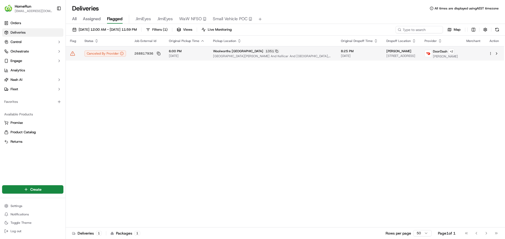
click at [73, 55] on icon at bounding box center [73, 55] width 0 height 0
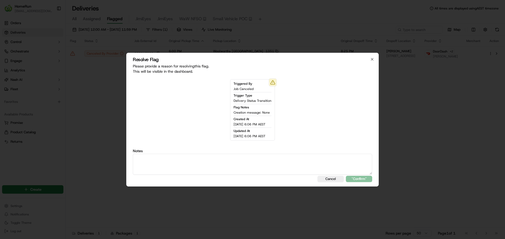
click at [210, 166] on textarea at bounding box center [252, 164] width 239 height 21
type textarea "Entir eorder OOS"
click at [332, 179] on button "Cancel" at bounding box center [330, 179] width 26 height 6
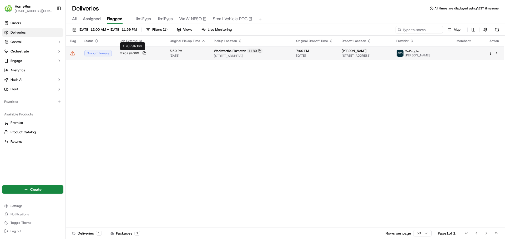
click at [144, 53] on rect at bounding box center [145, 54] width 2 height 2
click at [130, 55] on span "270294369" at bounding box center [129, 53] width 19 height 4
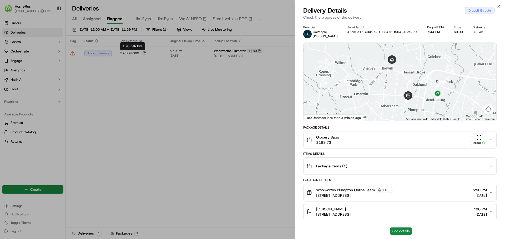
click at [359, 143] on div "Grocery Bags $188.73 Pickup" at bounding box center [397, 140] width 182 height 11
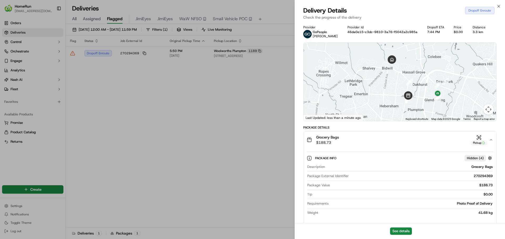
click at [480, 177] on div "270294369" at bounding box center [422, 176] width 142 height 5
copy div "270294369"
click at [396, 229] on button "See details" at bounding box center [401, 231] width 22 height 7
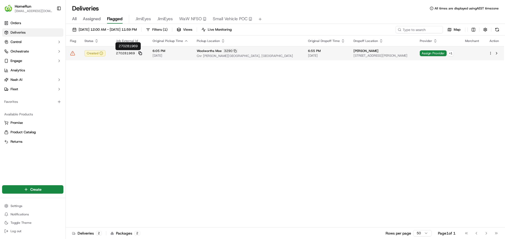
click at [139, 53] on icon at bounding box center [140, 54] width 4 height 4
click at [128, 53] on span "270281969" at bounding box center [125, 53] width 19 height 4
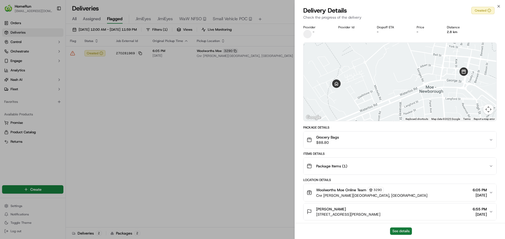
click at [397, 230] on button "See details" at bounding box center [401, 231] width 22 height 7
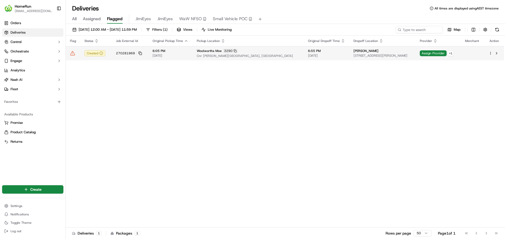
click at [73, 54] on icon at bounding box center [72, 53] width 5 height 5
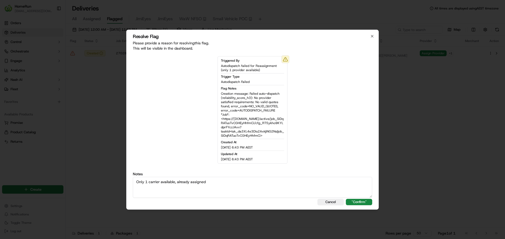
type textarea "Only 1 carrier available, already assigned"
click at [371, 207] on div "Resolve Flag Please provide a reason for resolving this flag . This will be vis…" at bounding box center [252, 120] width 252 height 180
click at [366, 201] on button ""Confirm"" at bounding box center [359, 202] width 26 height 6
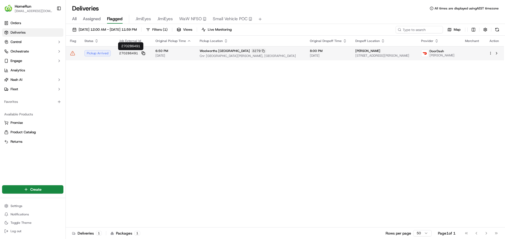
click at [142, 54] on icon at bounding box center [143, 54] width 4 height 4
click at [131, 53] on span "270286491" at bounding box center [128, 53] width 19 height 4
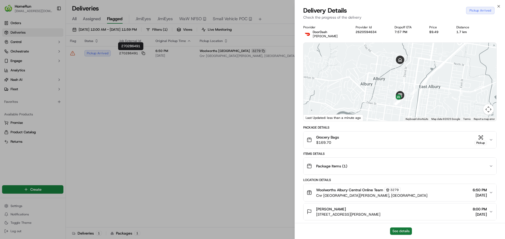
click at [398, 232] on button "See details" at bounding box center [401, 231] width 22 height 7
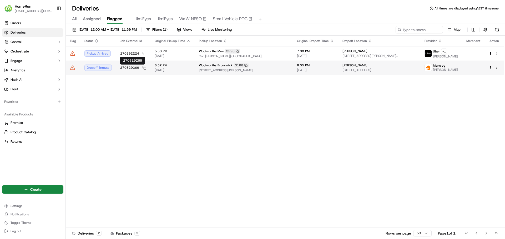
click at [143, 69] on icon at bounding box center [144, 68] width 4 height 4
click at [132, 68] on span "270329269" at bounding box center [129, 68] width 19 height 4
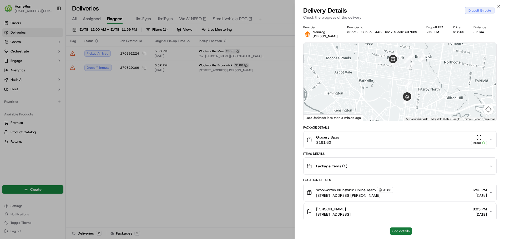
click at [399, 232] on button "See details" at bounding box center [401, 231] width 22 height 7
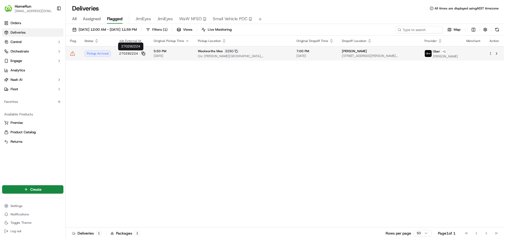
click at [143, 53] on icon at bounding box center [143, 54] width 4 height 4
click at [132, 53] on span "270292224" at bounding box center [128, 54] width 19 height 4
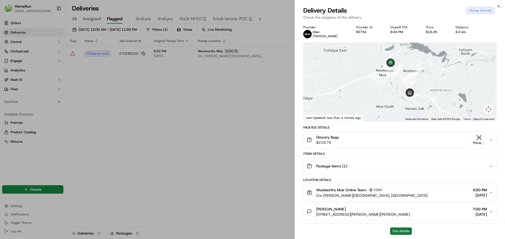
click at [395, 228] on button "See details" at bounding box center [401, 231] width 22 height 7
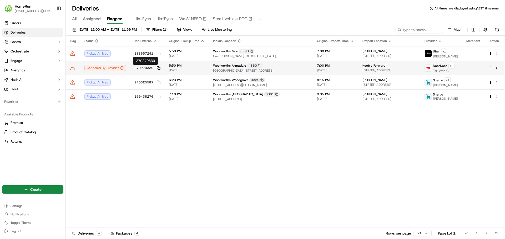
click at [157, 68] on icon at bounding box center [158, 67] width 2 height 2
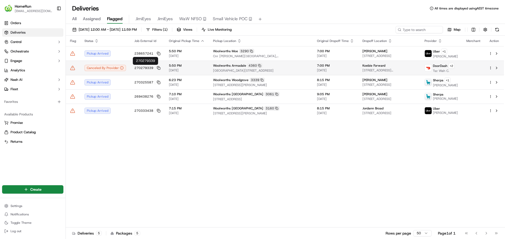
click at [146, 67] on span "270279339" at bounding box center [143, 68] width 19 height 4
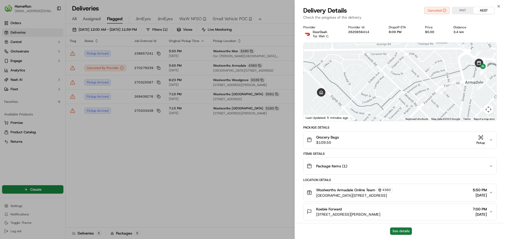
click at [402, 231] on button "See details" at bounding box center [401, 231] width 22 height 7
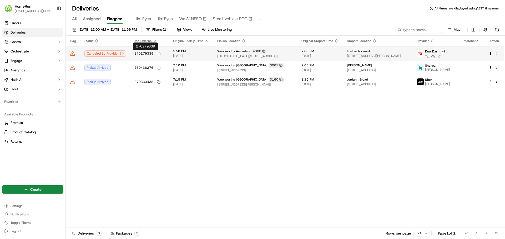
click at [158, 53] on rect at bounding box center [159, 54] width 2 height 2
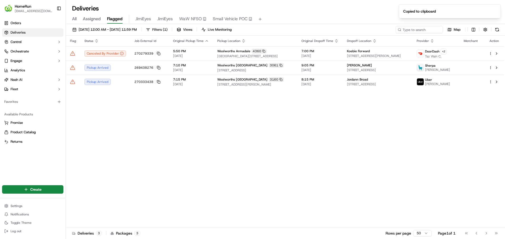
click at [153, 130] on div "Flag Status Job External Id Original Pickup Time Pickup Location Original Dropo…" at bounding box center [285, 132] width 438 height 192
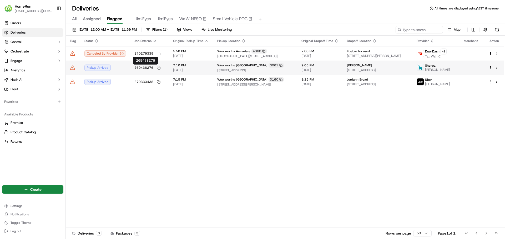
click at [157, 67] on icon at bounding box center [159, 68] width 4 height 4
click at [146, 68] on span "269438276" at bounding box center [143, 68] width 19 height 4
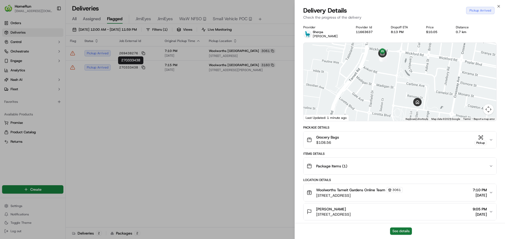
click at [399, 232] on button "See details" at bounding box center [401, 231] width 22 height 7
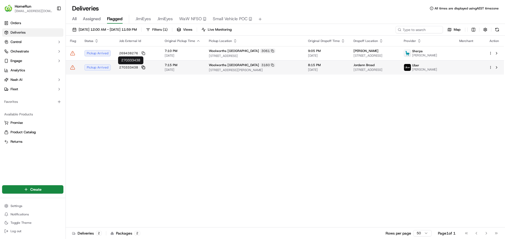
click at [141, 67] on icon at bounding box center [143, 68] width 4 height 4
click at [131, 67] on span "270333438" at bounding box center [128, 67] width 19 height 4
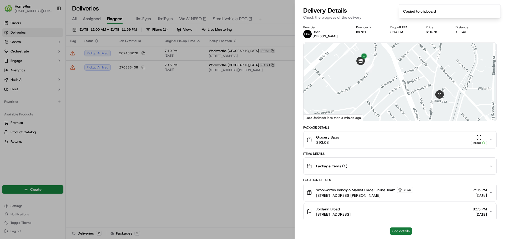
click at [399, 233] on button "See details" at bounding box center [401, 231] width 22 height 7
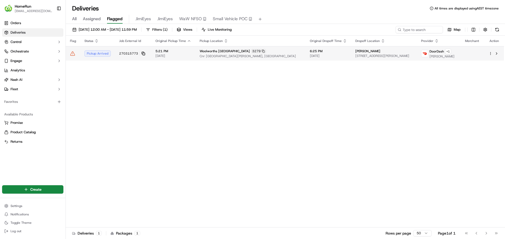
click at [143, 53] on rect at bounding box center [144, 54] width 2 height 2
click at [135, 53] on span "270315773" at bounding box center [128, 54] width 19 height 4
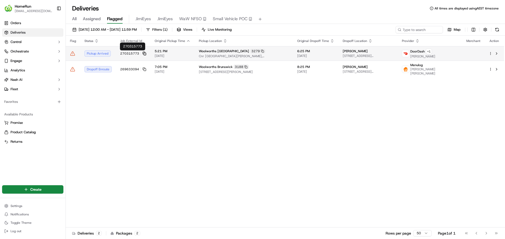
click at [145, 54] on icon at bounding box center [144, 54] width 4 height 4
click at [73, 55] on icon at bounding box center [72, 53] width 5 height 5
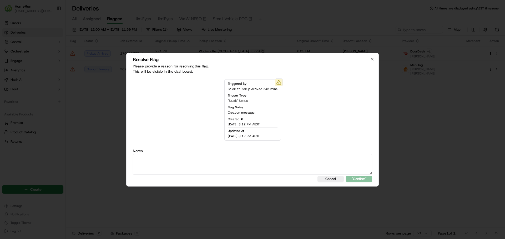
click at [180, 162] on textarea at bounding box center [252, 164] width 239 height 21
type textarea "Order was just collected"
click at [356, 179] on button ""Confirm"" at bounding box center [359, 179] width 26 height 6
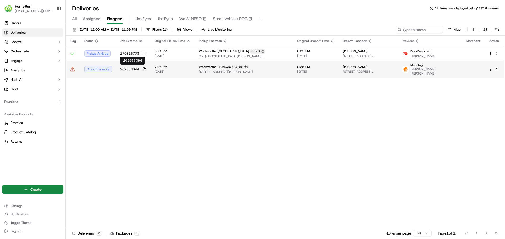
click at [144, 69] on rect at bounding box center [145, 70] width 2 height 2
click at [137, 68] on span "269633094" at bounding box center [129, 69] width 19 height 4
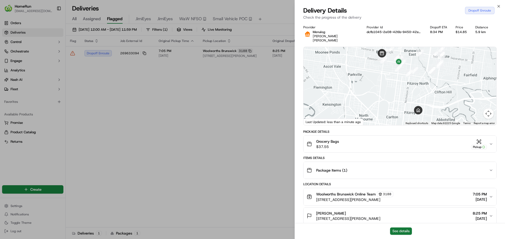
click at [404, 233] on button "See details" at bounding box center [401, 231] width 22 height 7
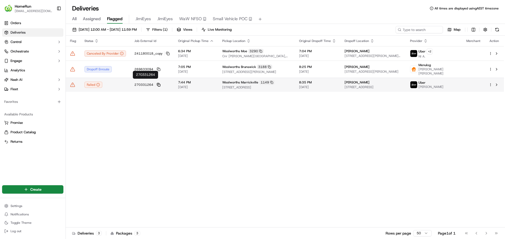
click at [158, 84] on rect at bounding box center [159, 85] width 2 height 2
click at [147, 83] on span "270331264" at bounding box center [143, 85] width 19 height 4
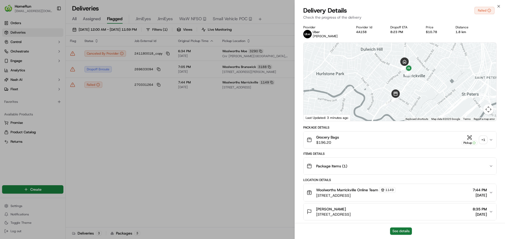
click at [403, 232] on button "See details" at bounding box center [401, 231] width 22 height 7
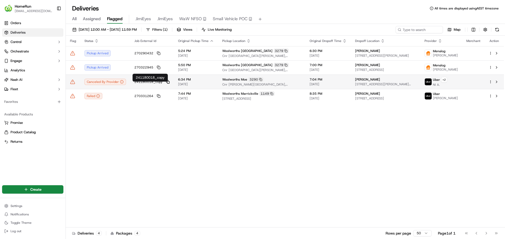
click at [166, 83] on icon at bounding box center [168, 82] width 4 height 4
click at [142, 84] on span "241180018_copy" at bounding box center [148, 82] width 28 height 4
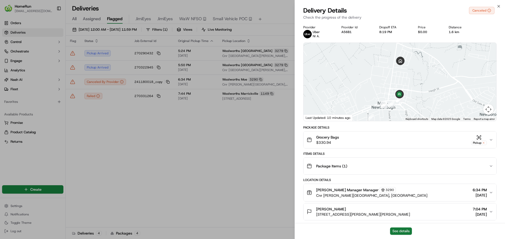
click at [394, 233] on button "See details" at bounding box center [401, 231] width 22 height 7
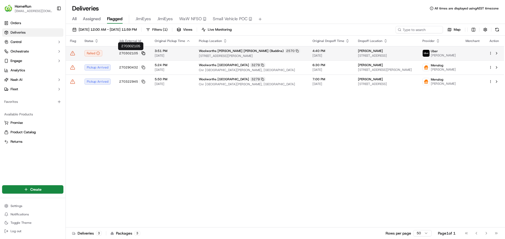
click at [143, 53] on icon at bounding box center [143, 54] width 4 height 4
click at [130, 54] on span "270302105" at bounding box center [128, 53] width 19 height 4
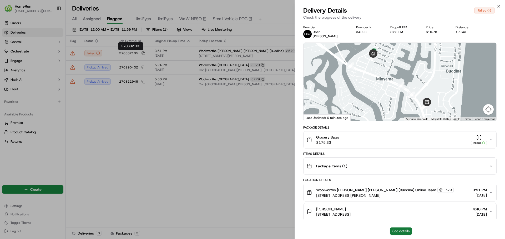
click at [401, 232] on button "See details" at bounding box center [401, 231] width 22 height 7
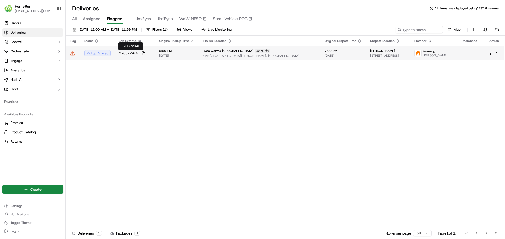
click at [143, 55] on rect at bounding box center [144, 54] width 2 height 2
click at [136, 55] on span "270322945" at bounding box center [128, 53] width 19 height 4
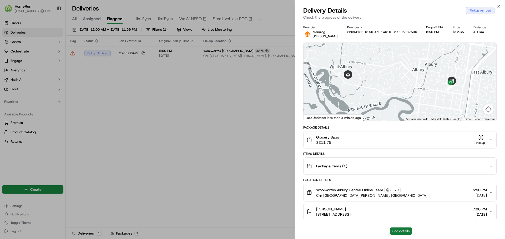
click at [398, 232] on button "See details" at bounding box center [401, 231] width 22 height 7
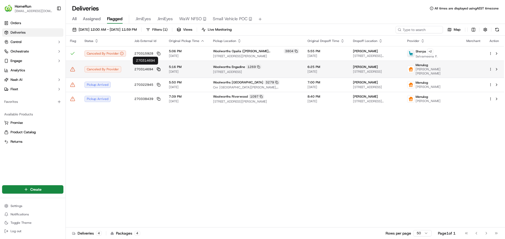
click at [157, 68] on icon at bounding box center [159, 70] width 4 height 4
click at [147, 67] on span "270314694" at bounding box center [143, 69] width 19 height 4
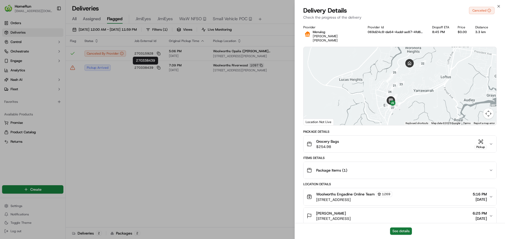
click at [405, 233] on button "See details" at bounding box center [401, 231] width 22 height 7
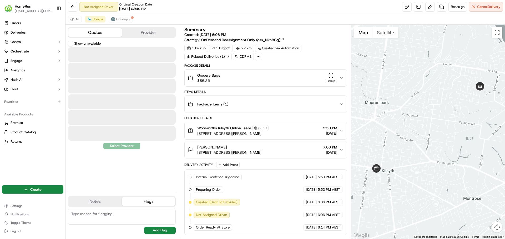
click at [94, 34] on button "Quotes" at bounding box center [94, 32] width 53 height 8
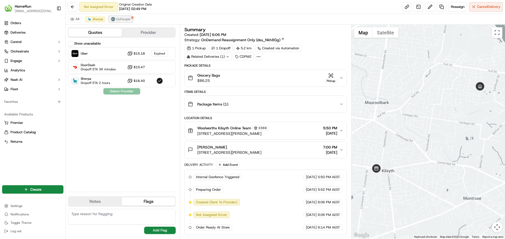
click at [125, 19] on span "GoPeople" at bounding box center [123, 19] width 14 height 4
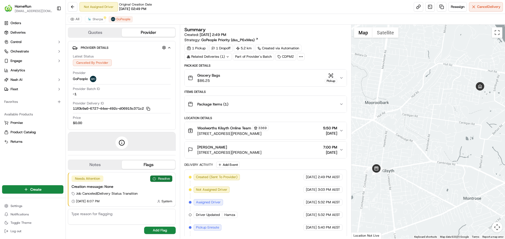
click at [157, 178] on button "Resolve" at bounding box center [161, 179] width 22 height 6
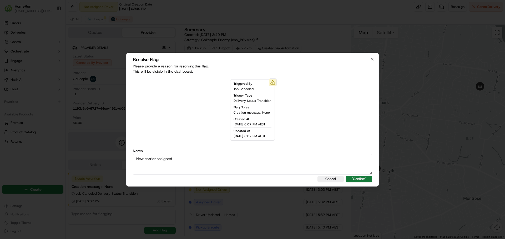
type textarea "New carrier assigned"
click at [364, 178] on button ""Confirm"" at bounding box center [359, 179] width 26 height 6
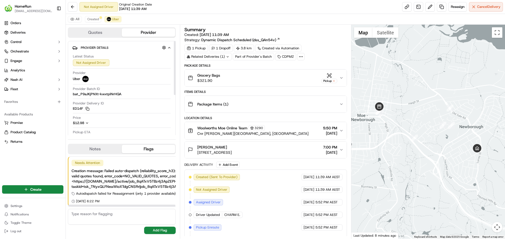
click at [96, 15] on div "All Created Uber" at bounding box center [285, 19] width 439 height 11
click at [95, 18] on span "Created" at bounding box center [93, 19] width 12 height 4
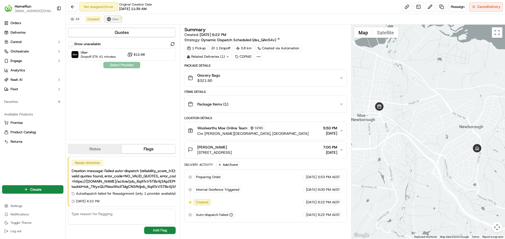
click at [112, 20] on span "Uber" at bounding box center [115, 19] width 7 height 4
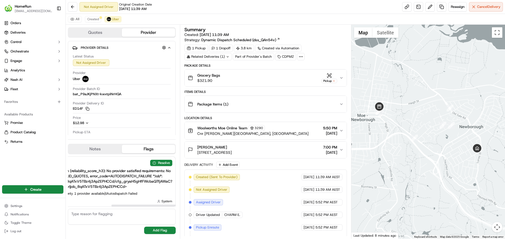
scroll to position [0, 73]
drag, startPoint x: 131, startPoint y: 206, endPoint x: 174, endPoint y: 195, distance: 44.2
click at [178, 207] on div at bounding box center [164, 206] width 107 height 2
click at [163, 161] on button "Resolve" at bounding box center [161, 163] width 22 height 6
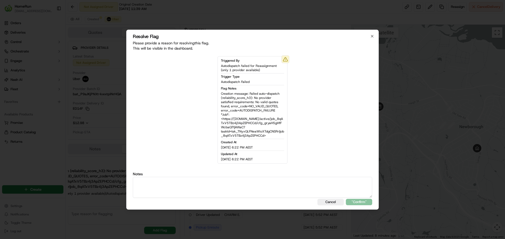
click at [178, 189] on textarea at bounding box center [252, 187] width 239 height 21
paste textarea "Only 1 carrier available, already assigned"
type textarea "Only 1 carrier available, already assigned"
click at [356, 203] on button ""Confirm"" at bounding box center [359, 202] width 26 height 6
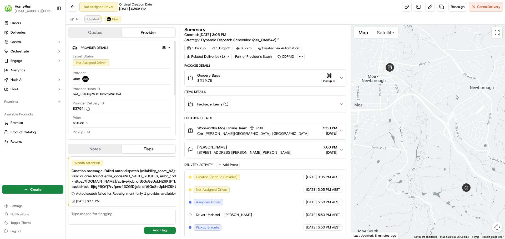
click at [96, 20] on span "Created" at bounding box center [93, 19] width 12 height 4
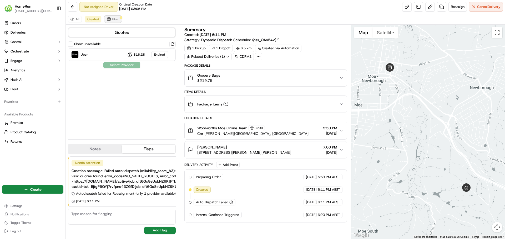
click at [115, 20] on span "Uber" at bounding box center [115, 19] width 7 height 4
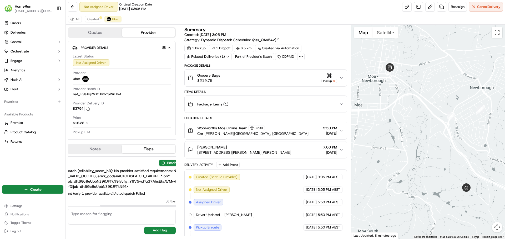
drag, startPoint x: 133, startPoint y: 206, endPoint x: 171, endPoint y: 203, distance: 37.4
click at [171, 206] on div at bounding box center [153, 206] width 107 height 2
click at [171, 166] on button "Resolve" at bounding box center [169, 163] width 22 height 6
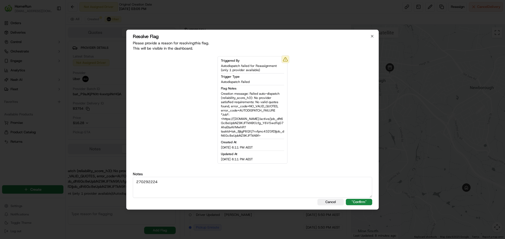
drag, startPoint x: 169, startPoint y: 181, endPoint x: 126, endPoint y: 181, distance: 43.1
click at [126, 181] on body "HomeRun [EMAIL_ADDRESS][DOMAIN_NAME] Toggle Sidebar Orders Deliveries Control O…" at bounding box center [252, 119] width 505 height 239
paste textarea "Only 1 carrier available, already assigned"
type textarea "Only 1 carrier available, already assigned"
click at [361, 201] on button ""Confirm"" at bounding box center [359, 202] width 26 height 6
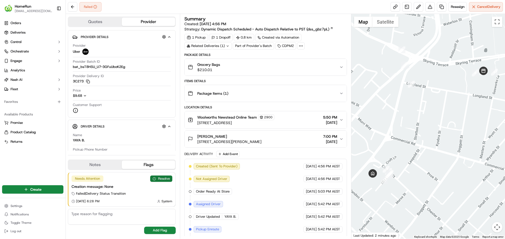
click at [160, 179] on button "Resolve" at bounding box center [161, 179] width 22 height 6
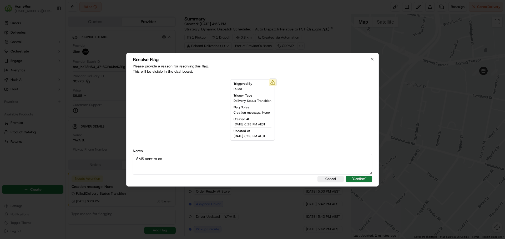
type textarea "SMS sent to cx"
click at [355, 177] on button ""Confirm"" at bounding box center [359, 179] width 26 height 6
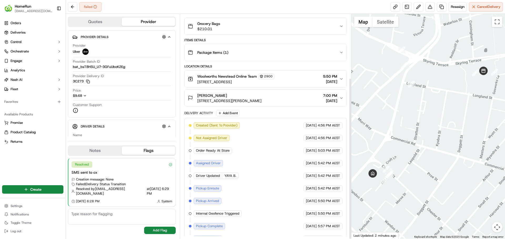
scroll to position [89, 0]
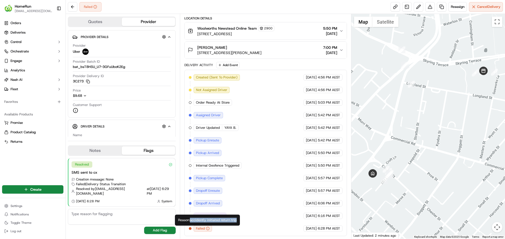
drag, startPoint x: 191, startPoint y: 221, endPoint x: 237, endPoint y: 220, distance: 45.5
click at [237, 220] on div "Reason: accidently initiated return trip Reason: accidently initiated return tr…" at bounding box center [207, 220] width 65 height 11
copy div "accidently initiated return trip"
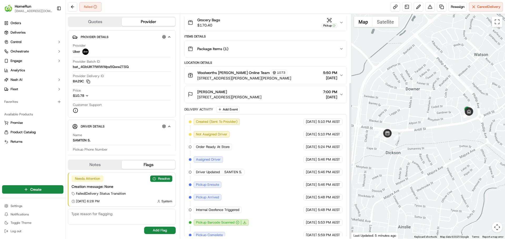
scroll to position [98, 0]
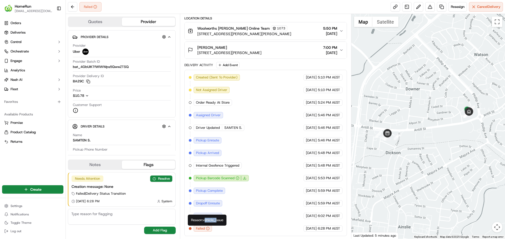
drag, startPoint x: 205, startPoint y: 222, endPoint x: 218, endPoint y: 221, distance: 13.2
click at [218, 221] on div "Reason: vehicle_issue Reason: vehicle_issue" at bounding box center [207, 220] width 39 height 11
click at [205, 220] on div "Reason: vehicle_issue Reason: vehicle_issue" at bounding box center [207, 220] width 39 height 11
drag, startPoint x: 204, startPoint y: 221, endPoint x: 224, endPoint y: 221, distance: 20.5
click at [224, 221] on div "Reason: vehicle_issue Reason: vehicle_issue" at bounding box center [207, 220] width 39 height 11
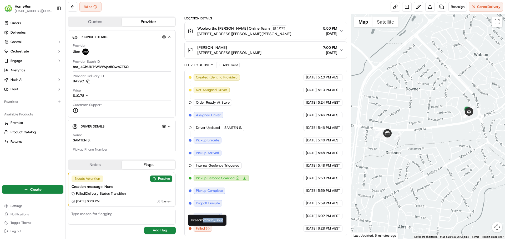
copy div "vehicle_issue"
click at [156, 180] on button "Resolve" at bounding box center [161, 179] width 22 height 6
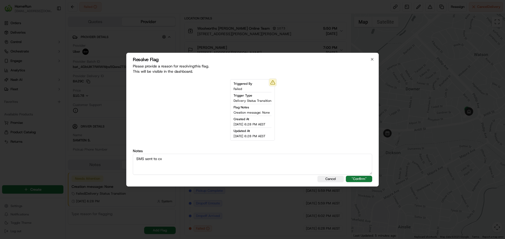
type textarea "SMS sent to cx"
click at [354, 182] on button ""Confirm"" at bounding box center [359, 179] width 26 height 6
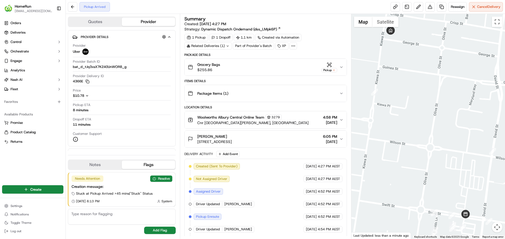
click at [255, 68] on div "Grocery Bags $255.86 Pickup" at bounding box center [263, 67] width 151 height 11
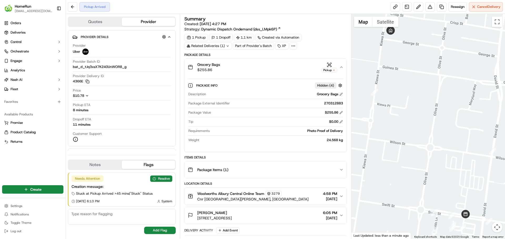
click at [269, 63] on div "Grocery Bags $255.86 Pickup" at bounding box center [263, 67] width 151 height 11
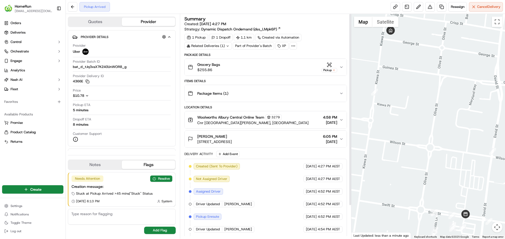
click at [283, 66] on div "Grocery Bags $255.86 Pickup" at bounding box center [263, 67] width 151 height 11
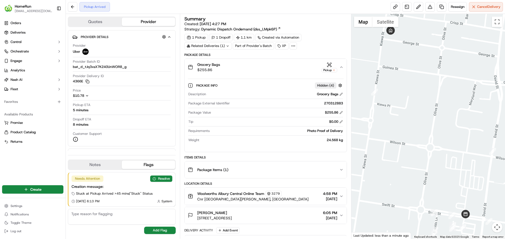
click at [283, 66] on div "Grocery Bags $255.86 Pickup" at bounding box center [263, 67] width 151 height 11
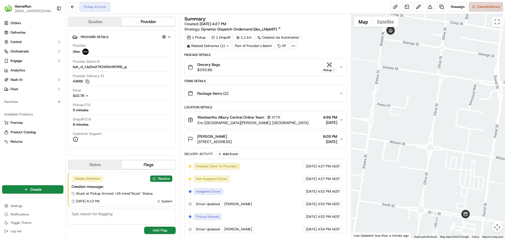
click at [477, 7] on span "Cancel Delivery" at bounding box center [488, 6] width 23 height 5
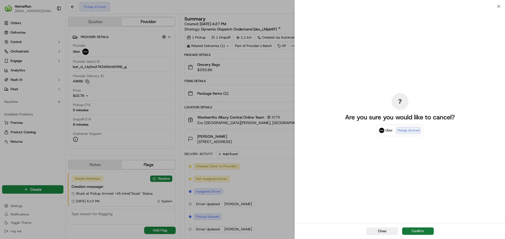
click at [420, 233] on button "Confirm" at bounding box center [418, 231] width 32 height 7
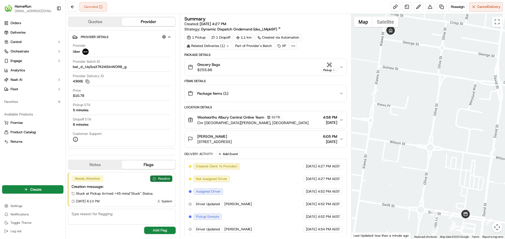
click at [160, 179] on button "Resolve" at bounding box center [161, 179] width 22 height 6
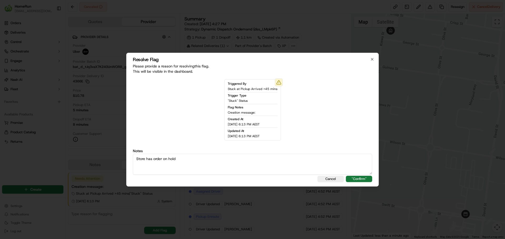
type textarea "Store has order on hold"
click at [352, 182] on button ""Confirm"" at bounding box center [359, 179] width 26 height 6
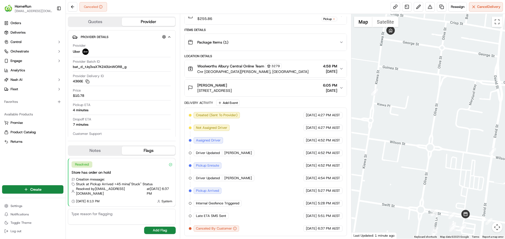
scroll to position [25, 0]
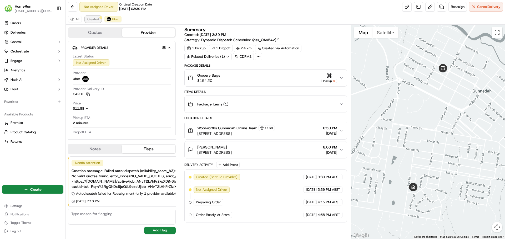
click at [95, 21] on span "Created" at bounding box center [93, 19] width 12 height 4
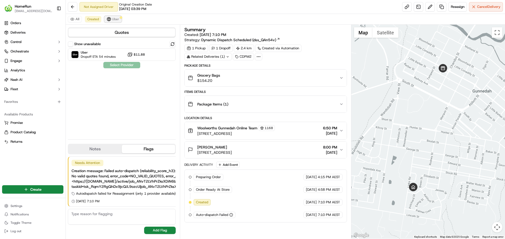
click at [116, 20] on span "Uber" at bounding box center [115, 19] width 7 height 4
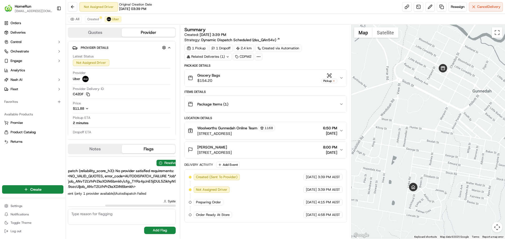
scroll to position [0, 62]
drag, startPoint x: 138, startPoint y: 206, endPoint x: 176, endPoint y: 205, distance: 37.9
click at [175, 206] on div at bounding box center [158, 206] width 107 height 2
click at [171, 165] on button "Resolve" at bounding box center [167, 163] width 22 height 6
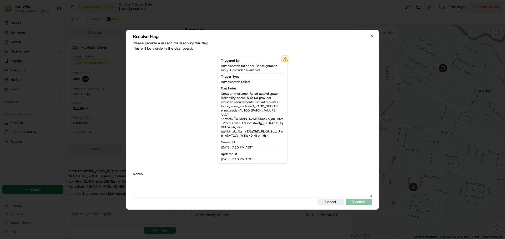
click at [171, 189] on textarea at bounding box center [252, 187] width 239 height 21
paste textarea "Only 1 carrier available, already assigned"
type textarea "Only 1 carrier available, already assigned"
click at [361, 200] on button ""Confirm"" at bounding box center [359, 202] width 26 height 6
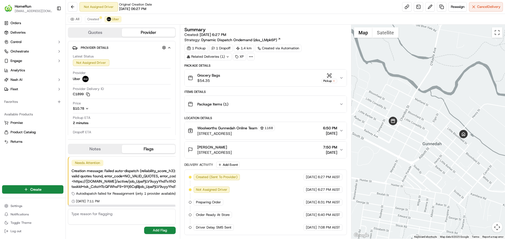
drag, startPoint x: 141, startPoint y: 207, endPoint x: 173, endPoint y: 207, distance: 31.8
click at [173, 207] on div "Needs Attention Resolve Creation message: Failed auto-dispatch (reliability_sco…" at bounding box center [122, 196] width 108 height 82
click at [166, 168] on div "Needs Attention Resolve Creation message: Failed auto-dispatch (reliability_sco…" at bounding box center [150, 182] width 178 height 50
click at [96, 20] on span "Created" at bounding box center [93, 19] width 12 height 4
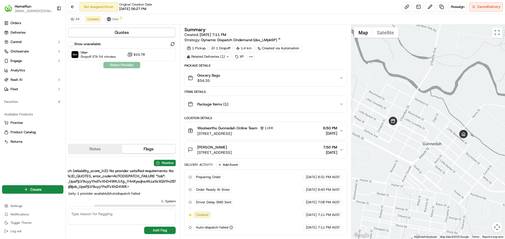
scroll to position [0, 70]
click at [181, 208] on div "Summary Created: 20/09/2025 7:11 PM Strategy: Dynamic Dispatch Ondemand (dss_LM…" at bounding box center [265, 132] width 171 height 214
click at [166, 164] on button "Resolve" at bounding box center [162, 163] width 22 height 6
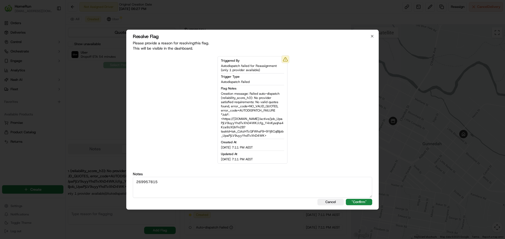
drag, startPoint x: 163, startPoint y: 181, endPoint x: 126, endPoint y: 179, distance: 37.1
click at [126, 179] on body "HomeRun jpeniata1@woolworths.com.au Toggle Sidebar Orders Deliveries Control Or…" at bounding box center [252, 119] width 505 height 239
paste textarea "Only 1 carrier available, already assigned"
type textarea "Only 1 carrier available, already assigned"
click at [357, 202] on button ""Confirm"" at bounding box center [359, 202] width 26 height 6
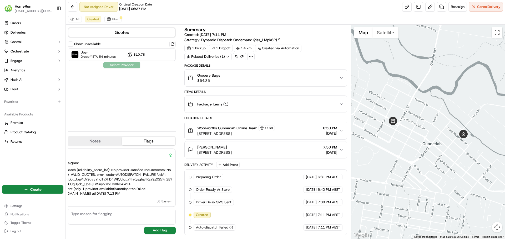
scroll to position [0, 65]
click at [263, 80] on div "Grocery Bags $54.35" at bounding box center [263, 78] width 151 height 11
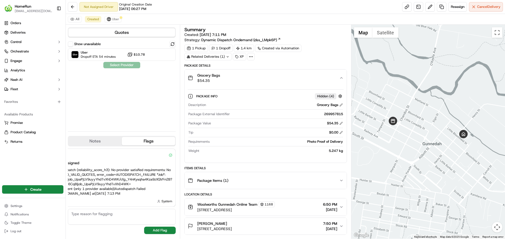
click at [329, 113] on div "269957815" at bounding box center [287, 114] width 111 height 5
click at [328, 114] on div "269957815" at bounding box center [287, 114] width 111 height 5
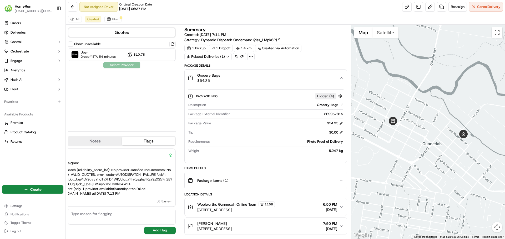
click at [334, 115] on div "269957815" at bounding box center [287, 114] width 111 height 5
click at [334, 114] on div "269957815" at bounding box center [287, 114] width 111 height 5
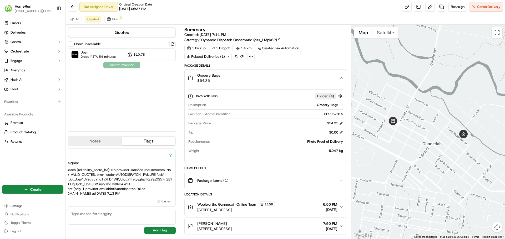
click at [334, 114] on div "269957815" at bounding box center [287, 114] width 111 height 5
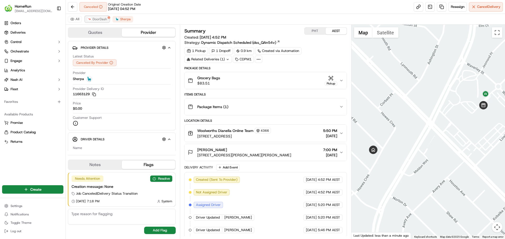
click at [103, 20] on span "DoorDash" at bounding box center [100, 19] width 14 height 4
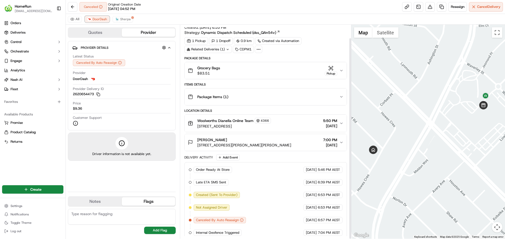
scroll to position [14, 0]
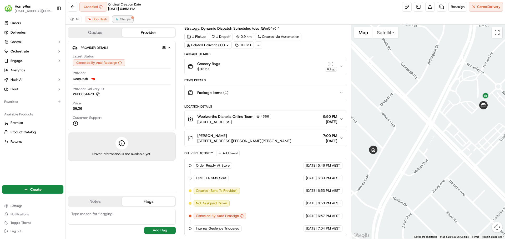
click at [127, 19] on span "Sherpa" at bounding box center [125, 19] width 11 height 4
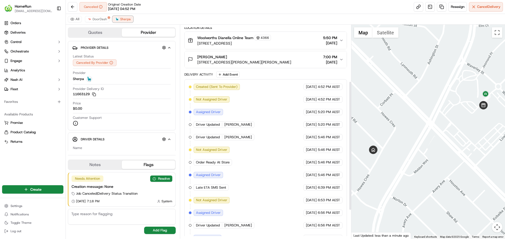
scroll to position [140, 0]
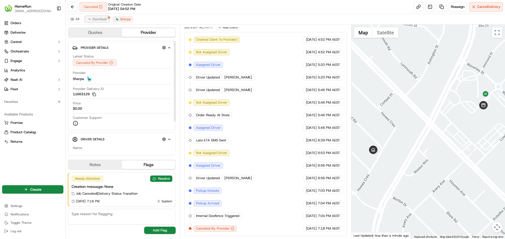
click at [105, 18] on span "DoorDash" at bounding box center [100, 19] width 14 height 4
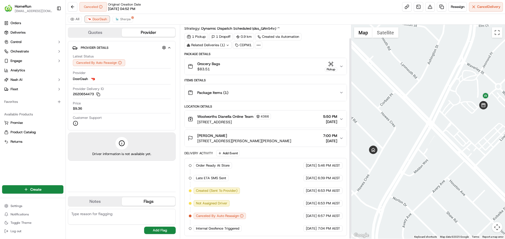
scroll to position [14, 0]
click at [238, 66] on div "Grocery Bags $83.51 Pickup" at bounding box center [263, 66] width 151 height 11
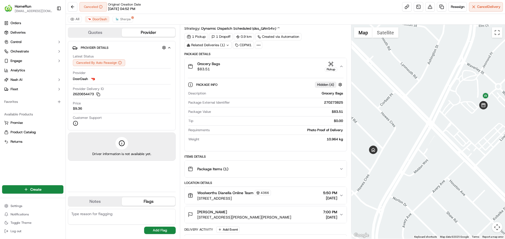
click at [332, 102] on div "270273825" at bounding box center [287, 102] width 111 height 5
copy div "270273825"
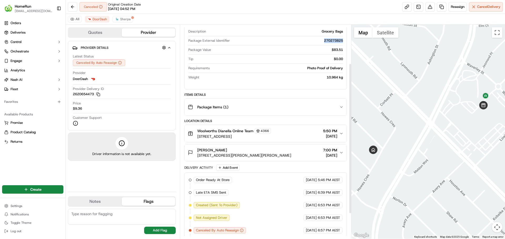
scroll to position [91, 0]
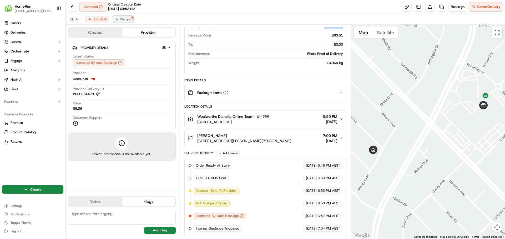
click at [128, 17] on button "Sherpa" at bounding box center [122, 19] width 20 height 6
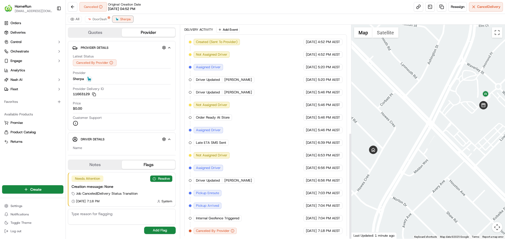
scroll to position [217, 0]
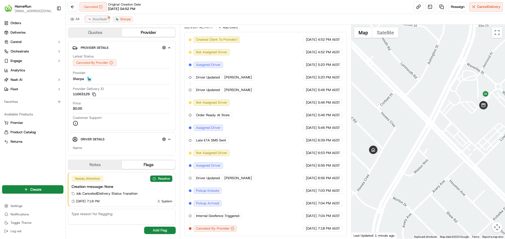
click at [95, 19] on span "DoorDash" at bounding box center [100, 19] width 14 height 4
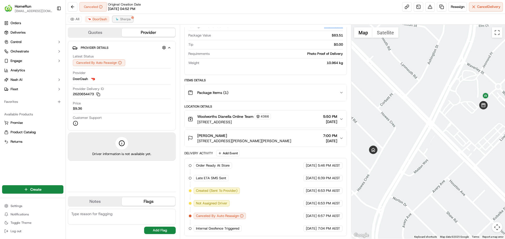
click at [129, 17] on span "Sherpa" at bounding box center [125, 19] width 11 height 4
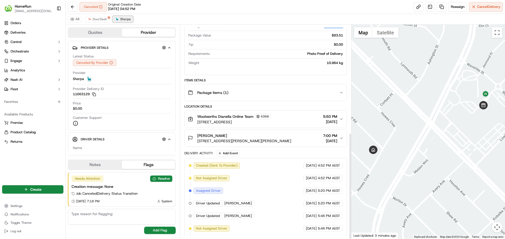
scroll to position [217, 0]
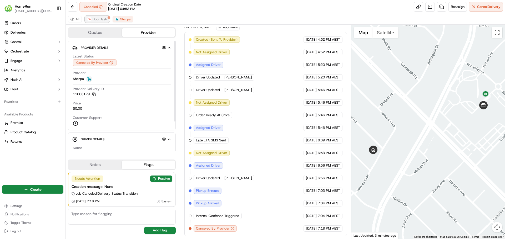
click at [100, 18] on span "DoorDash" at bounding box center [100, 19] width 14 height 4
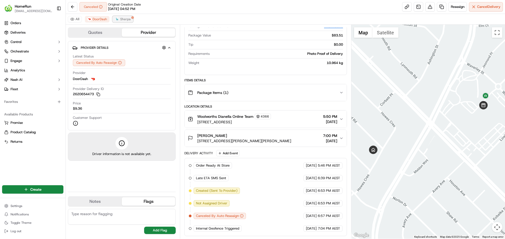
click at [129, 19] on span "Sherpa" at bounding box center [125, 19] width 11 height 4
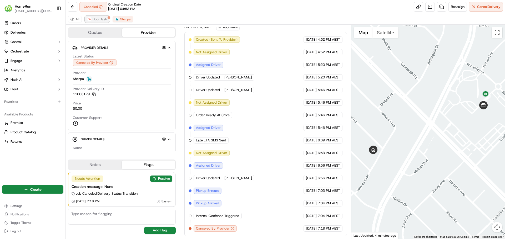
click at [96, 20] on span "DoorDash" at bounding box center [100, 19] width 14 height 4
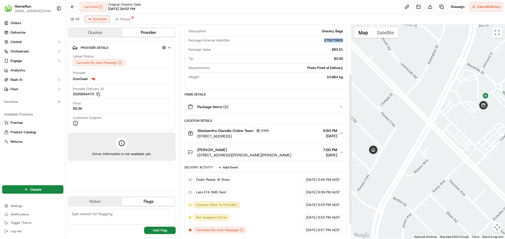
scroll to position [64, 0]
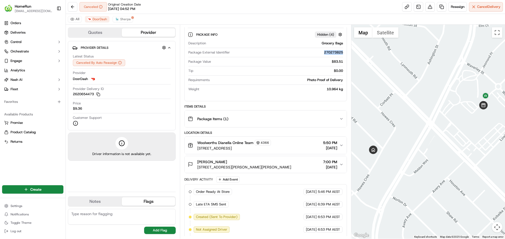
copy div "270273825"
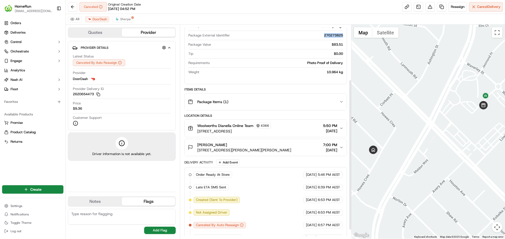
scroll to position [91, 0]
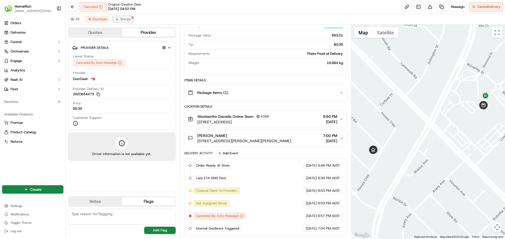
click at [124, 19] on span "Sherpa" at bounding box center [125, 19] width 11 height 4
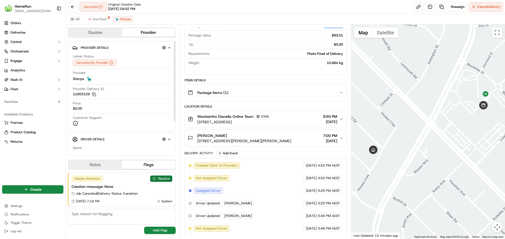
click at [162, 180] on button "Resolve" at bounding box center [161, 179] width 22 height 6
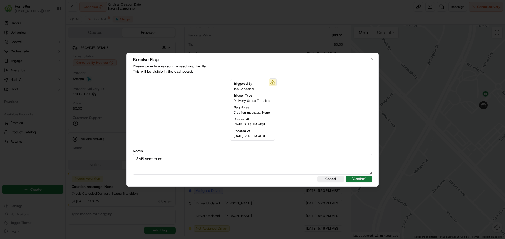
type textarea "SMS sent to cx"
click at [363, 181] on button ""Confirm"" at bounding box center [359, 179] width 26 height 6
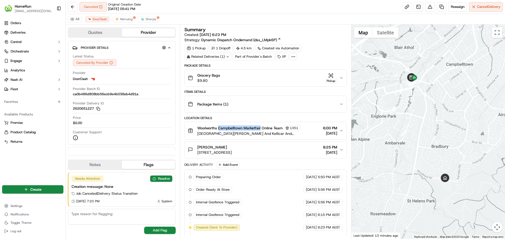
drag, startPoint x: 219, startPoint y: 128, endPoint x: 261, endPoint y: 130, distance: 41.8
click at [261, 130] on span "Woolworths Campbelltown Marketfair Online Team" at bounding box center [239, 128] width 85 height 5
copy span "Campbelltown Marketfair"
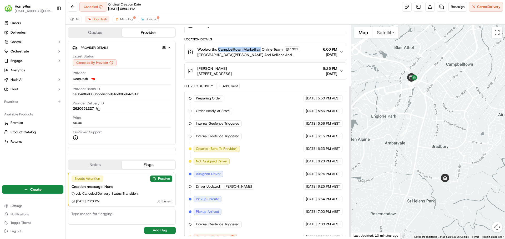
scroll to position [87, 0]
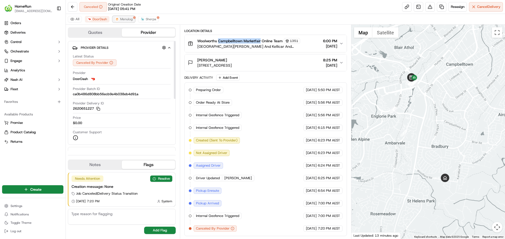
click at [127, 19] on span "Menulog" at bounding box center [126, 19] width 12 height 4
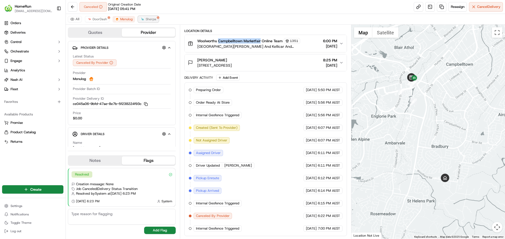
click at [150, 18] on span "Sherpa" at bounding box center [151, 19] width 11 height 4
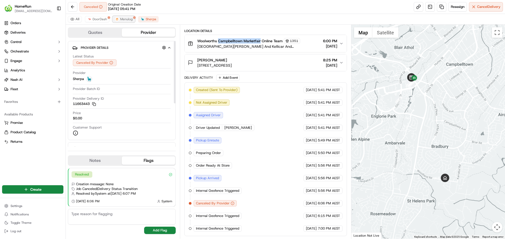
click at [120, 20] on span "Menulog" at bounding box center [126, 19] width 12 height 4
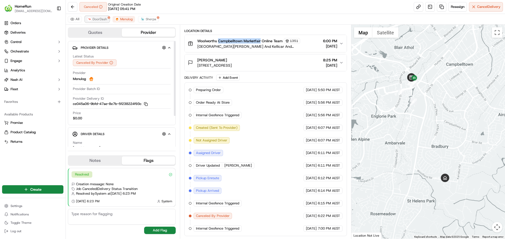
click at [99, 18] on span "DoorDash" at bounding box center [100, 19] width 14 height 4
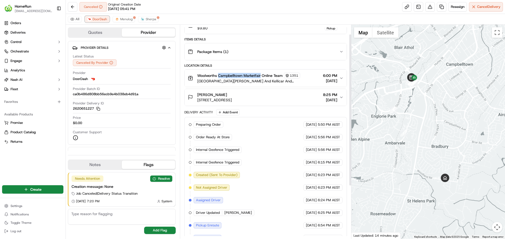
scroll to position [0, 0]
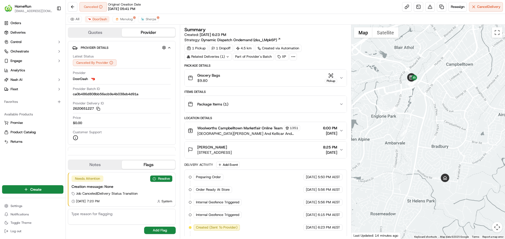
click at [298, 79] on div "Grocery Bags $9.80 Pickup" at bounding box center [263, 78] width 151 height 11
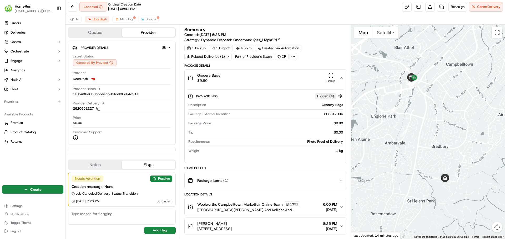
click at [332, 113] on div "268817936" at bounding box center [287, 114] width 111 height 5
copy div "268817936"
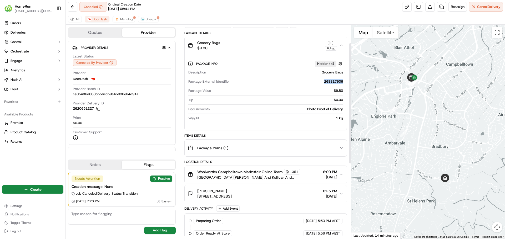
scroll to position [32, 0]
copy div "268817936"
click at [159, 181] on button "Resolve" at bounding box center [161, 179] width 22 height 6
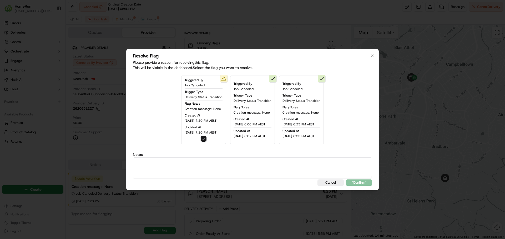
click at [182, 170] on textarea at bounding box center [252, 168] width 239 height 21
type textarea "Entire order was OOS"
click at [364, 183] on button ""Confirm"" at bounding box center [359, 183] width 26 height 6
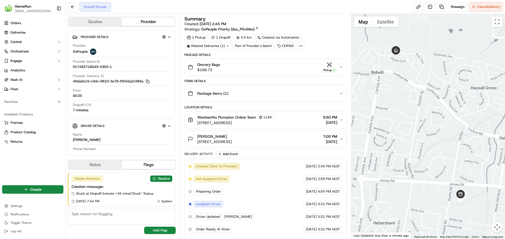
click at [222, 45] on div "Related Deliveries (1)" at bounding box center [207, 45] width 47 height 7
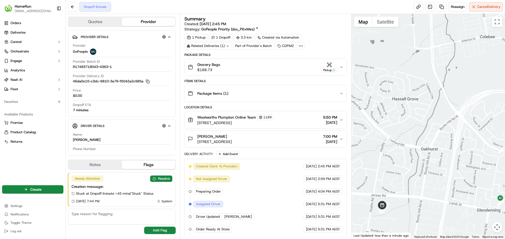
drag, startPoint x: 439, startPoint y: 186, endPoint x: 360, endPoint y: 197, distance: 79.6
click at [360, 197] on div at bounding box center [428, 126] width 154 height 225
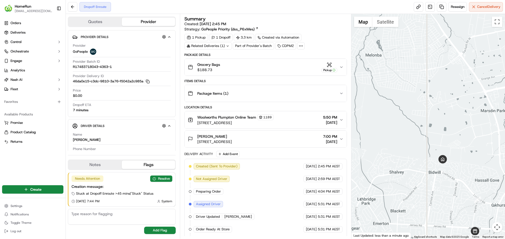
drag, startPoint x: 422, startPoint y: 209, endPoint x: 504, endPoint y: 237, distance: 87.2
click at [504, 237] on div "1 2 3 4 5 6 7 8 9 10 11 12 13 14 15 16 17 18 19 20 Map Satellite Keyboard short…" at bounding box center [428, 126] width 154 height 225
click at [163, 178] on button "Resolve" at bounding box center [161, 179] width 22 height 6
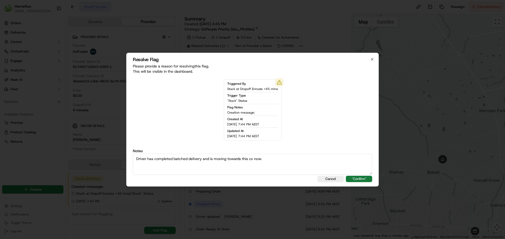
type textarea "Driver has completed batched delivery and is moving towards this cx now."
click at [363, 177] on button ""Confirm"" at bounding box center [359, 179] width 26 height 6
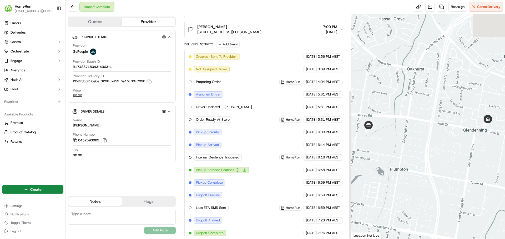
scroll to position [114, 0]
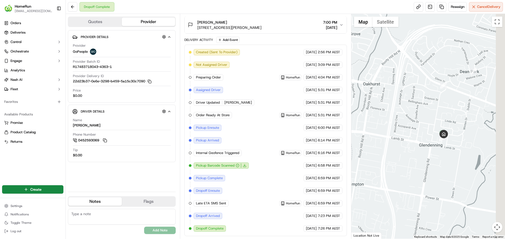
drag, startPoint x: 468, startPoint y: 160, endPoint x: 398, endPoint y: 171, distance: 70.4
click at [398, 171] on div at bounding box center [428, 126] width 154 height 225
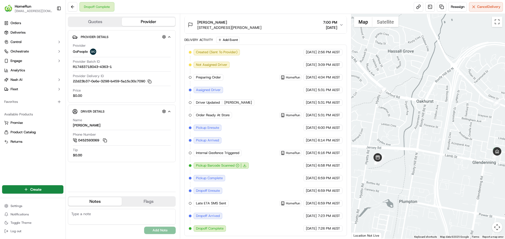
drag, startPoint x: 418, startPoint y: 155, endPoint x: 467, endPoint y: 186, distance: 58.3
click at [467, 186] on div at bounding box center [428, 126] width 154 height 225
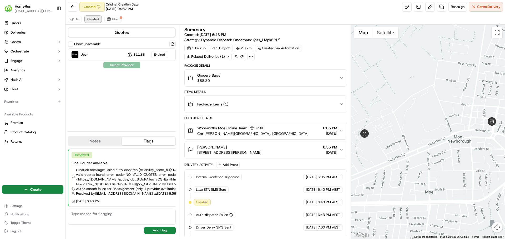
click at [95, 20] on span "Created" at bounding box center [93, 19] width 12 height 4
click at [113, 17] on span "Uber" at bounding box center [115, 19] width 7 height 4
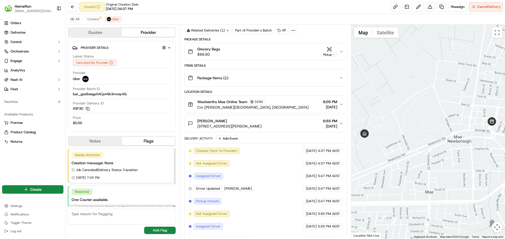
drag, startPoint x: 140, startPoint y: 206, endPoint x: 139, endPoint y: 202, distance: 3.3
click at [139, 205] on div at bounding box center [120, 206] width 105 height 2
click at [95, 17] on span "Created" at bounding box center [93, 19] width 12 height 4
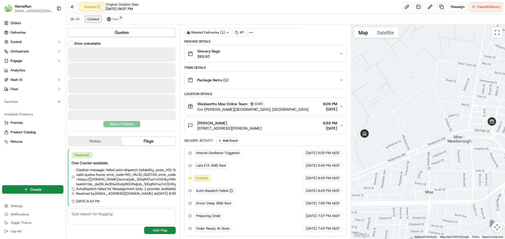
scroll to position [24, 0]
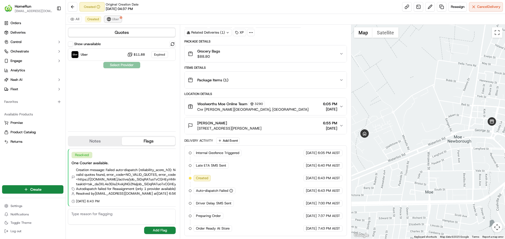
click at [112, 20] on span "Uber" at bounding box center [115, 19] width 7 height 4
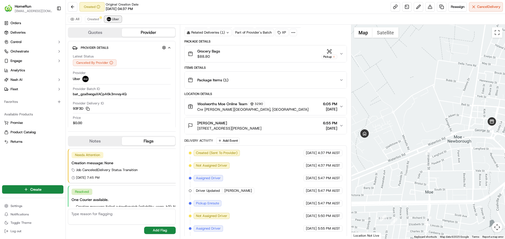
scroll to position [26, 0]
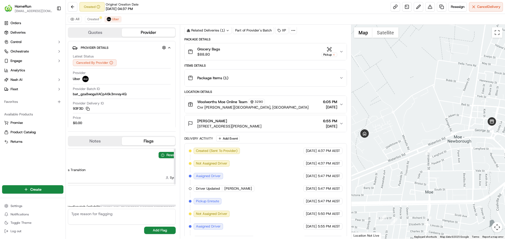
drag, startPoint x: 119, startPoint y: 206, endPoint x: 155, endPoint y: 198, distance: 37.0
click at [152, 205] on div at bounding box center [152, 206] width 105 height 2
click at [164, 155] on button "Resolve" at bounding box center [169, 155] width 22 height 6
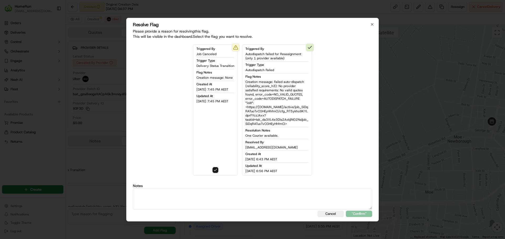
click at [222, 201] on textarea at bounding box center [252, 199] width 239 height 21
paste textarea "Only 1 carrier available, already assigned"
type textarea "Only 1 carrier available, already assigned"
click at [351, 212] on button ""Confirm"" at bounding box center [359, 214] width 26 height 6
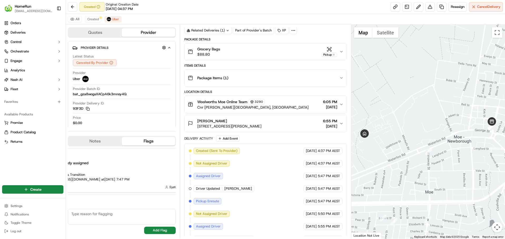
scroll to position [46, 53]
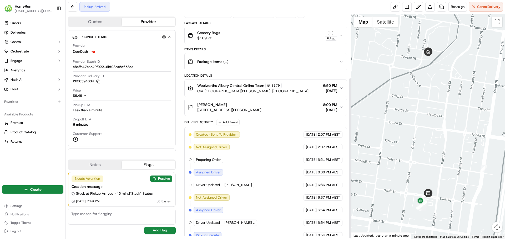
scroll to position [89, 0]
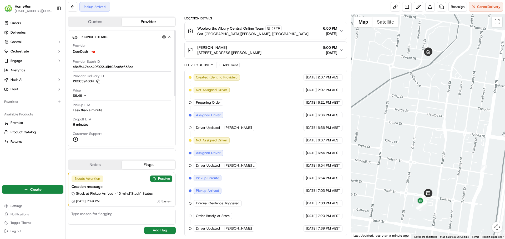
click at [99, 20] on button "Quotes" at bounding box center [94, 22] width 53 height 8
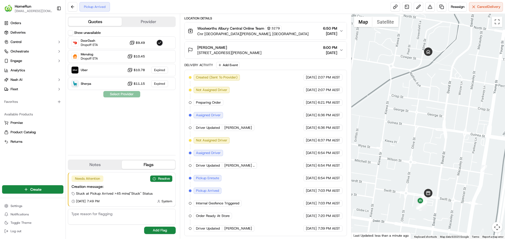
click at [146, 21] on button "Provider" at bounding box center [148, 22] width 53 height 8
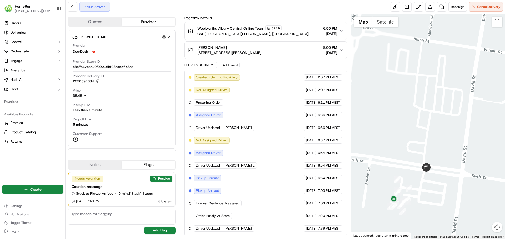
drag, startPoint x: 414, startPoint y: 194, endPoint x: 437, endPoint y: 202, distance: 23.8
click at [437, 202] on div at bounding box center [428, 126] width 154 height 225
click at [157, 180] on button "Resolve" at bounding box center [161, 179] width 22 height 6
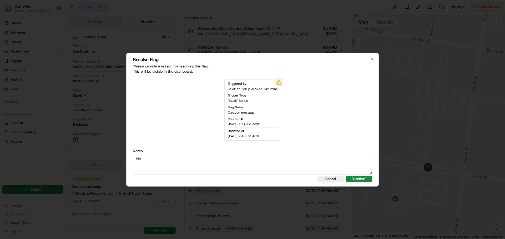
type textarea "N"
type textarea "Driver assigned 12mins ago. Order was only dispatched 30mins ago."
click at [364, 180] on button ""Confirm"" at bounding box center [359, 179] width 26 height 6
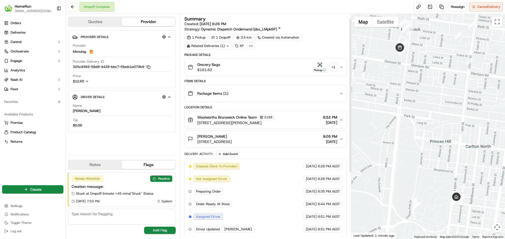
scroll to position [102, 0]
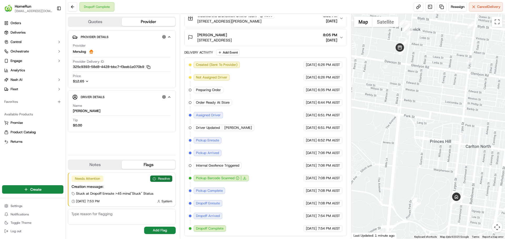
click at [164, 179] on button "Resolve" at bounding box center [161, 179] width 22 height 6
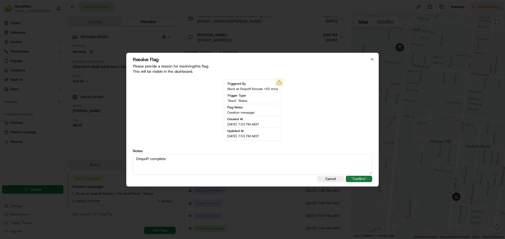
type textarea "Dropoff complete"
click at [362, 179] on button ""Confirm"" at bounding box center [359, 179] width 26 height 6
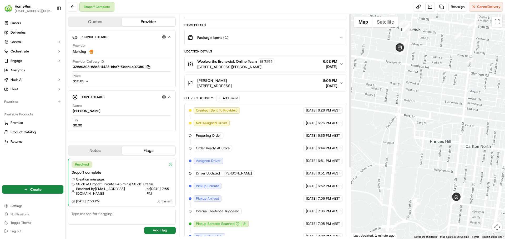
scroll to position [0, 0]
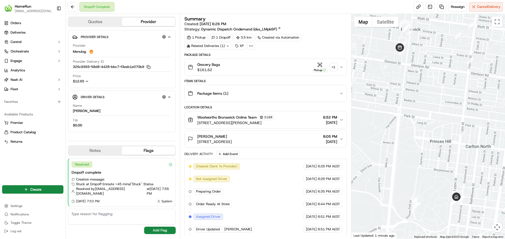
click at [284, 61] on button "Grocery Bags $161.62 Pickup + 1" at bounding box center [265, 67] width 162 height 17
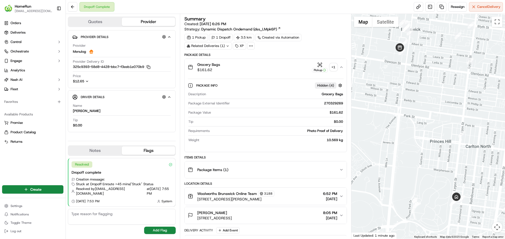
click at [333, 102] on div "270329269" at bounding box center [287, 103] width 111 height 5
copy div "270329269"
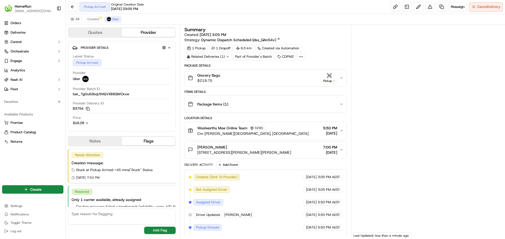
scroll to position [37, 0]
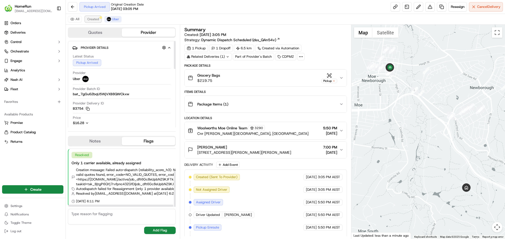
click at [100, 18] on div at bounding box center [100, 17] width 3 height 3
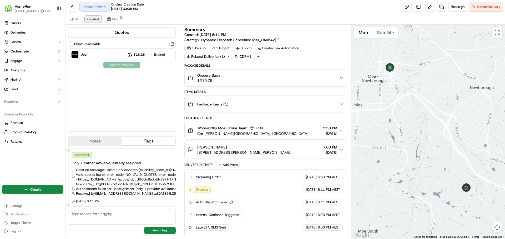
scroll to position [12, 0]
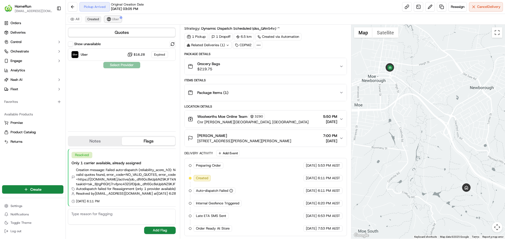
click at [116, 21] on span "Uber" at bounding box center [115, 19] width 7 height 4
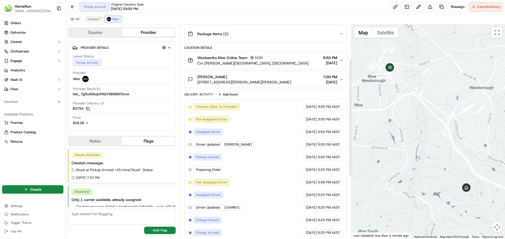
scroll to position [0, 0]
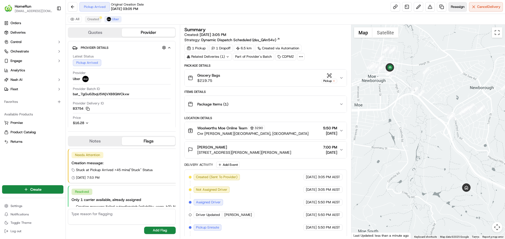
click at [453, 5] on span "Reassign" at bounding box center [457, 6] width 14 height 5
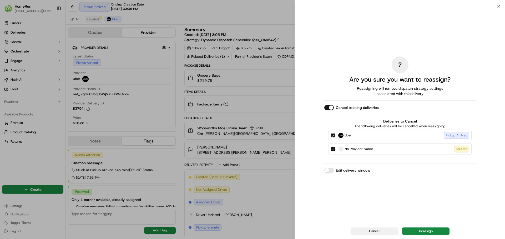
click at [383, 234] on button "Cancel" at bounding box center [373, 231] width 47 height 7
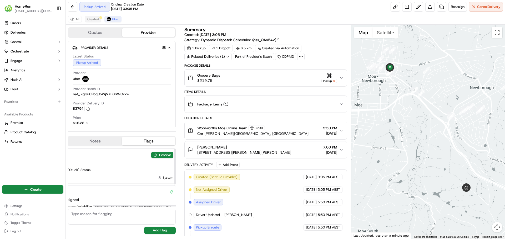
scroll to position [0, 66]
drag, startPoint x: 133, startPoint y: 205, endPoint x: 173, endPoint y: 207, distance: 40.0
click at [173, 207] on div at bounding box center [160, 206] width 105 height 2
click at [161, 158] on button "Resolve" at bounding box center [161, 155] width 22 height 6
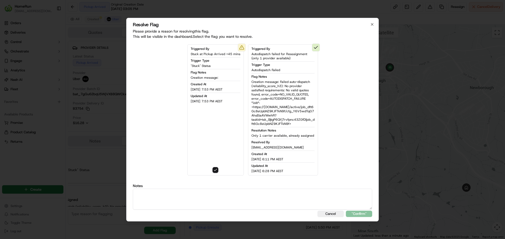
click at [177, 198] on textarea at bounding box center [252, 199] width 239 height 21
type textarea "Order now ready at store."
click at [350, 214] on button ""Confirm"" at bounding box center [359, 214] width 26 height 6
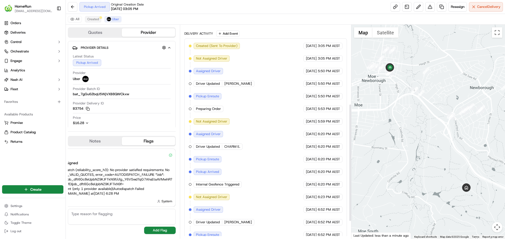
scroll to position [176, 0]
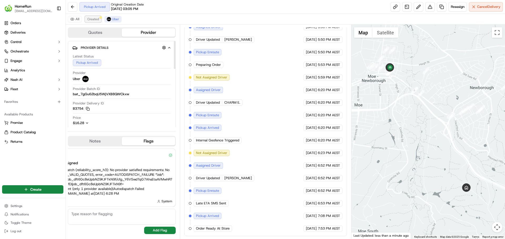
click at [99, 19] on button "Created" at bounding box center [93, 19] width 16 height 6
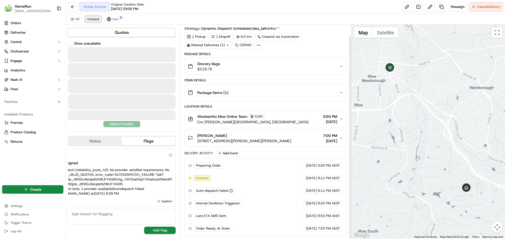
scroll to position [12, 0]
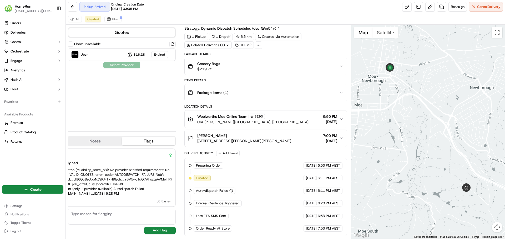
click at [117, 33] on button "Quotes" at bounding box center [121, 32] width 107 height 8
click at [111, 18] on button "Uber" at bounding box center [112, 19] width 17 height 6
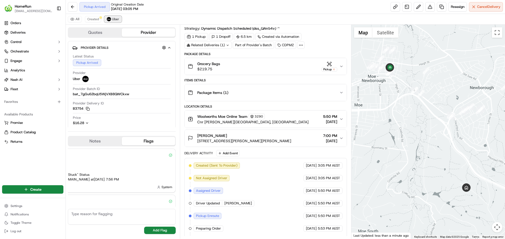
scroll to position [176, 0]
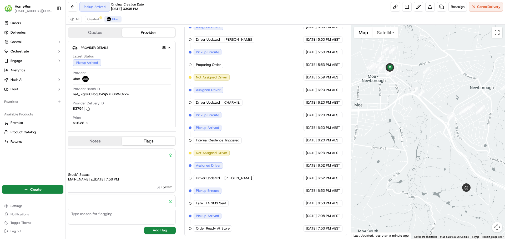
click at [115, 34] on button "Quotes" at bounding box center [94, 32] width 53 height 8
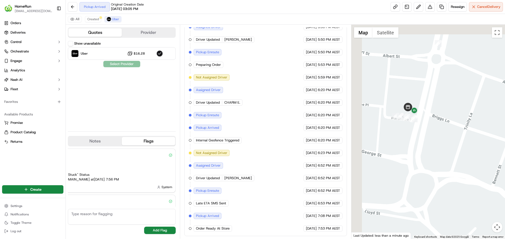
drag, startPoint x: 362, startPoint y: 75, endPoint x: 485, endPoint y: 137, distance: 137.5
click at [485, 137] on div at bounding box center [428, 132] width 154 height 214
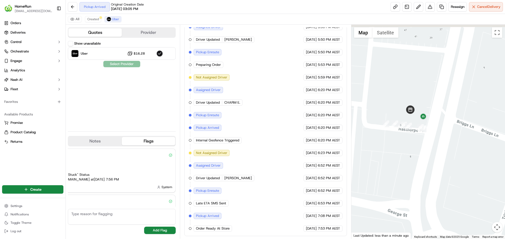
drag, startPoint x: 423, startPoint y: 116, endPoint x: 439, endPoint y: 137, distance: 26.1
click at [439, 137] on div at bounding box center [428, 132] width 154 height 214
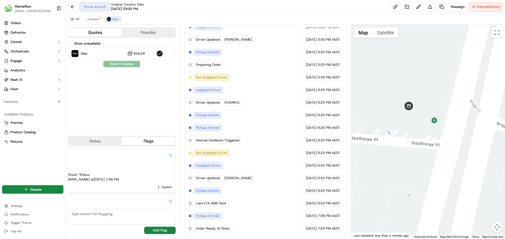
scroll to position [0, 0]
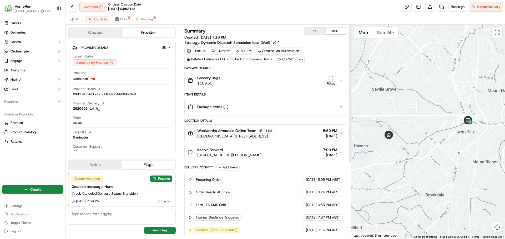
click at [251, 78] on div "Grocery Bags $109.55 Pickup" at bounding box center [263, 80] width 151 height 11
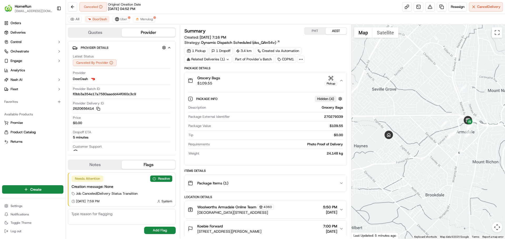
click at [251, 78] on div "Grocery Bags $109.55 Pickup" at bounding box center [263, 80] width 151 height 11
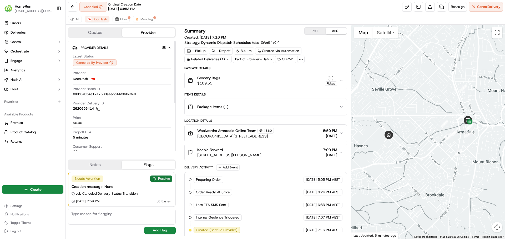
click at [158, 179] on button "Resolve" at bounding box center [161, 179] width 22 height 6
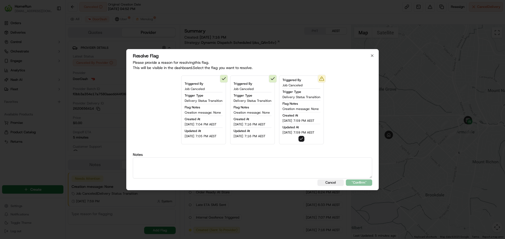
click at [178, 169] on textarea at bounding box center [252, 168] width 239 height 21
type textarea "SMS sent to cx, store closed."
click at [368, 182] on button ""Confirm"" at bounding box center [359, 183] width 26 height 6
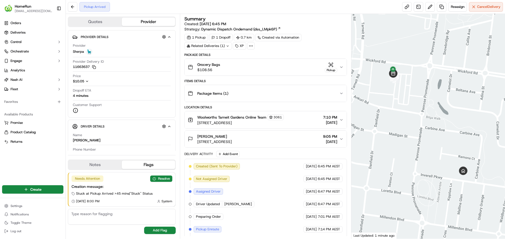
scroll to position [39, 0]
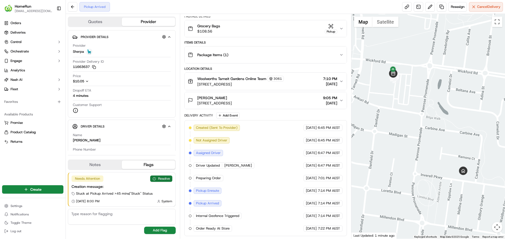
click at [163, 179] on button "Resolve" at bounding box center [161, 179] width 22 height 6
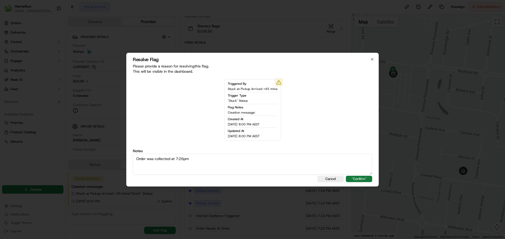
type textarea "Order was collected at 7:26pm"
click at [355, 178] on button ""Confirm"" at bounding box center [359, 179] width 26 height 6
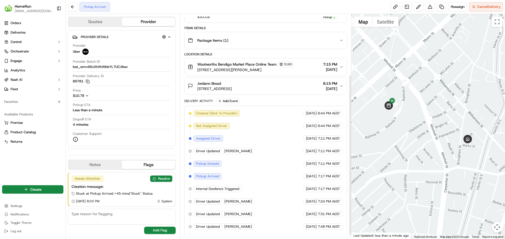
scroll to position [89, 0]
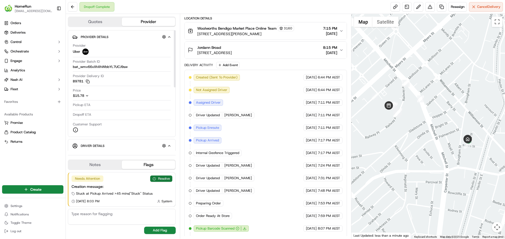
click at [158, 179] on button "Resolve" at bounding box center [161, 179] width 22 height 6
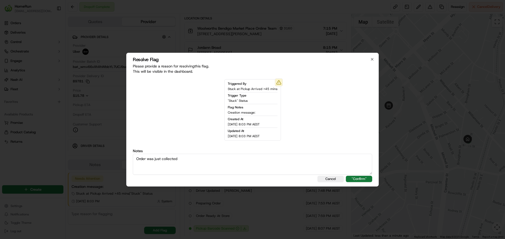
type textarea "Order was just collected"
click at [364, 178] on button ""Confirm"" at bounding box center [359, 179] width 26 height 6
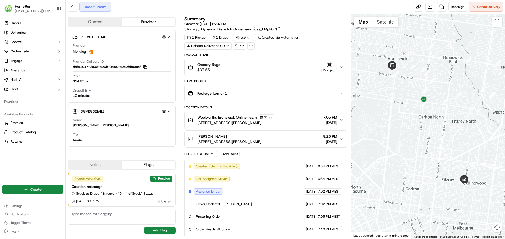
click at [226, 45] on icon at bounding box center [227, 45] width 3 height 3
click at [309, 43] on div "1 Pickup 1 Dropoff 5.9 km Created via Automation Related Deliveries (1) XP" at bounding box center [265, 42] width 162 height 16
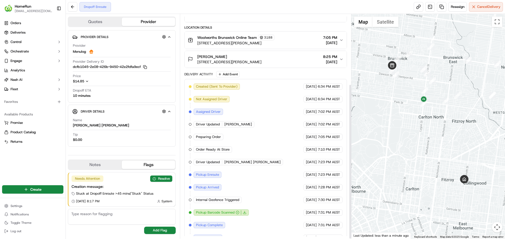
scroll to position [102, 0]
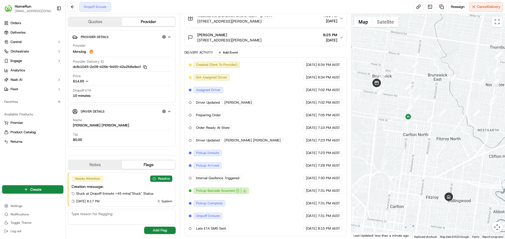
drag, startPoint x: 436, startPoint y: 147, endPoint x: 421, endPoint y: 166, distance: 23.7
click at [421, 166] on div at bounding box center [428, 126] width 154 height 225
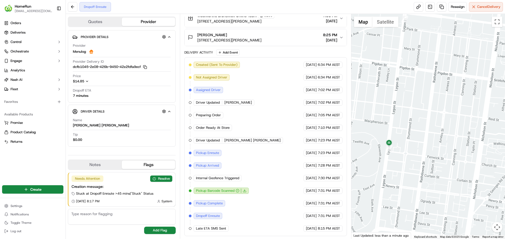
drag, startPoint x: 414, startPoint y: 141, endPoint x: 414, endPoint y: 156, distance: 15.8
click at [414, 156] on div at bounding box center [428, 126] width 154 height 225
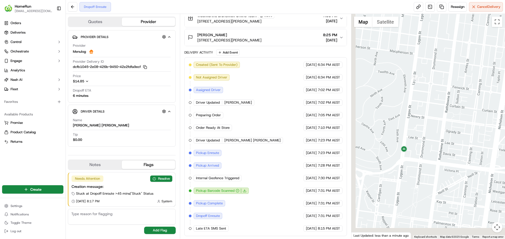
drag, startPoint x: 399, startPoint y: 207, endPoint x: 434, endPoint y: 114, distance: 100.2
click at [434, 114] on div at bounding box center [428, 126] width 154 height 225
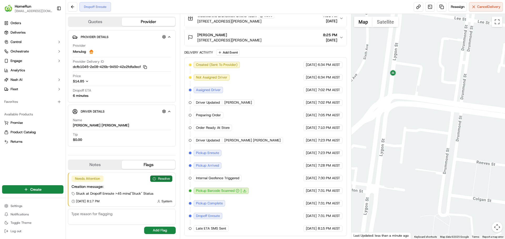
click at [157, 180] on button "Resolve" at bounding box center [161, 179] width 22 height 6
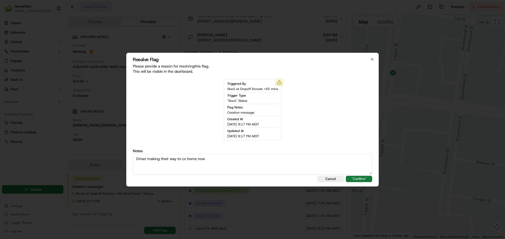
type textarea "Driver making their way to cx home now"
click at [367, 178] on button ""Confirm"" at bounding box center [359, 179] width 26 height 6
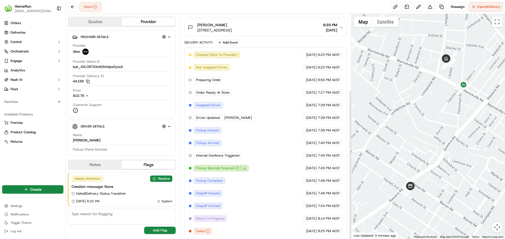
scroll to position [114, 0]
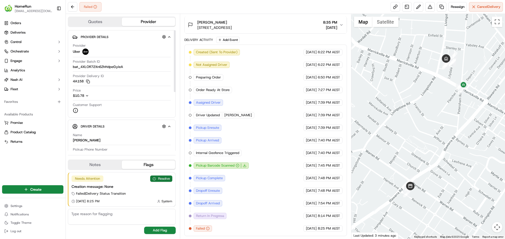
click at [165, 178] on button "Resolve" at bounding box center [161, 179] width 22 height 6
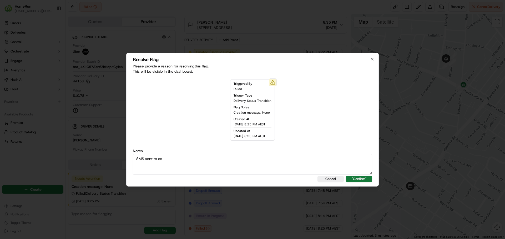
type textarea "SMS sent to cx"
click at [364, 177] on button ""Confirm"" at bounding box center [359, 179] width 26 height 6
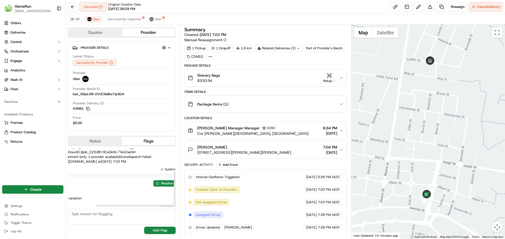
scroll to position [37, 60]
drag, startPoint x: 143, startPoint y: 206, endPoint x: 180, endPoint y: 206, distance: 37.3
click at [180, 206] on div at bounding box center [148, 206] width 105 height 2
click at [167, 181] on button "Resolve" at bounding box center [161, 184] width 22 height 6
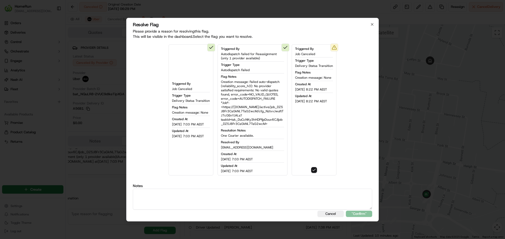
click at [163, 198] on textarea at bounding box center [252, 199] width 239 height 21
type textarea "Delivered, cx called in to advise of missing items."
click at [358, 216] on button ""Confirm"" at bounding box center [359, 214] width 26 height 6
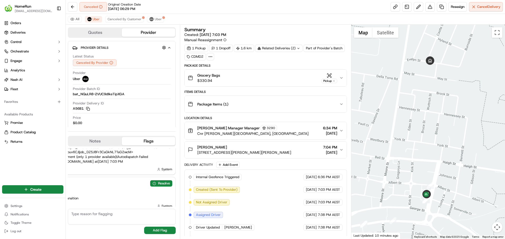
scroll to position [46, 60]
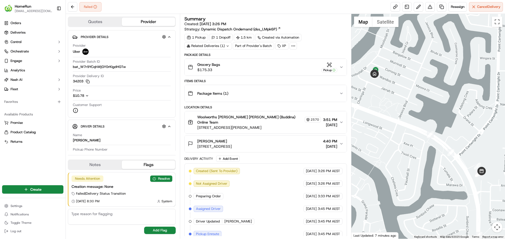
scroll to position [127, 0]
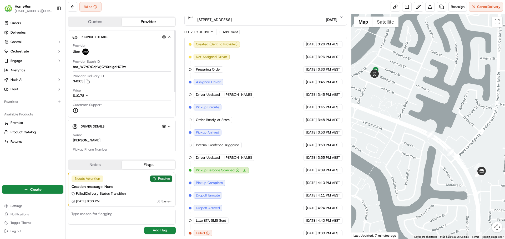
click at [160, 177] on button "Resolve" at bounding box center [161, 179] width 22 height 6
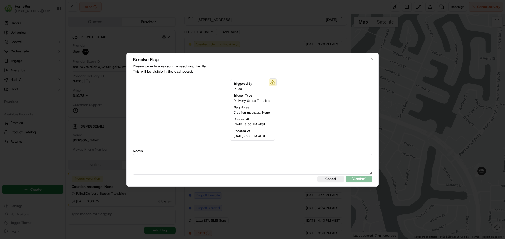
click at [170, 166] on textarea at bounding box center [252, 164] width 239 height 21
type textarea "SMS sent to cx"
click at [361, 177] on button ""Confirm"" at bounding box center [359, 179] width 26 height 6
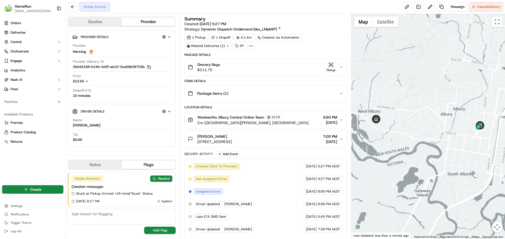
scroll to position [51, 0]
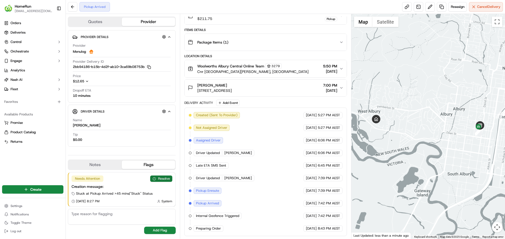
click at [162, 180] on button "Resolve" at bounding box center [161, 179] width 22 height 6
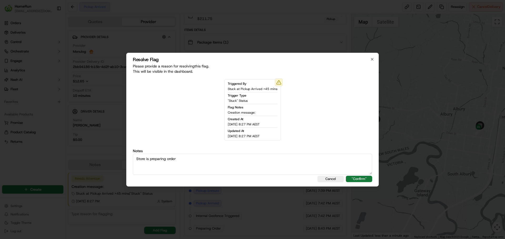
type textarea "Store is preparing order"
click at [363, 181] on button ""Confirm"" at bounding box center [359, 179] width 26 height 6
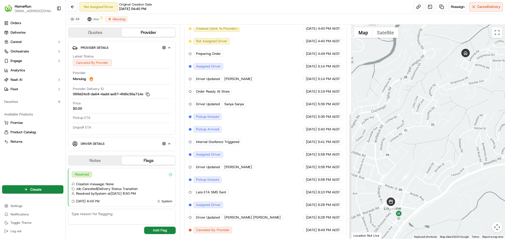
scroll to position [150, 0]
